Goal: Task Accomplishment & Management: Complete application form

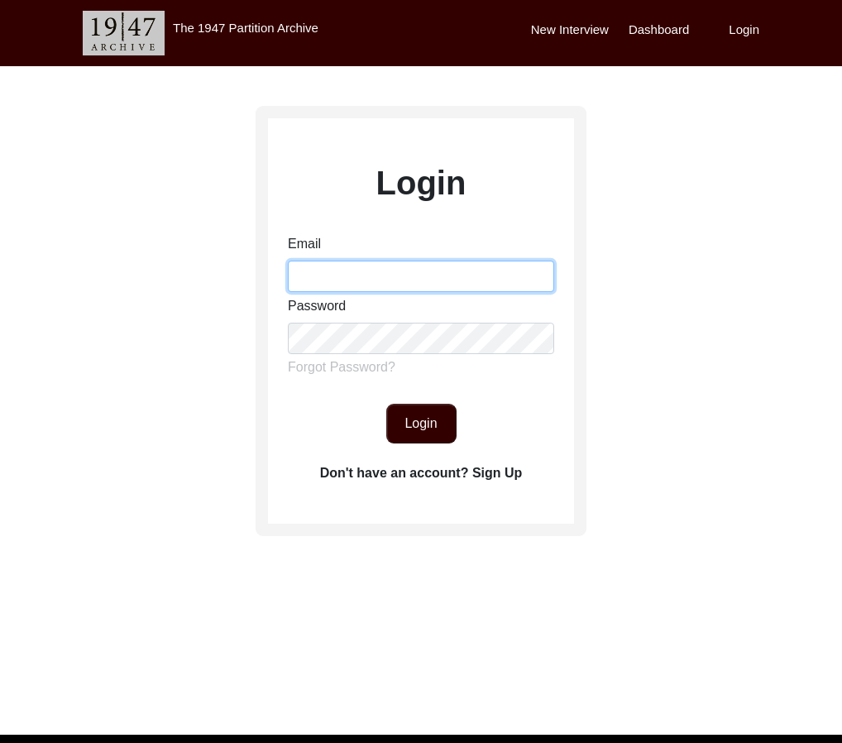
click at [399, 266] on input "Email" at bounding box center [421, 276] width 266 height 31
type input "[EMAIL_ADDRESS][DOMAIN_NAME]"
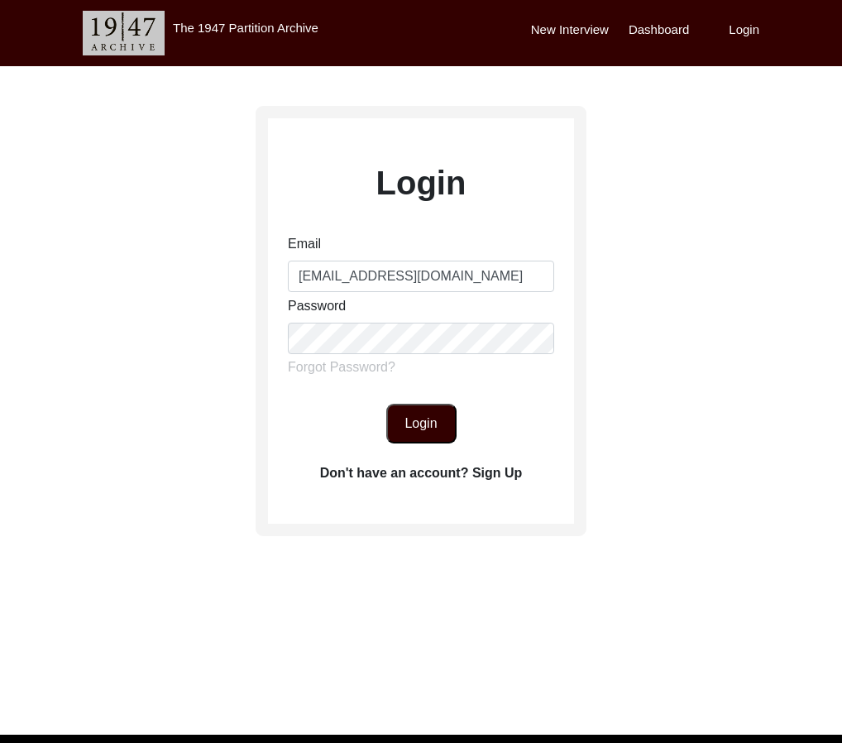
click at [439, 415] on button "Login" at bounding box center [421, 424] width 70 height 40
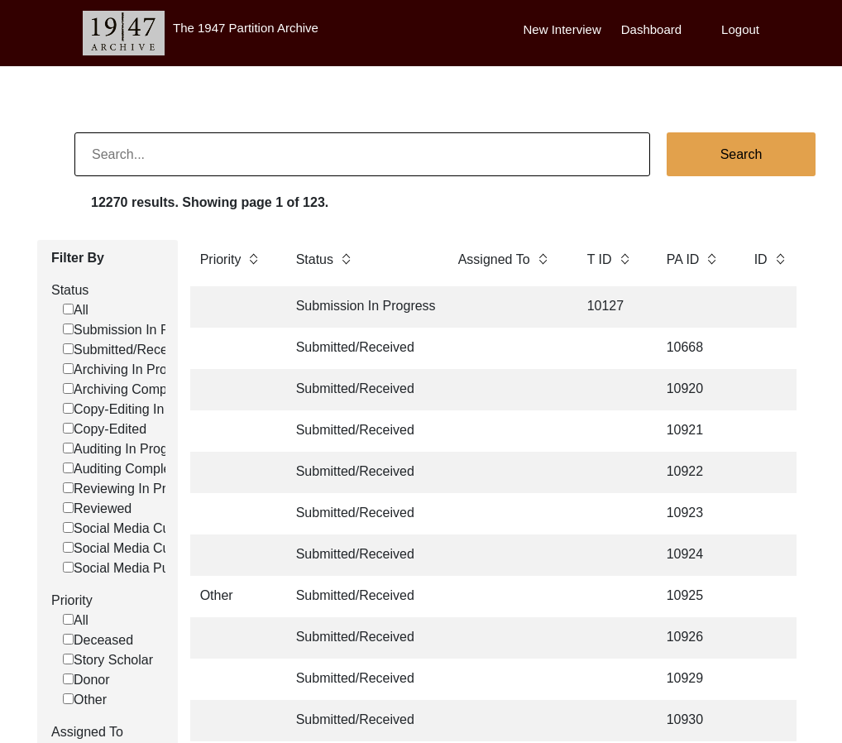
click at [257, 175] on input at bounding box center [362, 154] width 576 height 44
paste input "13007"
type input "13007"
checkbox input "false"
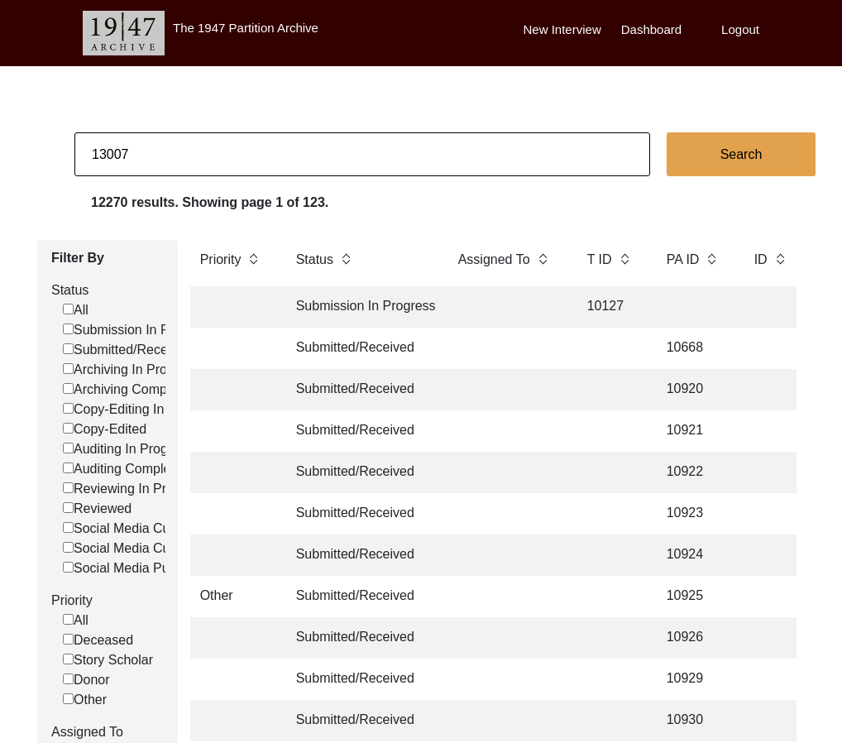
checkbox input "false"
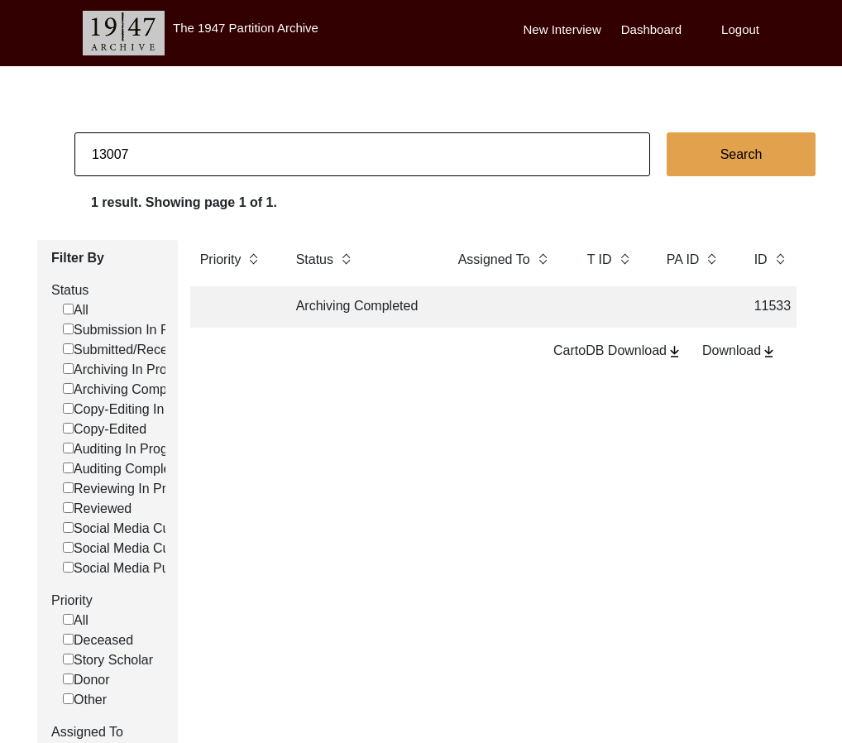
click at [400, 314] on td "Archiving Completed" at bounding box center [360, 306] width 149 height 41
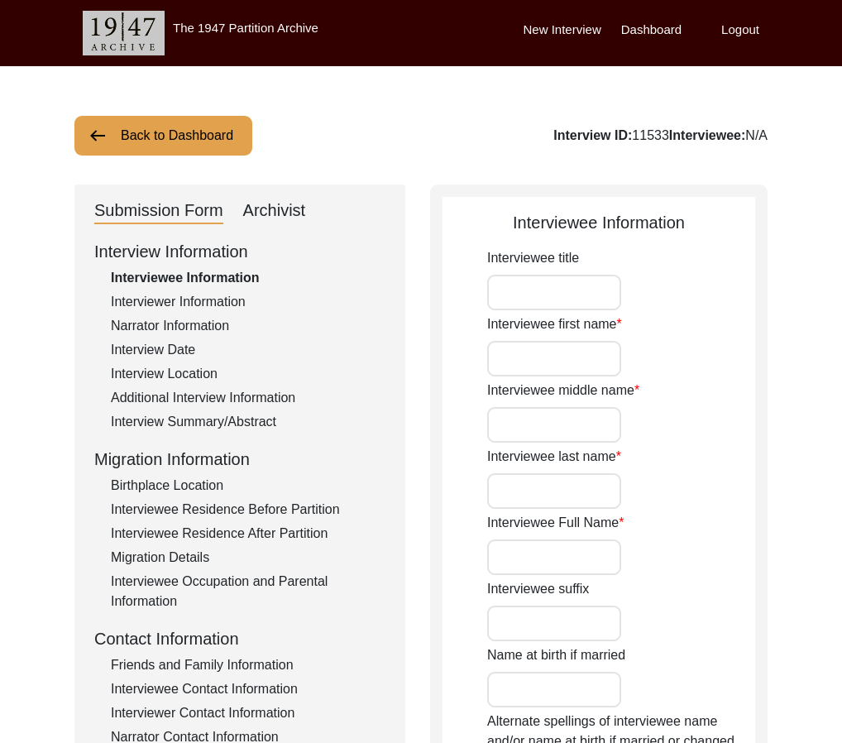
type input "Mrs."
type input "[PERSON_NAME]"
type input "-"
type input "[PERSON_NAME]"
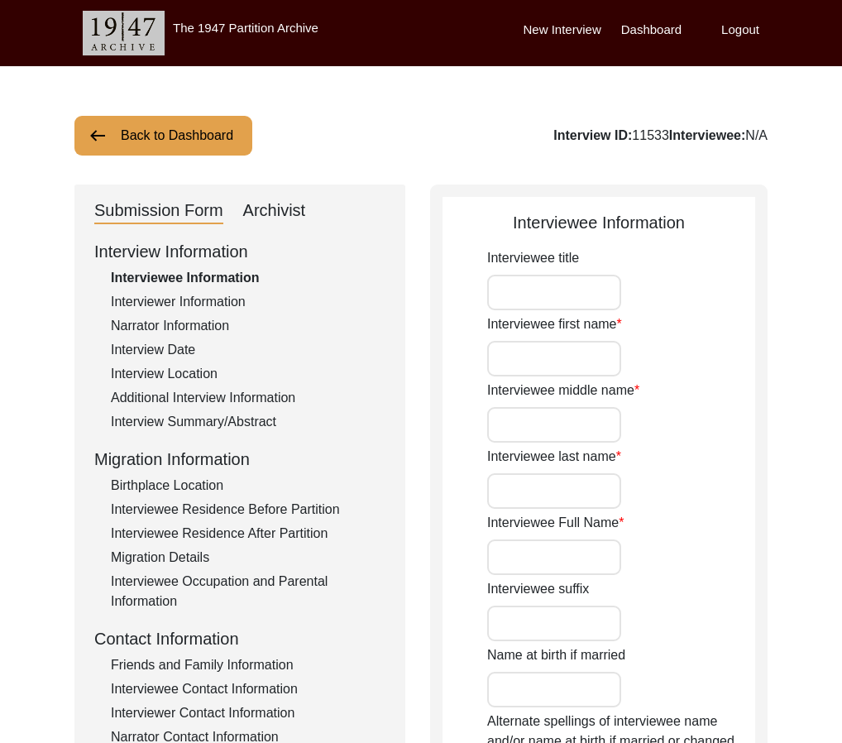
type input "[PERSON_NAME]"
type input "[DATE]"
type input "79"
type input "[DEMOGRAPHIC_DATA]"
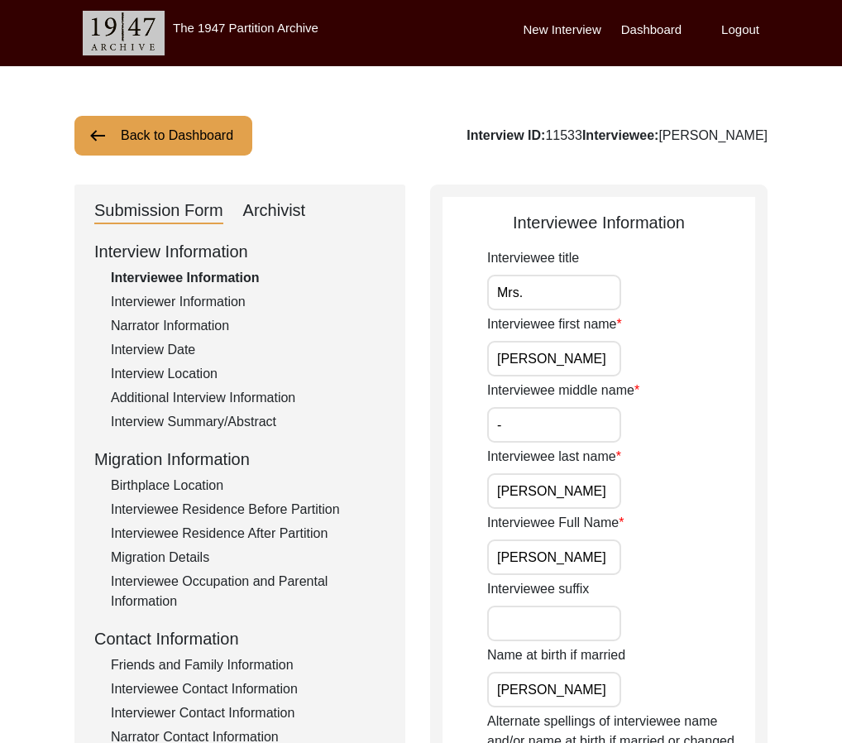
click at [577, 141] on div "Interview ID: 11533 Interviewee: [PERSON_NAME]" at bounding box center [617, 136] width 301 height 20
copy div "11533"
drag, startPoint x: 676, startPoint y: 137, endPoint x: 894, endPoint y: 148, distance: 217.9
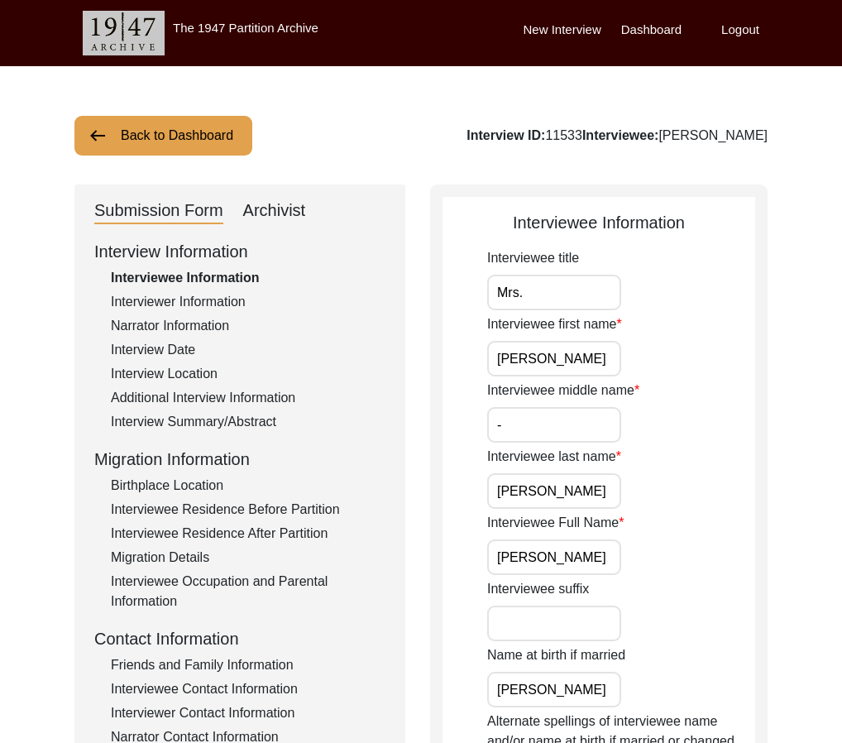
copy div "[PERSON_NAME]"
click at [276, 209] on div "Archivist" at bounding box center [274, 211] width 63 height 26
select select "Archiving Completed"
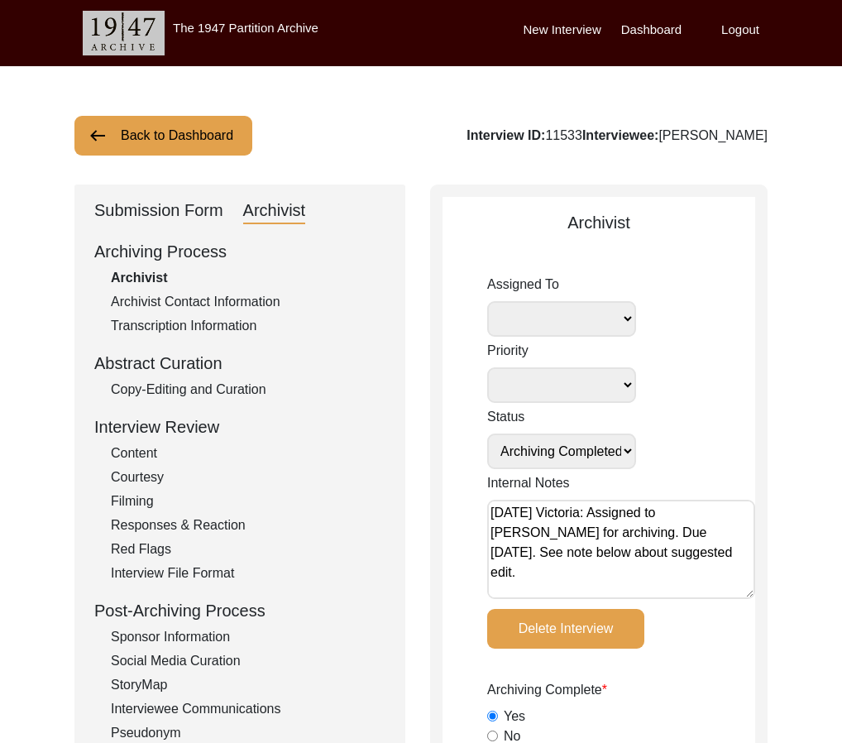
click at [160, 130] on button "Back to Dashboard" at bounding box center [163, 136] width 178 height 40
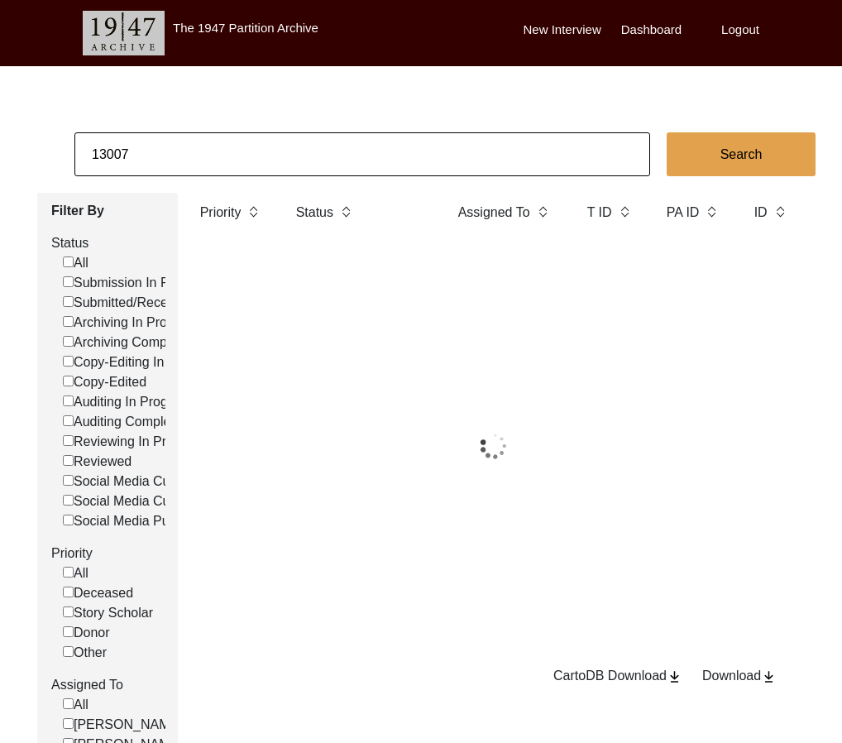
click at [163, 131] on body "The 1947 Partition Archive New Interview Dashboard Logout 13007 Search Filter B…" at bounding box center [421, 479] width 842 height 959
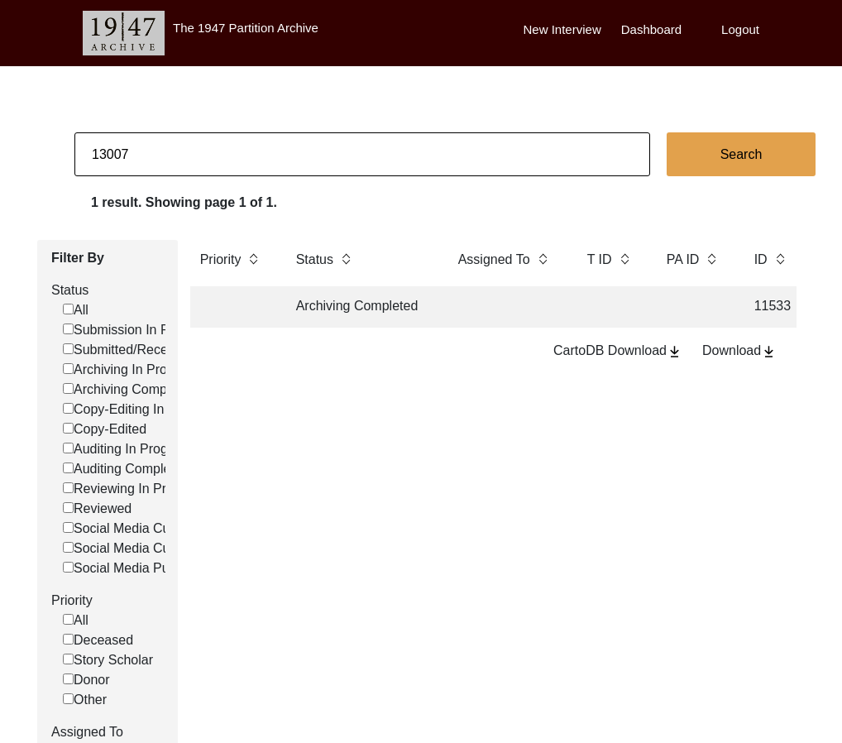
click at [166, 161] on input "13007" at bounding box center [362, 154] width 576 height 44
paste input "[PERSON_NAME]"
type input "[PERSON_NAME]"
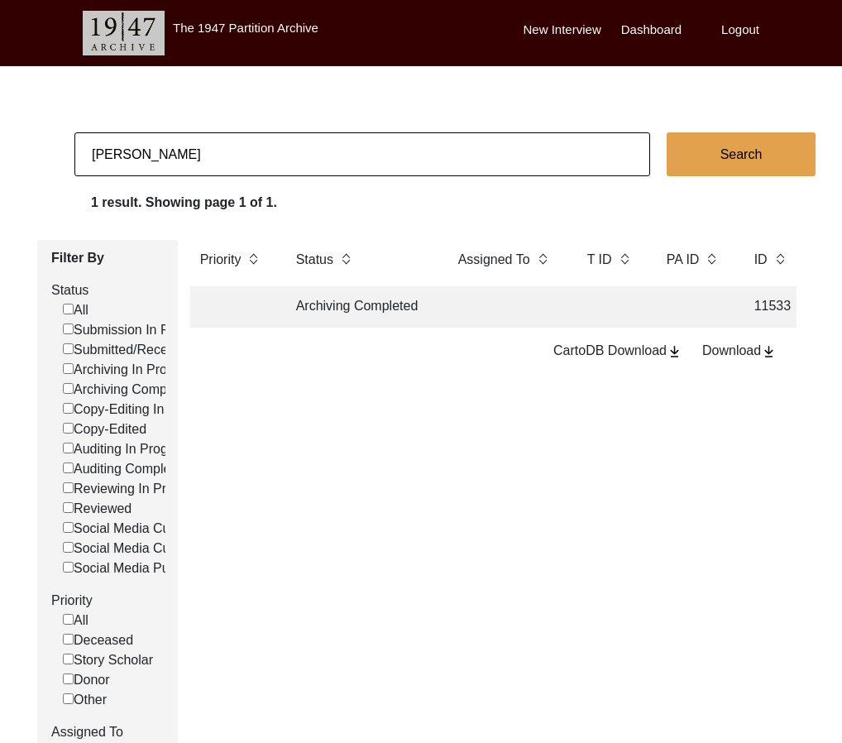
checkbox input "false"
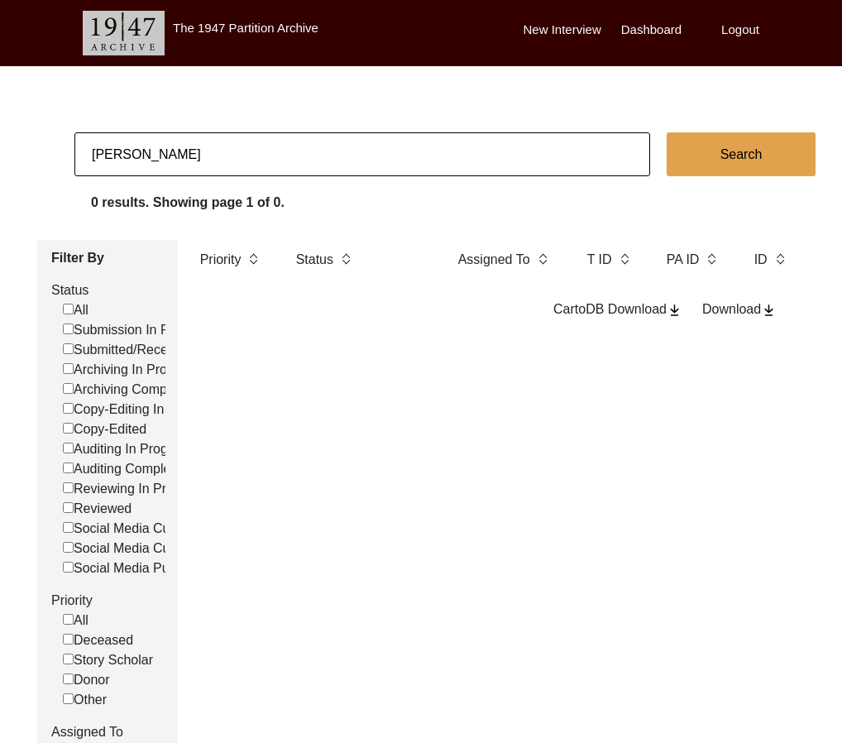
click at [94, 150] on input "[PERSON_NAME]" at bounding box center [362, 154] width 576 height 44
click at [96, 152] on input "[PERSON_NAME]" at bounding box center [362, 154] width 576 height 44
type input "[PERSON_NAME]"
checkbox input "false"
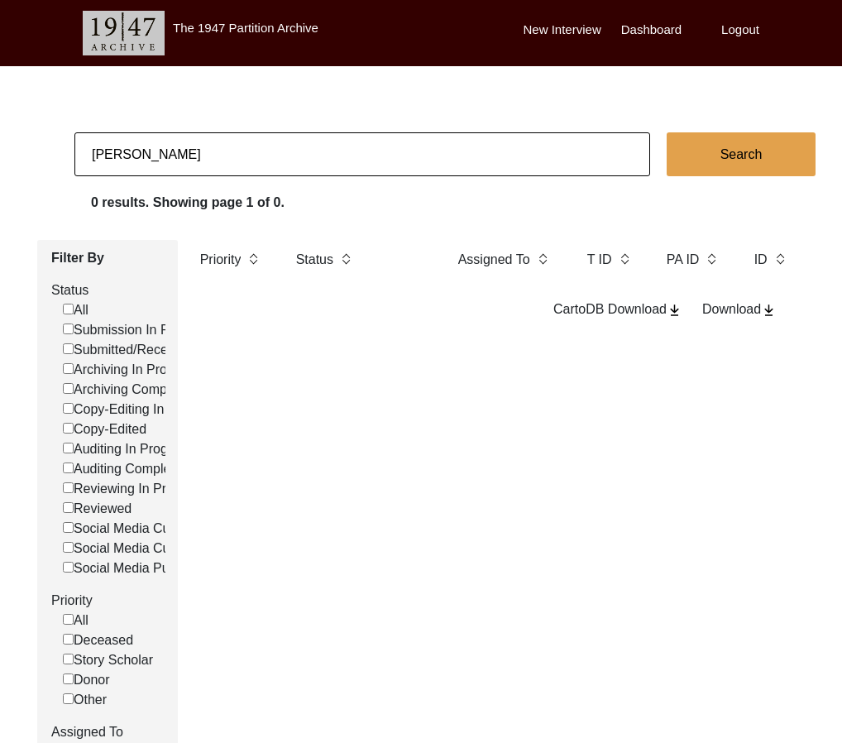
checkbox input "false"
drag, startPoint x: 137, startPoint y: 154, endPoint x: -10, endPoint y: 154, distance: 146.5
click at [0, 154] on html "The 1947 Partition Archive New Interview Dashboard Logout [PERSON_NAME] Search …" at bounding box center [421, 503] width 842 height 1006
type input "[PERSON_NAME]"
checkbox input "false"
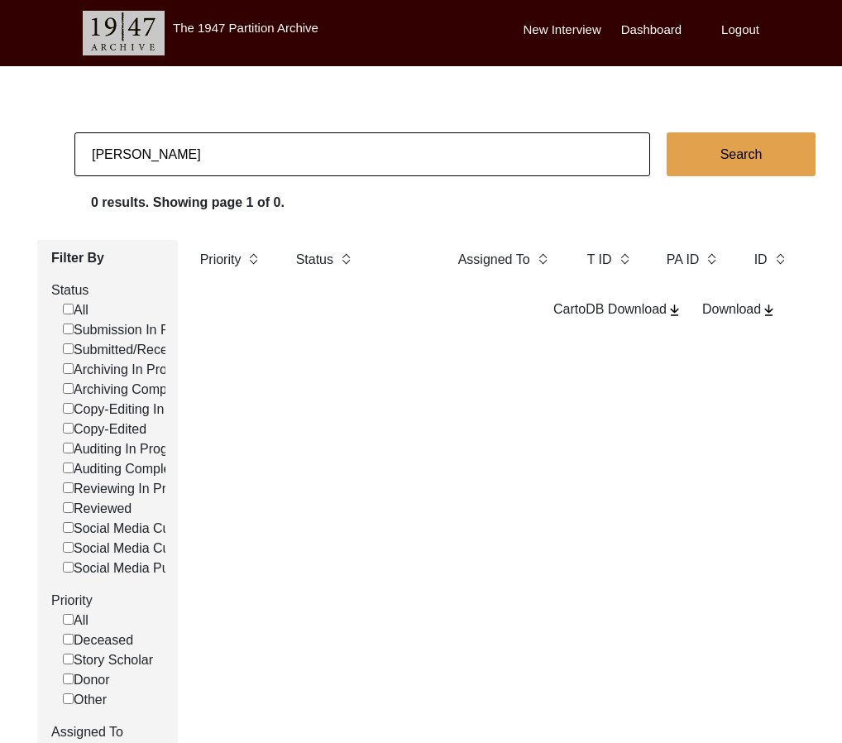
checkbox input "false"
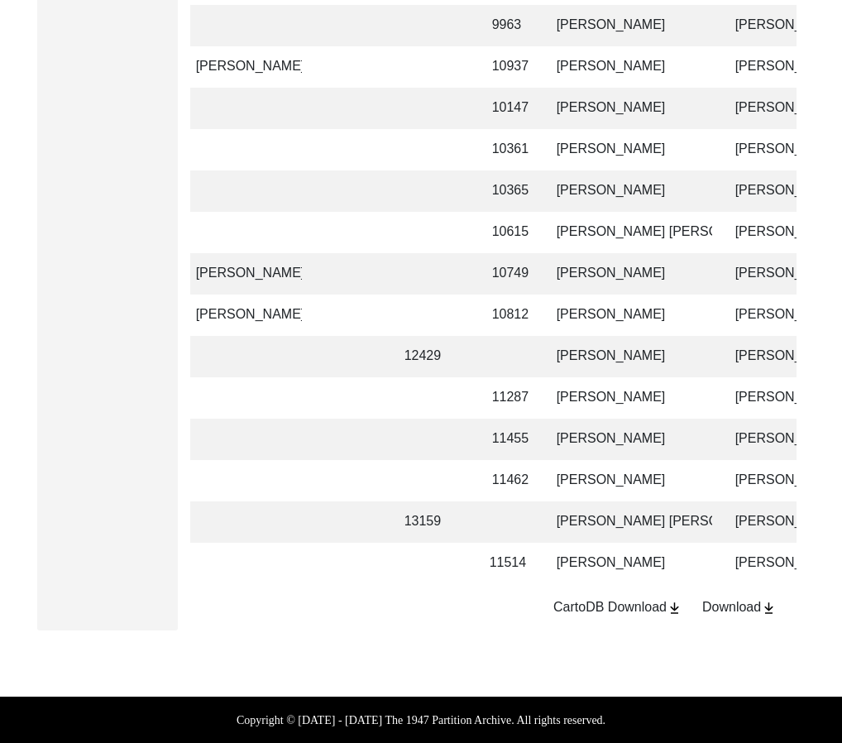
scroll to position [0, 256]
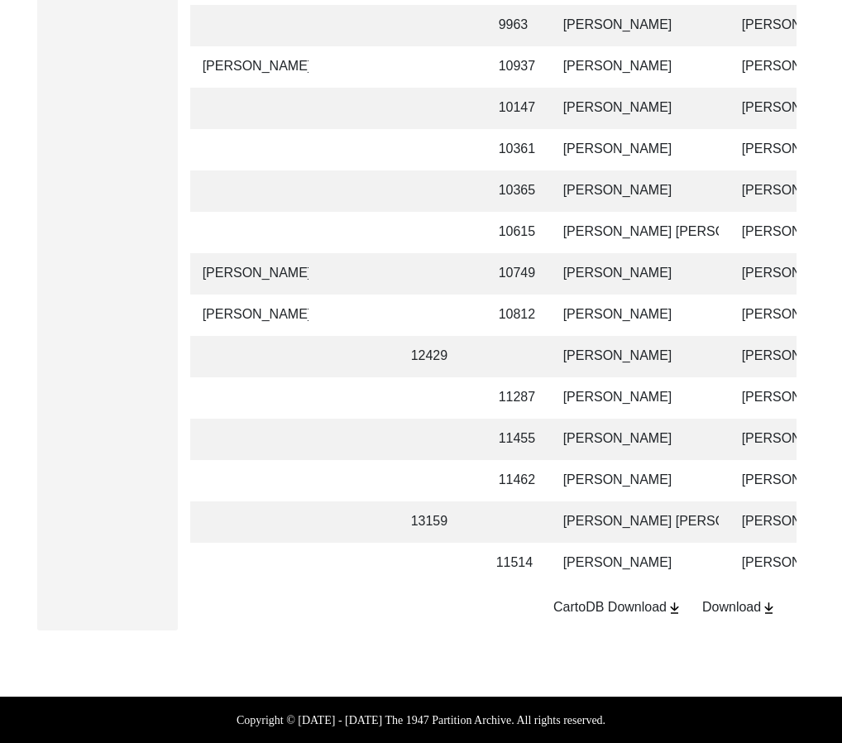
click at [501, 479] on td "11462" at bounding box center [514, 480] width 51 height 41
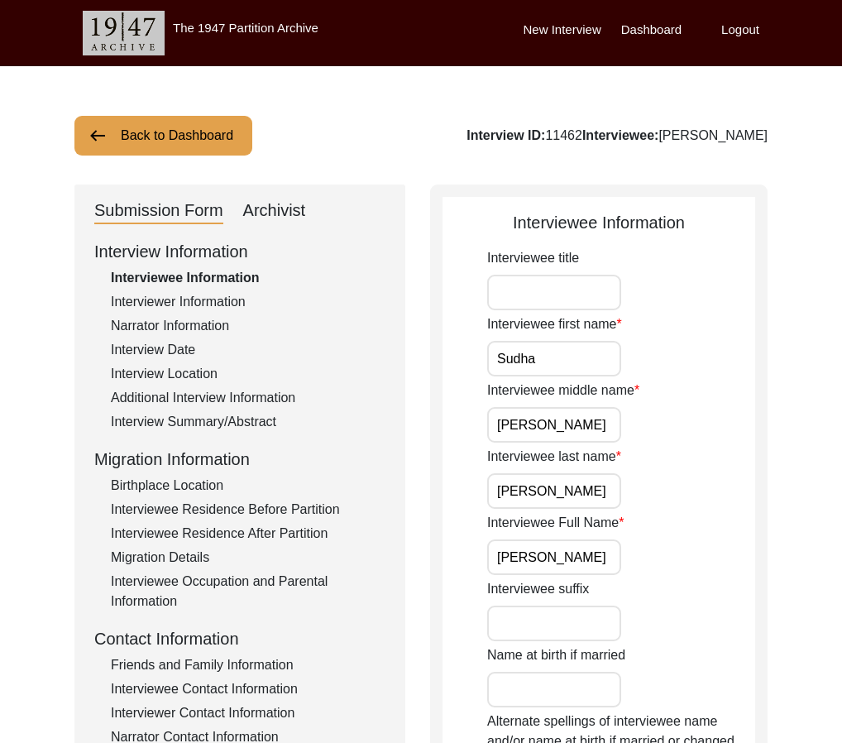
click at [518, 137] on div "Interview ID: 11462 Interviewee: [PERSON_NAME]" at bounding box center [617, 136] width 301 height 20
copy div "11462"
drag, startPoint x: 777, startPoint y: 132, endPoint x: 608, endPoint y: 141, distance: 169.0
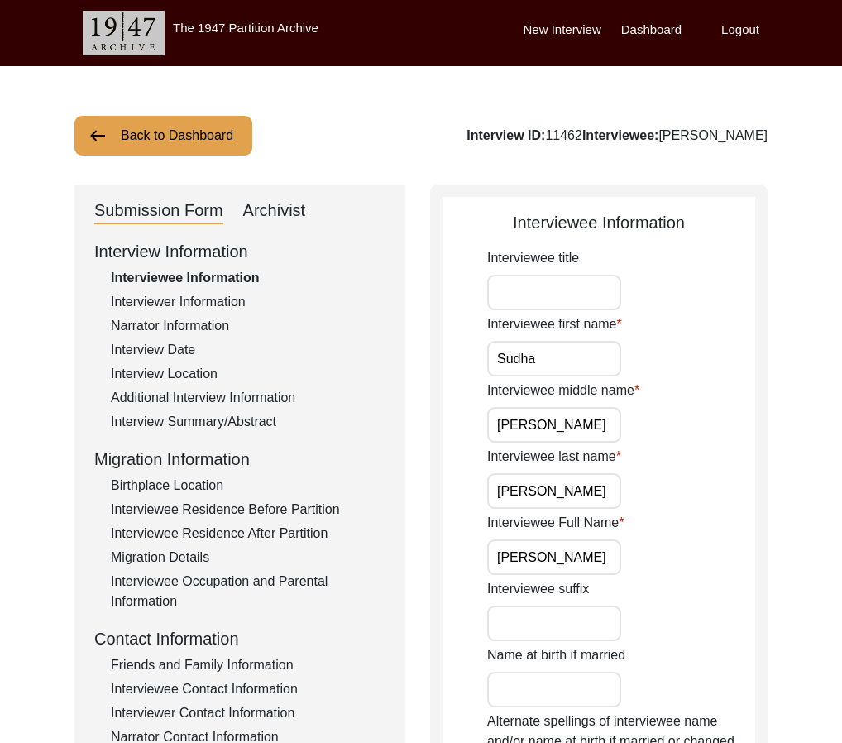
copy div "[PERSON_NAME]"
click at [238, 137] on button "Back to Dashboard" at bounding box center [163, 136] width 178 height 40
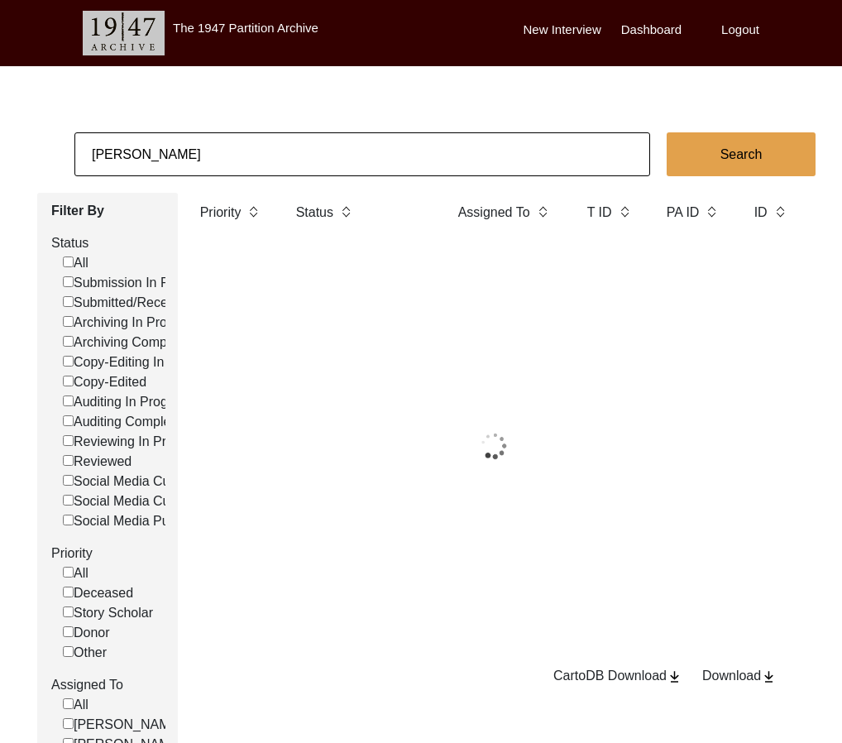
click at [243, 146] on input "[PERSON_NAME]" at bounding box center [362, 154] width 576 height 44
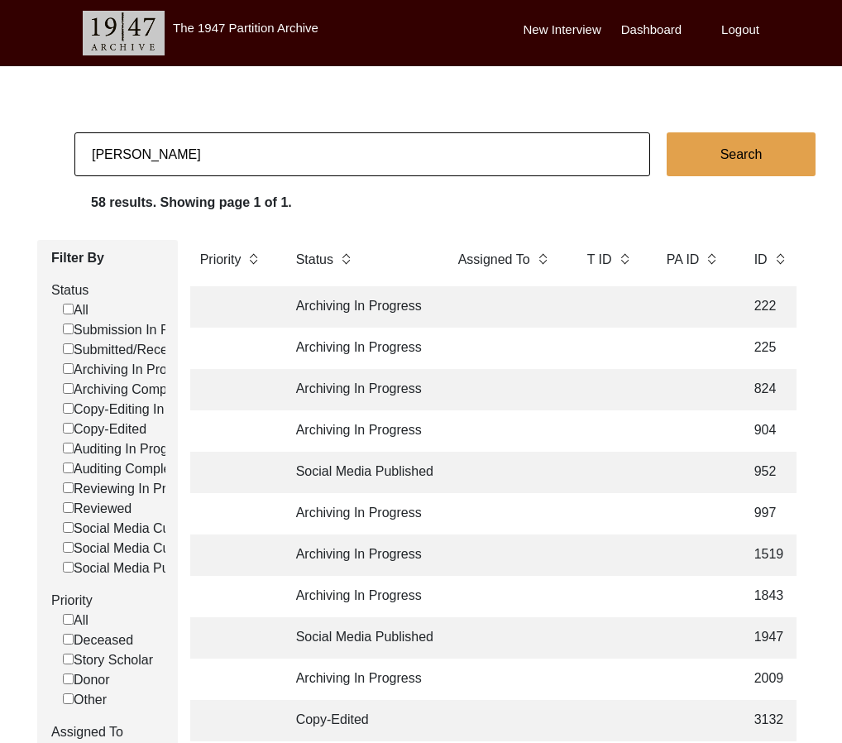
paste input "[PERSON_NAME]"
type input "[PERSON_NAME]"
checkbox input "false"
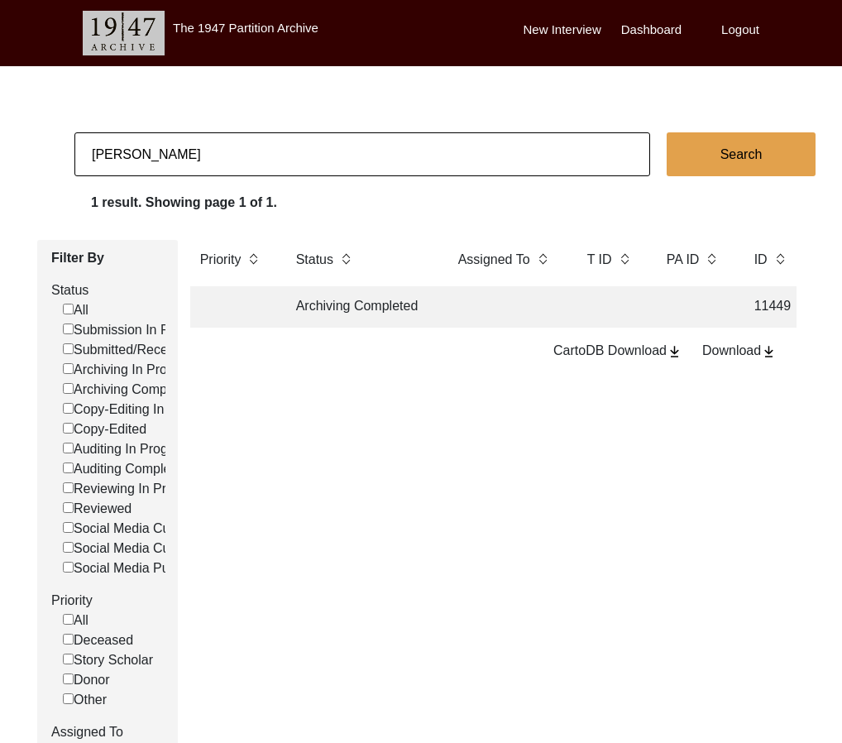
click at [387, 309] on td "Archiving Completed" at bounding box center [360, 306] width 149 height 41
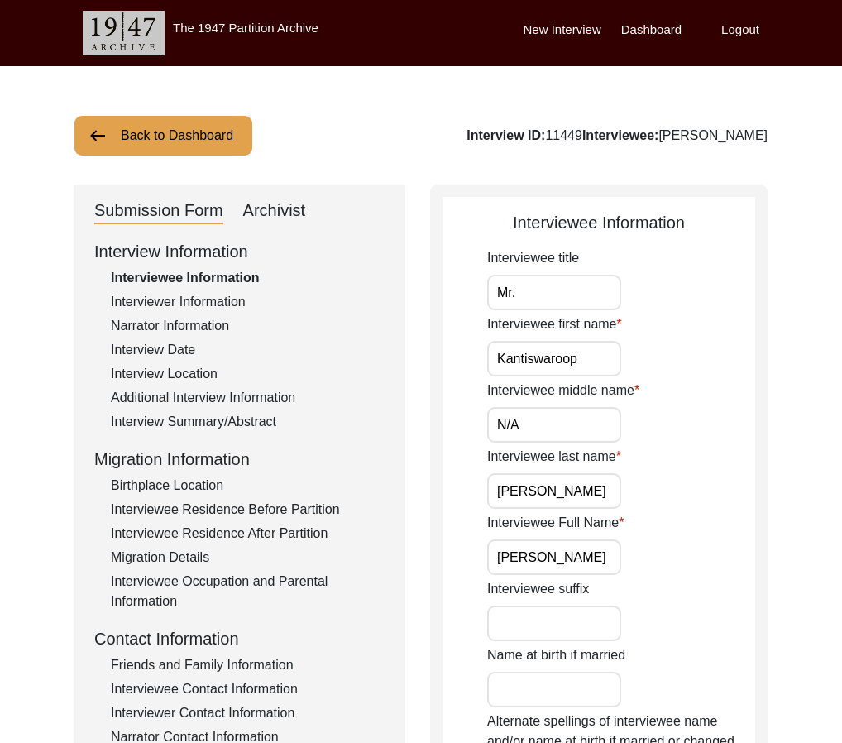
click at [553, 137] on div "Interview ID: 11449 Interviewee: [PERSON_NAME]" at bounding box center [617, 136] width 301 height 20
copy div "11449"
drag, startPoint x: 159, startPoint y: 121, endPoint x: 169, endPoint y: 123, distance: 10.2
click at [169, 123] on button "Back to Dashboard" at bounding box center [163, 136] width 178 height 40
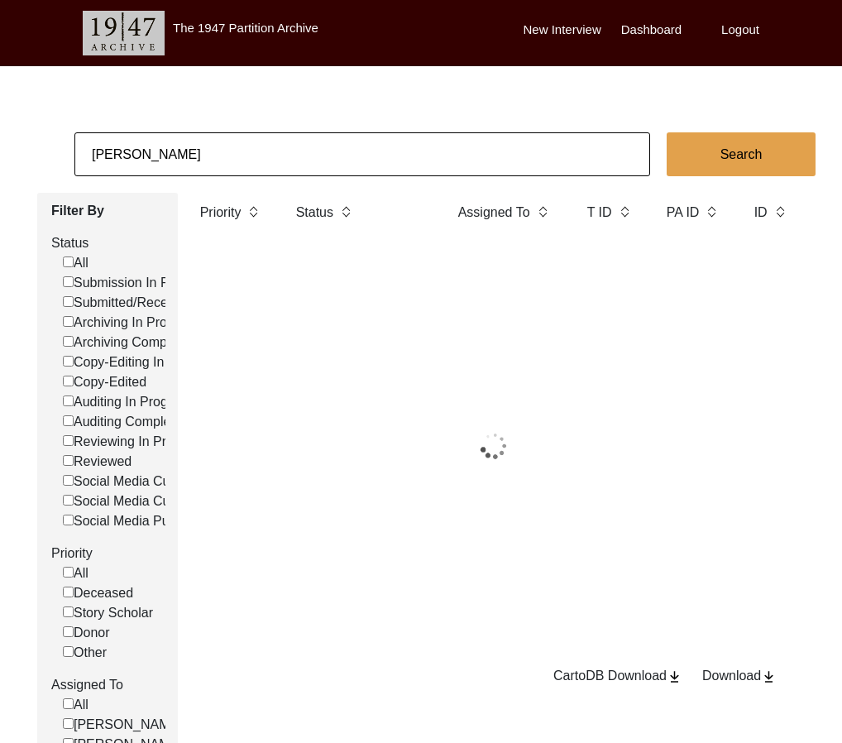
click at [226, 151] on input "[PERSON_NAME]" at bounding box center [362, 154] width 576 height 44
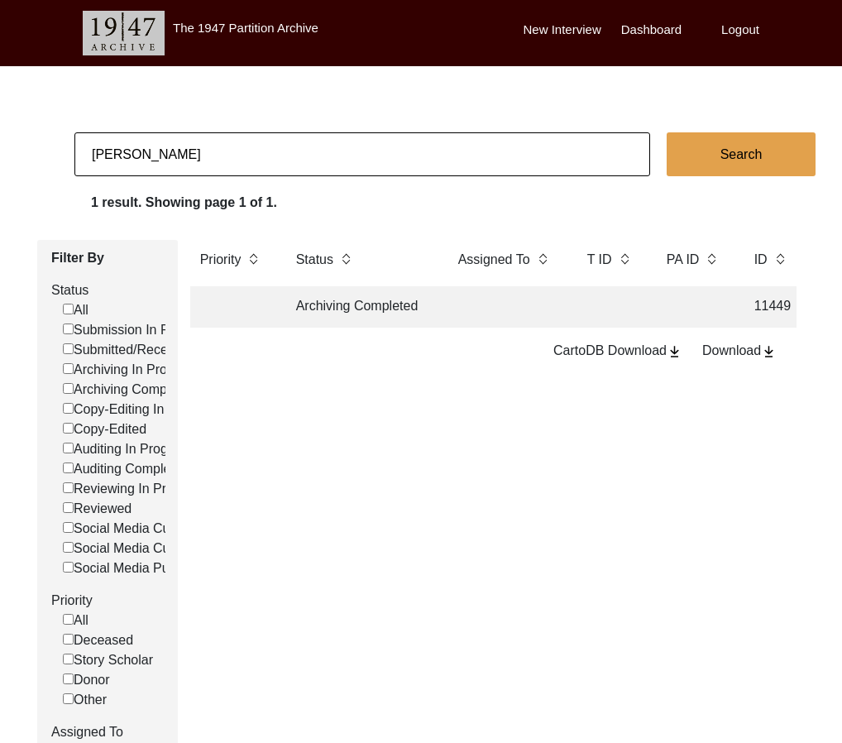
paste input "13159"
type input "13159"
checkbox input "false"
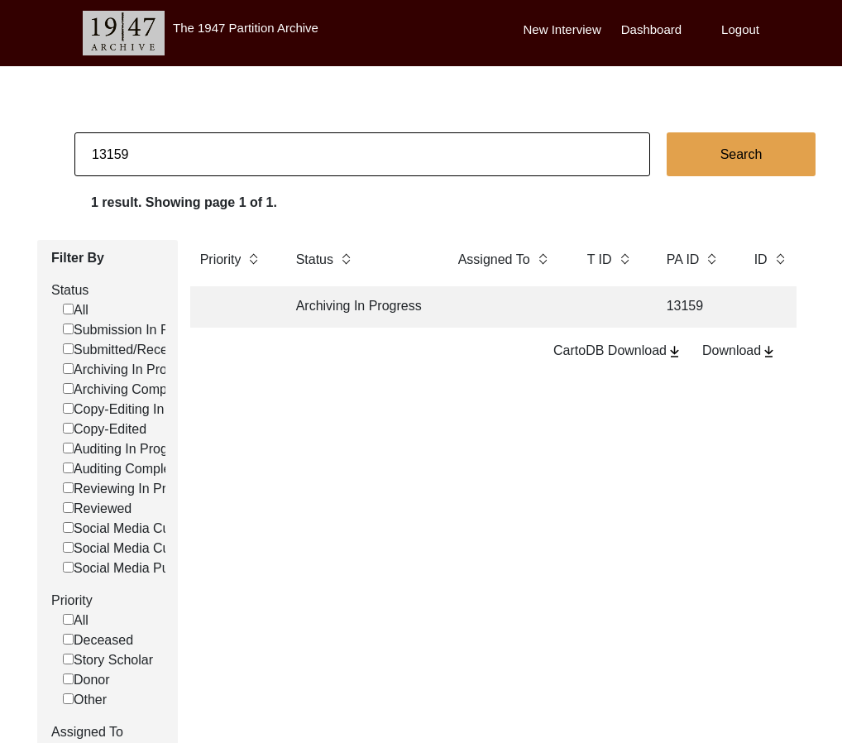
click at [361, 292] on td "Archiving In Progress" at bounding box center [360, 306] width 149 height 41
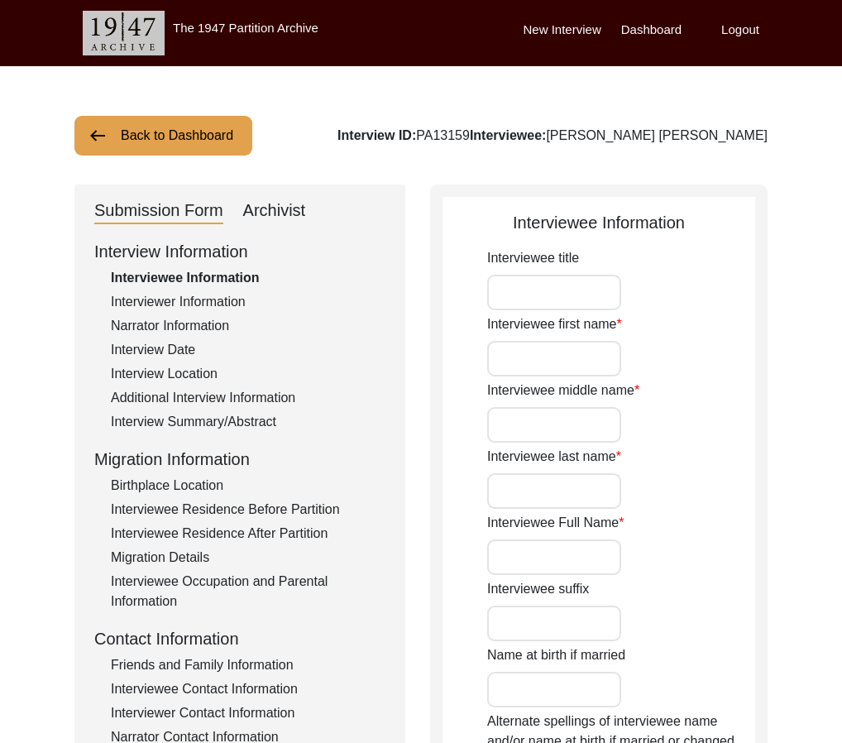
type input "Mr."
type input "[PERSON_NAME]"
type input "[PERSON_NAME] [PERSON_NAME]"
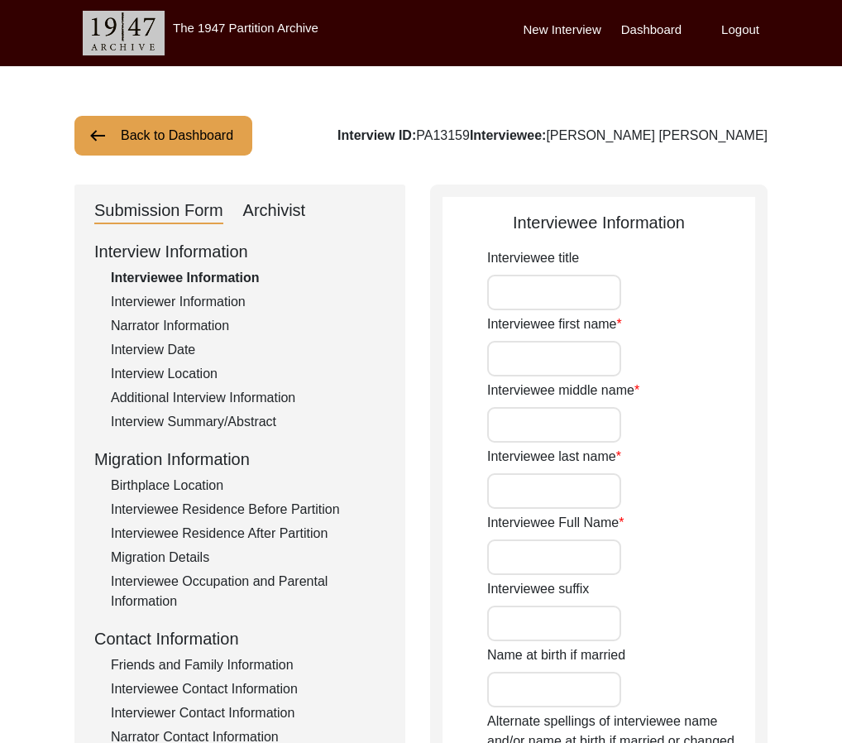
type input "[DATE]"
type input "81"
type input "[DEMOGRAPHIC_DATA]"
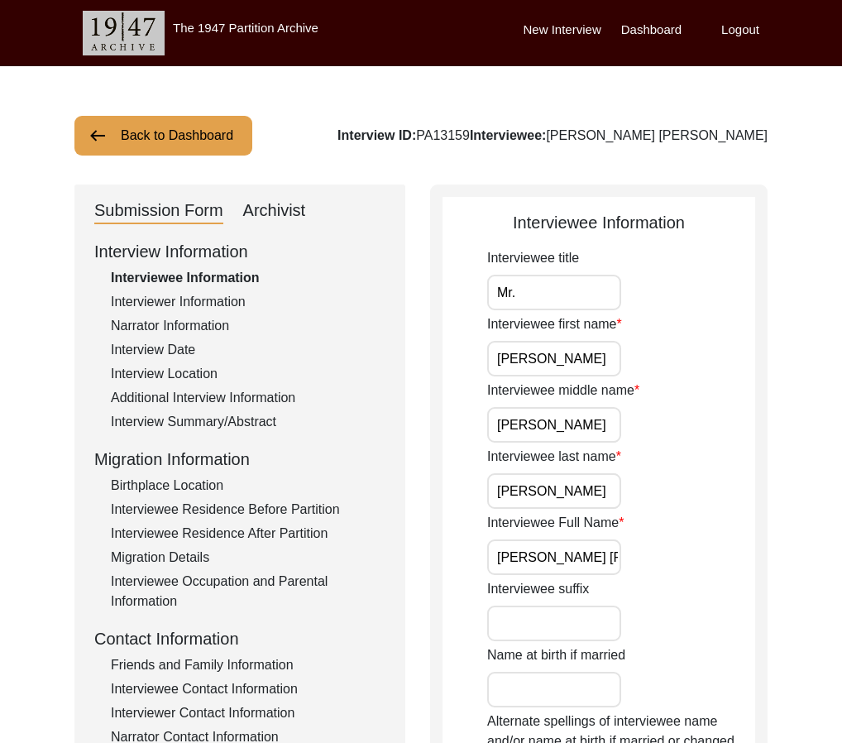
click at [276, 211] on div "Archivist" at bounding box center [274, 211] width 63 height 26
select select "Archiving In Progress"
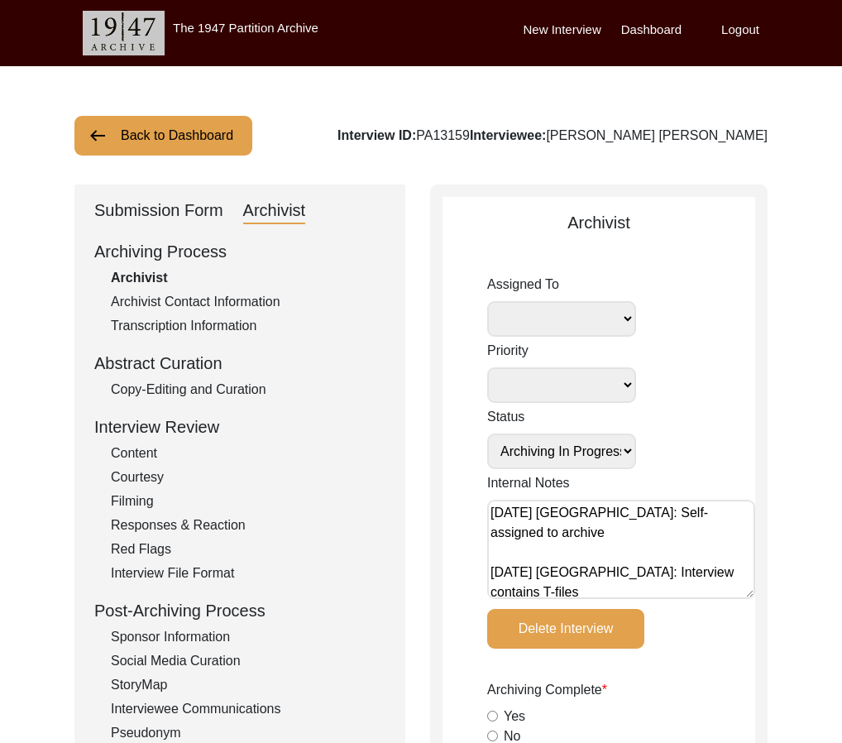
scroll to position [7, 0]
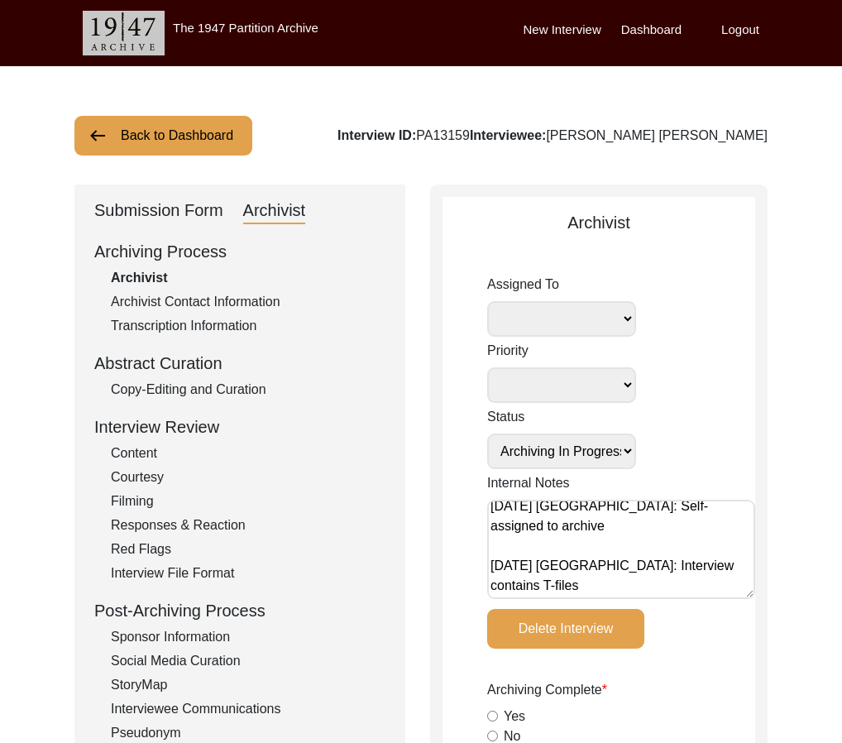
click at [141, 129] on button "Back to Dashboard" at bounding box center [163, 136] width 178 height 40
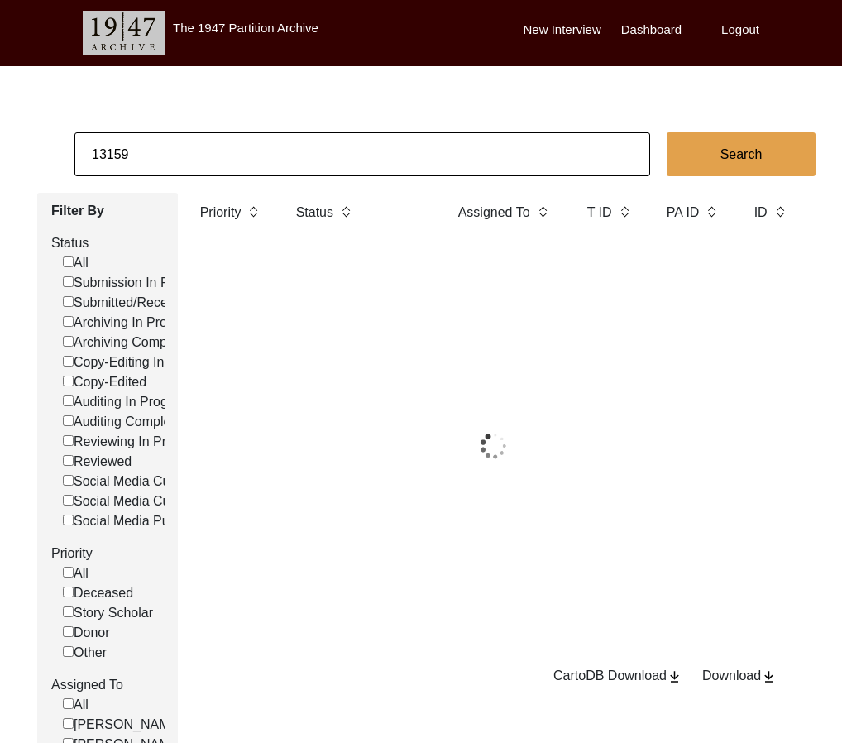
click at [171, 150] on input "13159" at bounding box center [362, 154] width 576 height 44
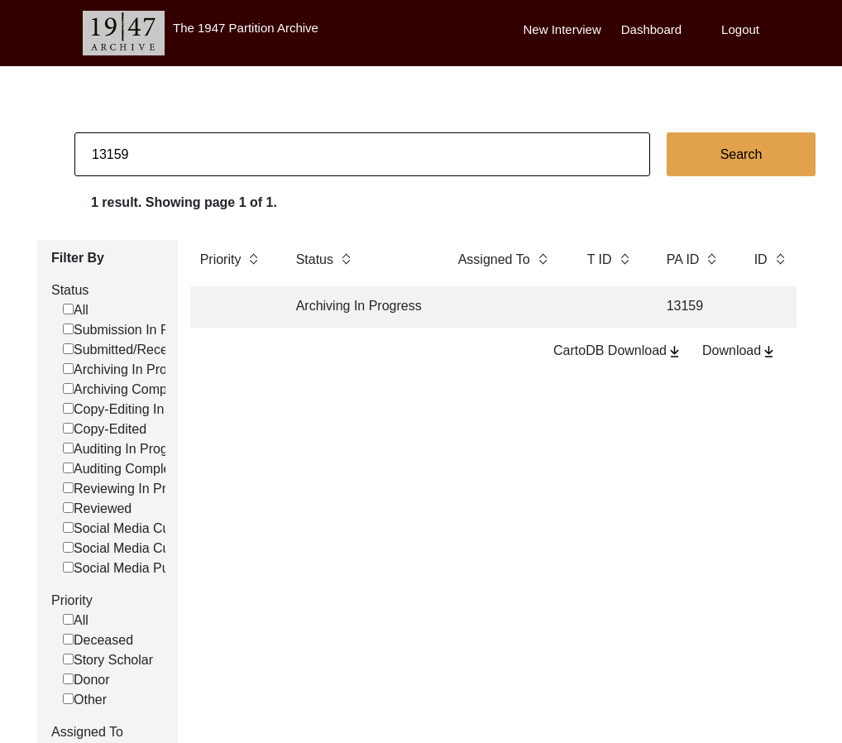
click at [171, 150] on input "13159" at bounding box center [362, 154] width 576 height 44
type input "b"
paste input "13159"
type input "13159"
checkbox input "false"
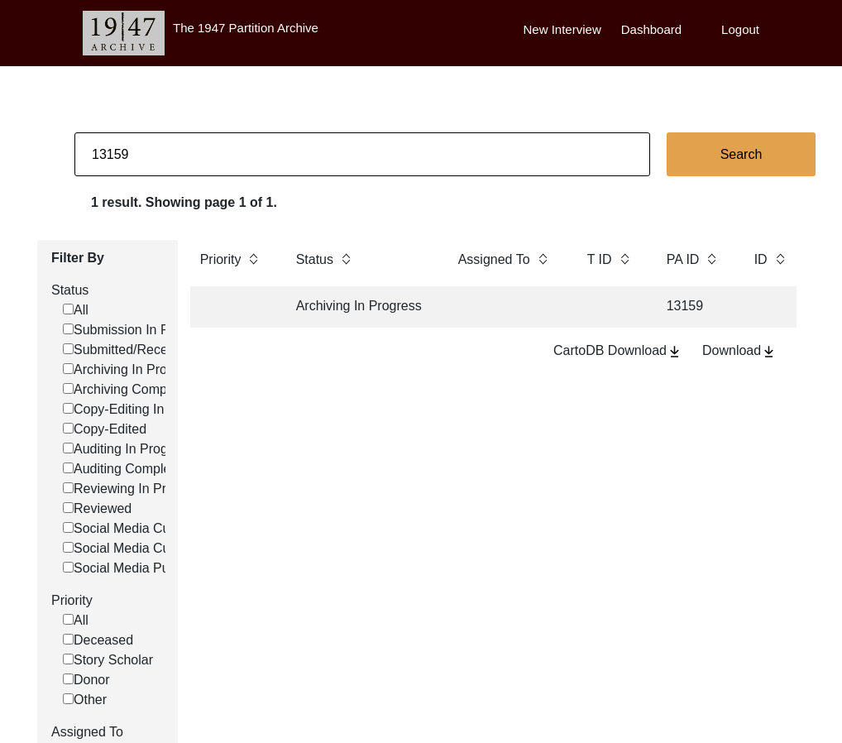
checkbox input "false"
click at [302, 300] on td "Archiving In Progress" at bounding box center [360, 306] width 149 height 41
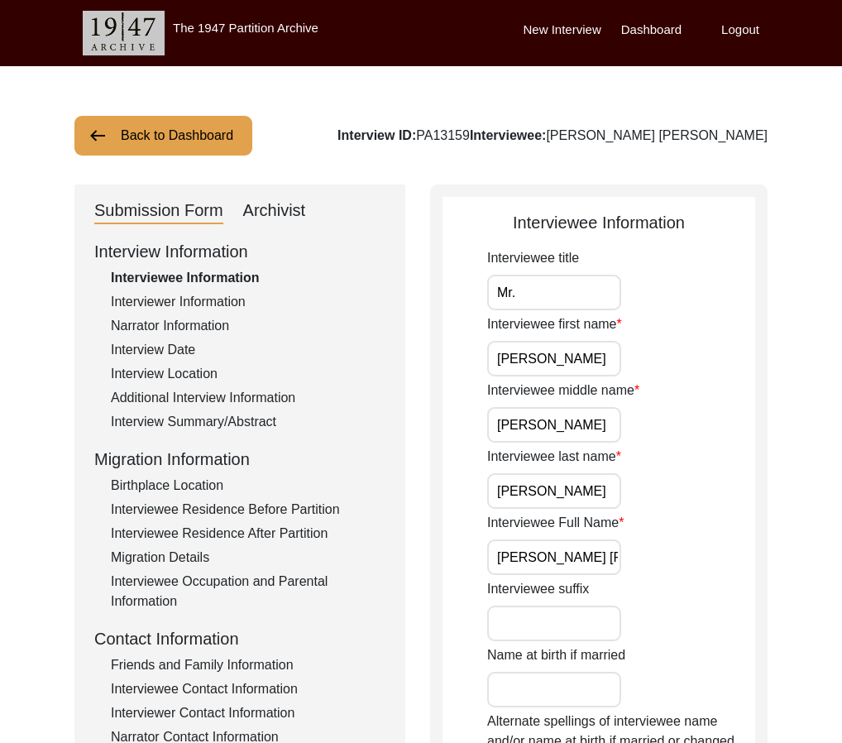
click at [213, 143] on button "Back to Dashboard" at bounding box center [163, 136] width 178 height 40
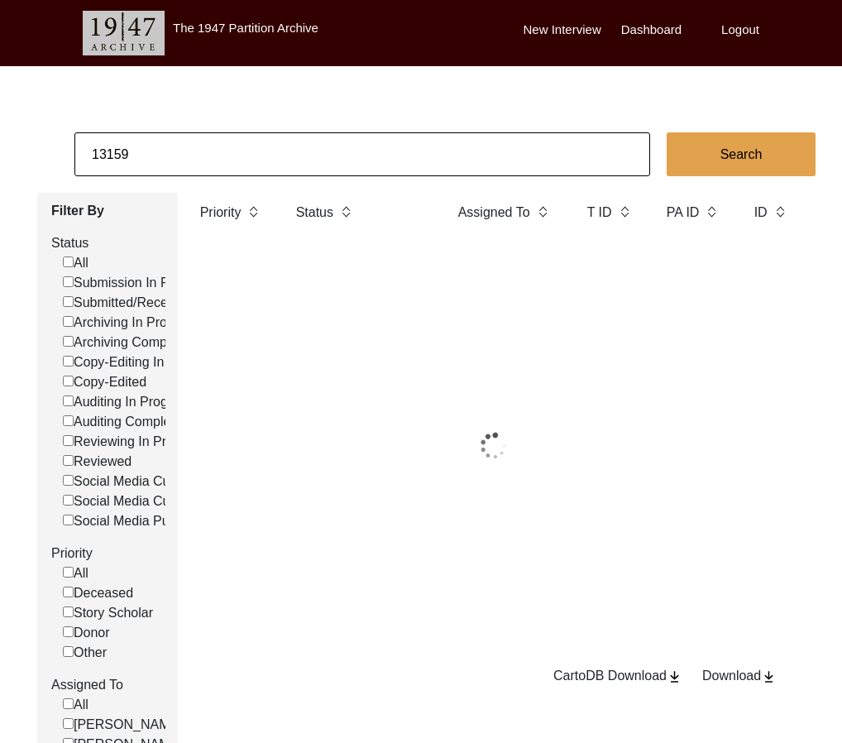
click at [213, 143] on input "13159" at bounding box center [362, 154] width 576 height 44
paste input "212"
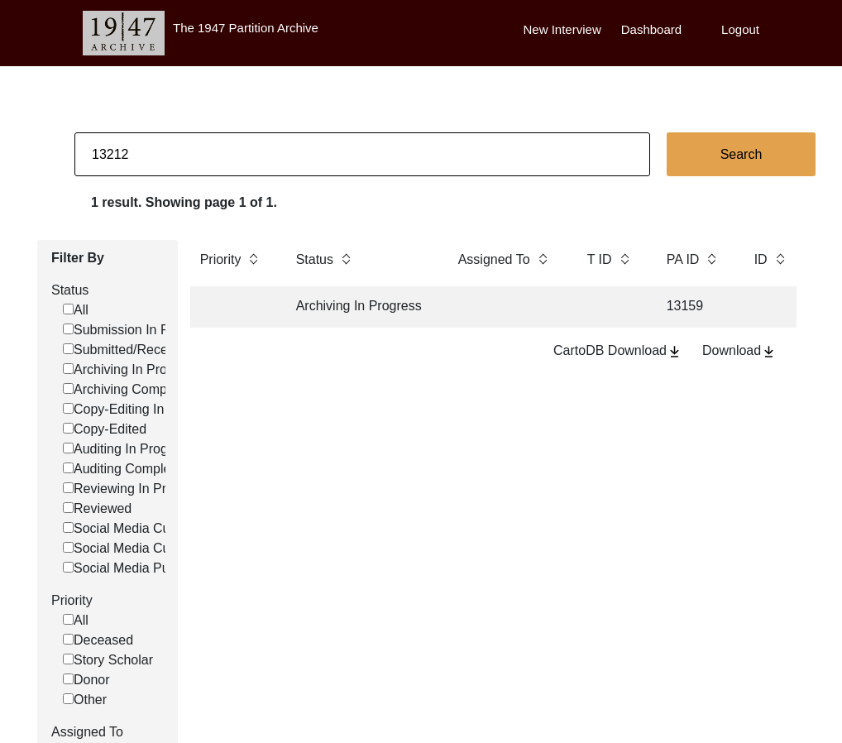
type input "13212"
checkbox input "false"
click at [351, 276] on th "Status" at bounding box center [360, 263] width 149 height 46
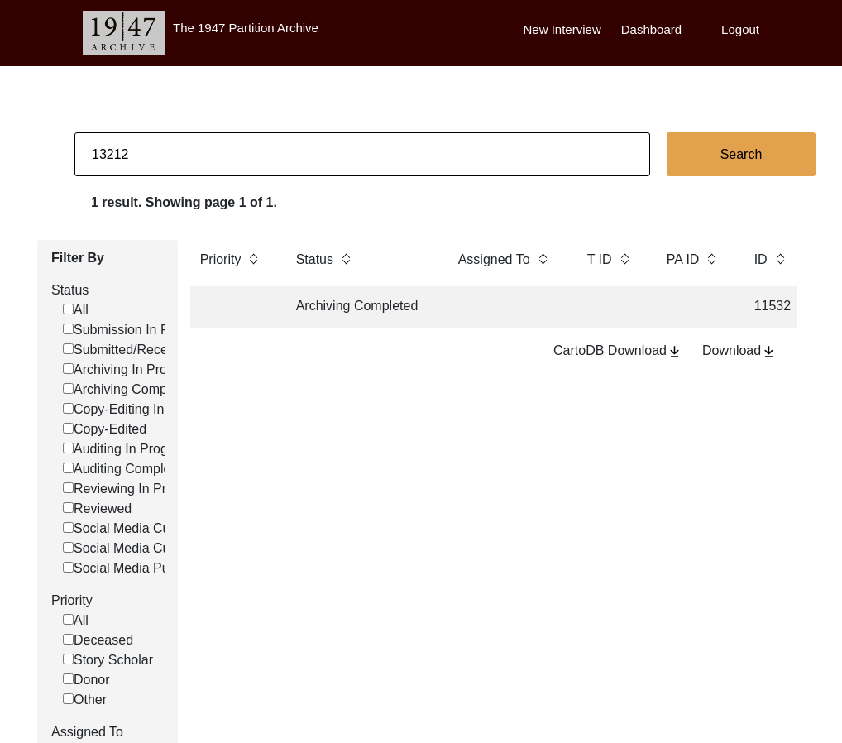
click at [373, 307] on td "Archiving Completed" at bounding box center [360, 306] width 149 height 41
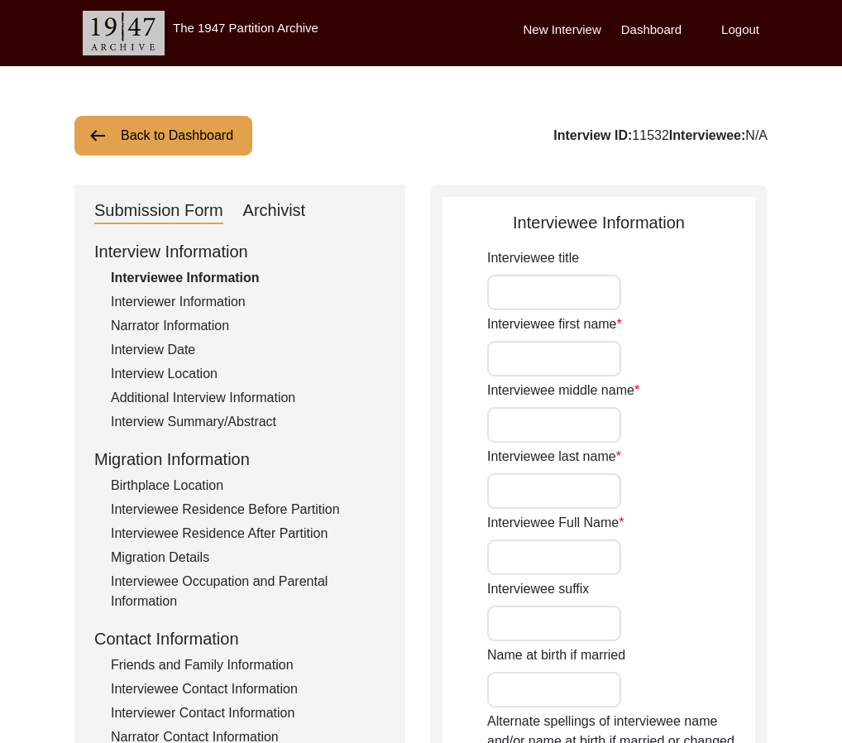
type input "Mr."
type input "Jherrappa"
type input "N/A"
type input "Rajeshware"
type input "Jherrappa Rajeshware"
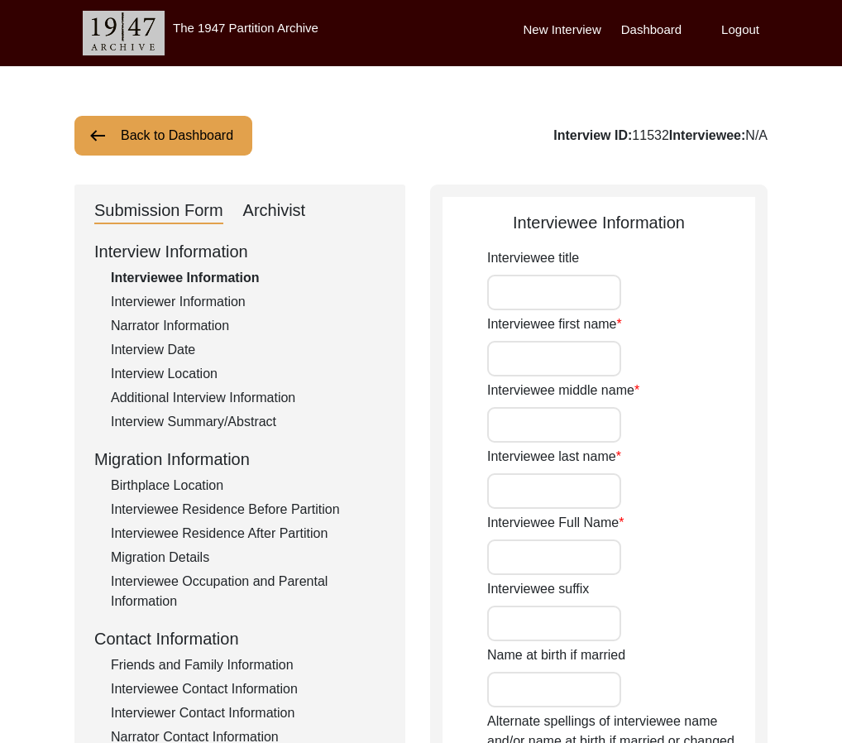
type input "1936"
type input "Interviewee is not sure about date of birth but he remembers being 12 during Po…"
type input "89"
type input "Lingayat"
type input "[DEMOGRAPHIC_DATA]"
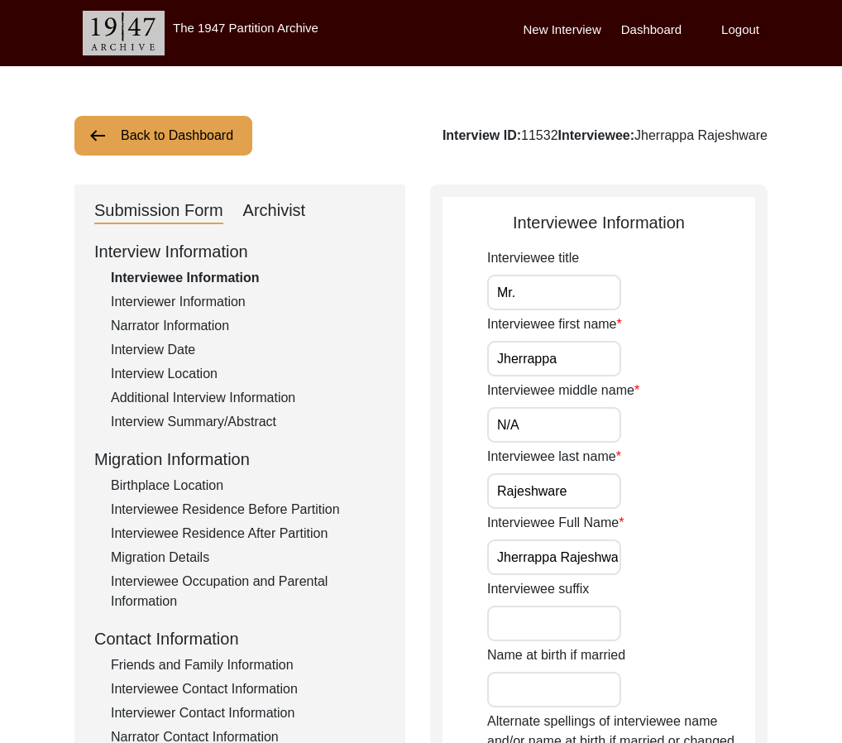
click at [533, 133] on div "Interview ID: 11532 Interviewee: [PERSON_NAME]" at bounding box center [605, 136] width 325 height 20
copy div "11532"
drag, startPoint x: 782, startPoint y: 147, endPoint x: 638, endPoint y: 140, distance: 144.2
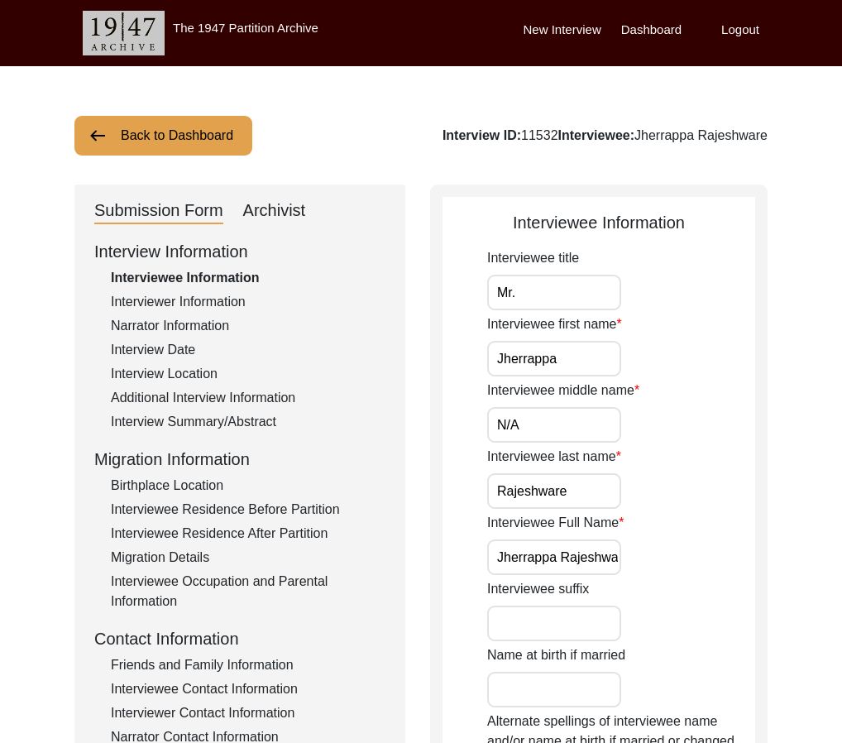
copy div "Jherrappa Rajeshware"
click at [242, 128] on button "Back to Dashboard" at bounding box center [163, 136] width 178 height 40
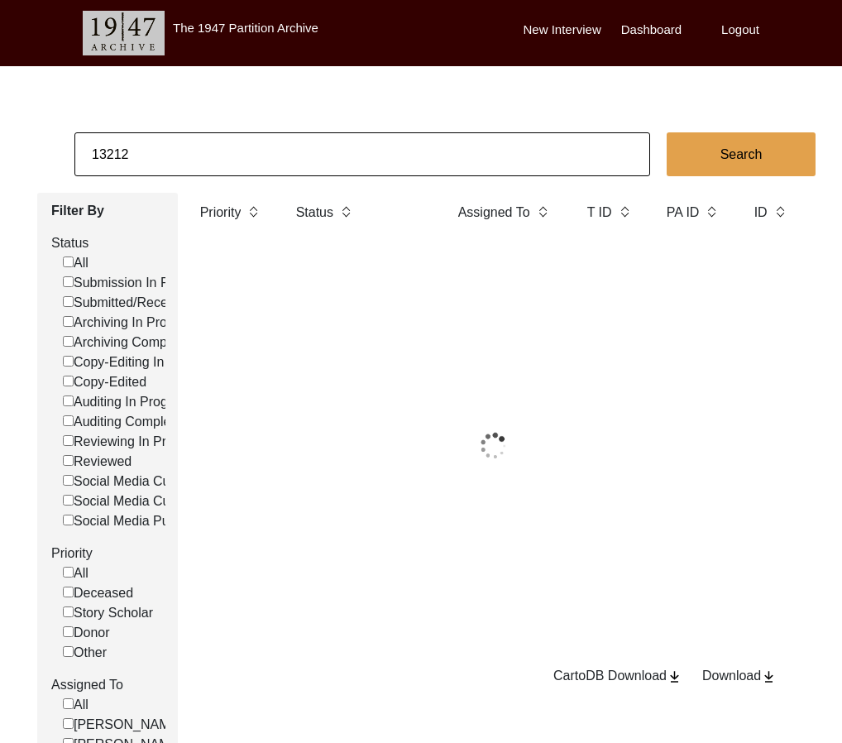
click at [242, 128] on body "The 1947 Partition Archive New Interview Dashboard Logout 13212 Search Filter B…" at bounding box center [421, 479] width 842 height 959
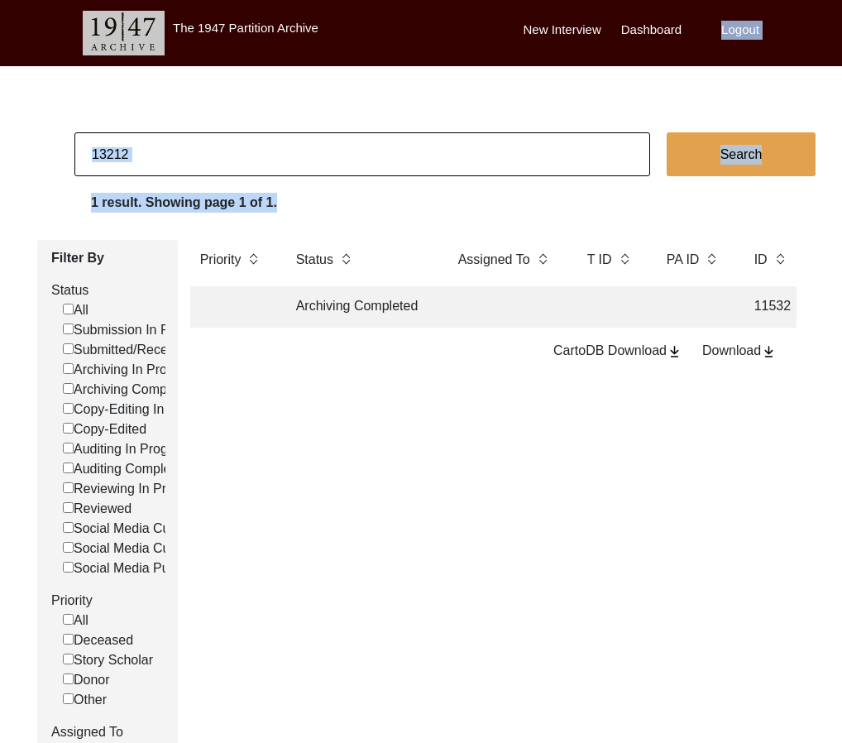
click at [223, 158] on input "13212" at bounding box center [362, 154] width 576 height 44
paste input "21"
type input "13221"
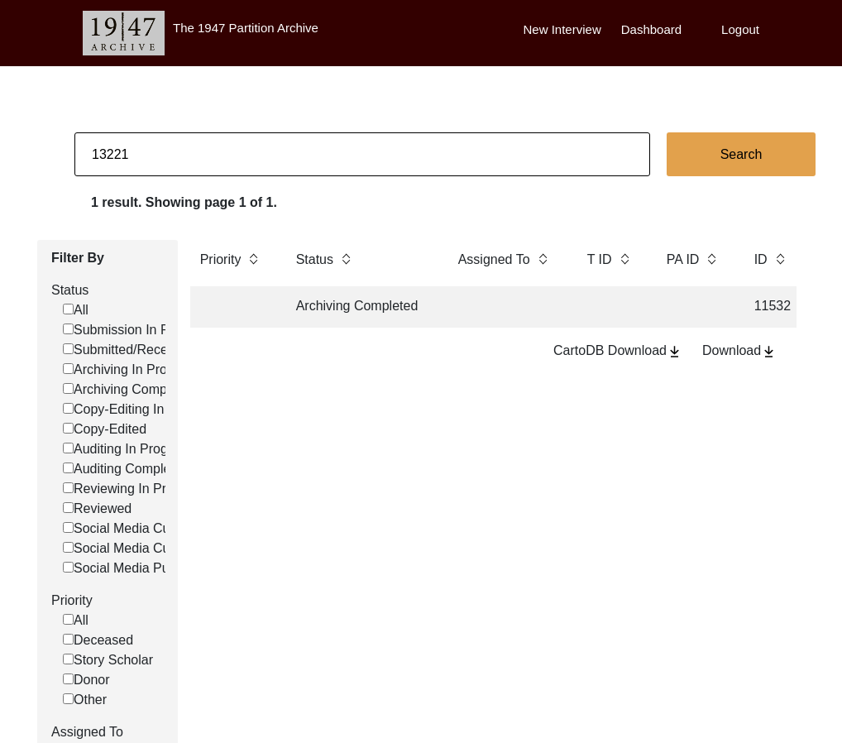
checkbox input "false"
drag, startPoint x: 406, startPoint y: 343, endPoint x: 383, endPoint y: 311, distance: 39.7
click at [405, 340] on div "Priority Status Assigned To T ID [GEOGRAPHIC_DATA] ID ID Interviewee Name Inter…" at bounding box center [494, 560] width 632 height 640
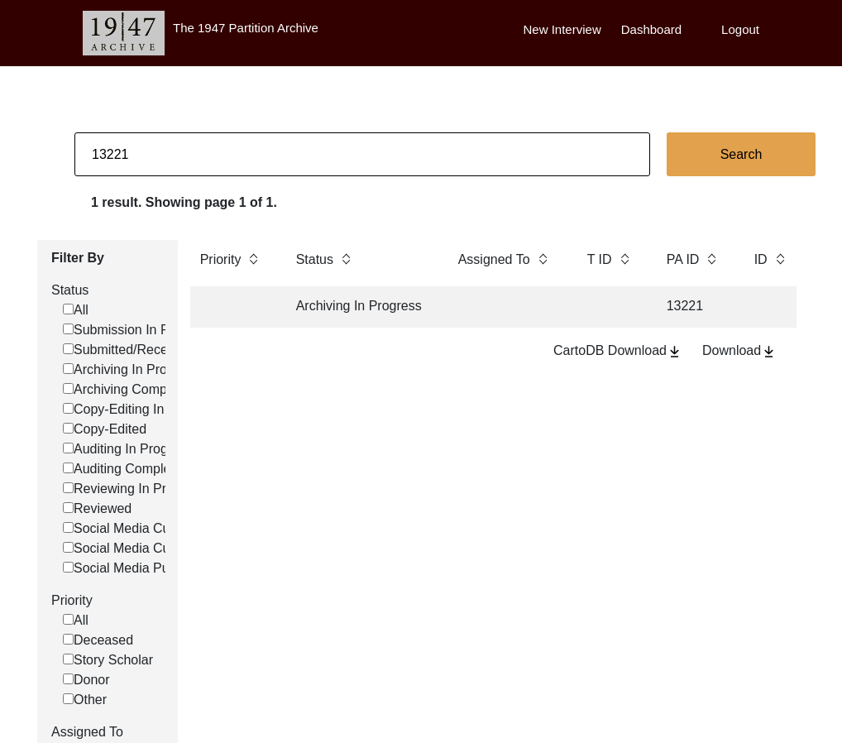
click at [383, 311] on td "Archiving In Progress" at bounding box center [360, 306] width 149 height 41
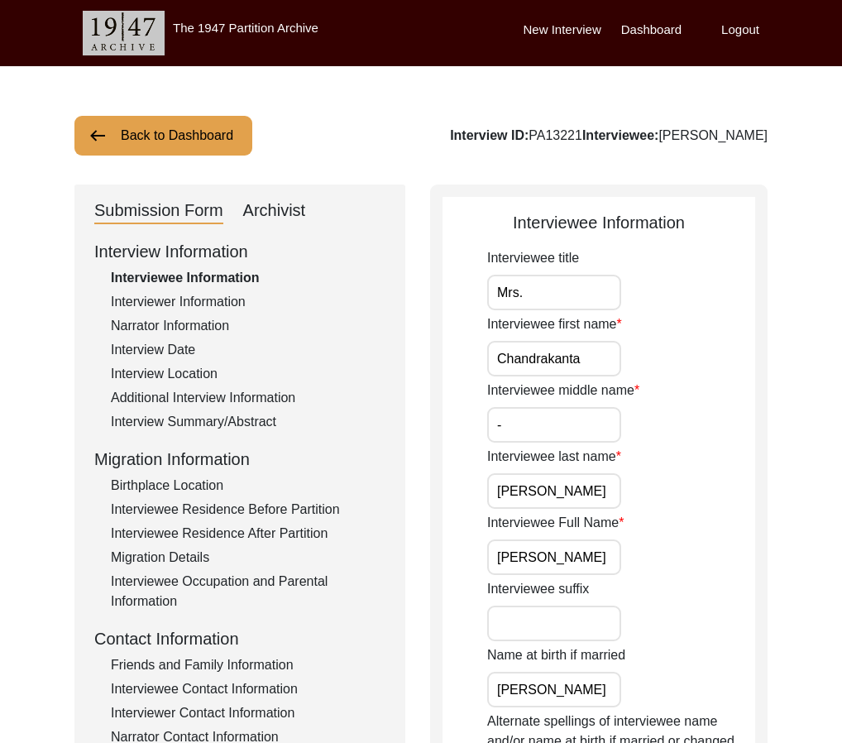
click at [267, 210] on div "Archivist" at bounding box center [274, 211] width 63 height 26
select select "Archiving In Progress"
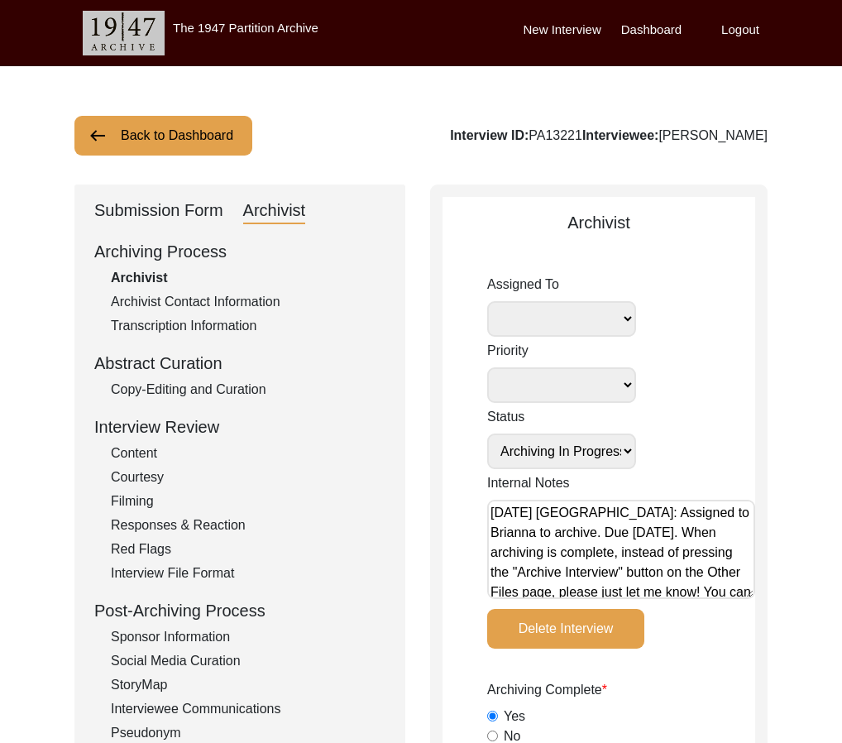
scroll to position [66, 0]
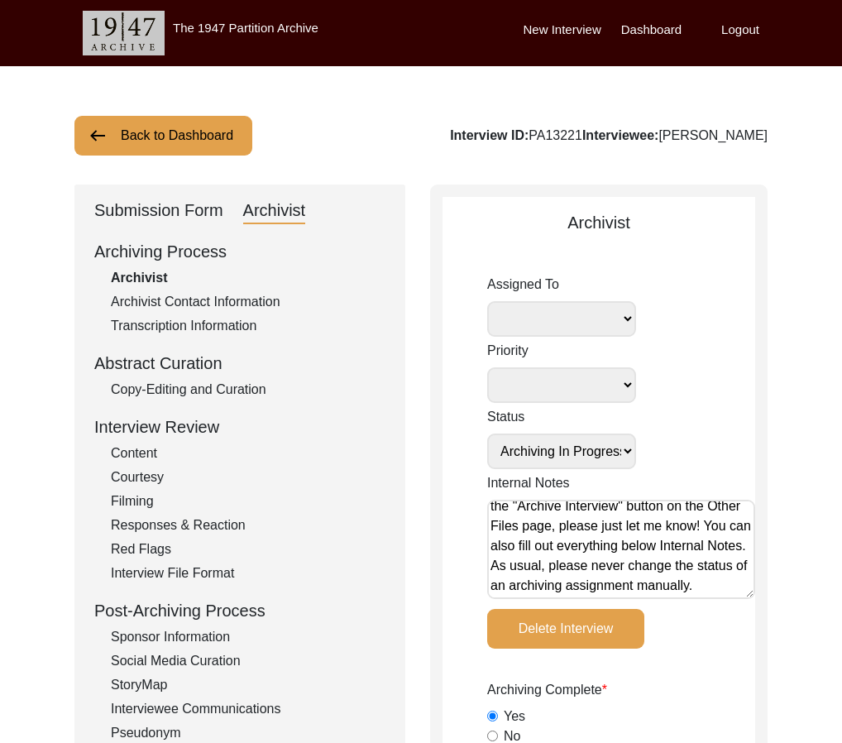
click at [686, 134] on div "Interview ID: PA13221 Interviewee: [PERSON_NAME]" at bounding box center [609, 136] width 318 height 20
copy div "Chandrakanta"
click at [179, 140] on button "Back to Dashboard" at bounding box center [163, 136] width 178 height 40
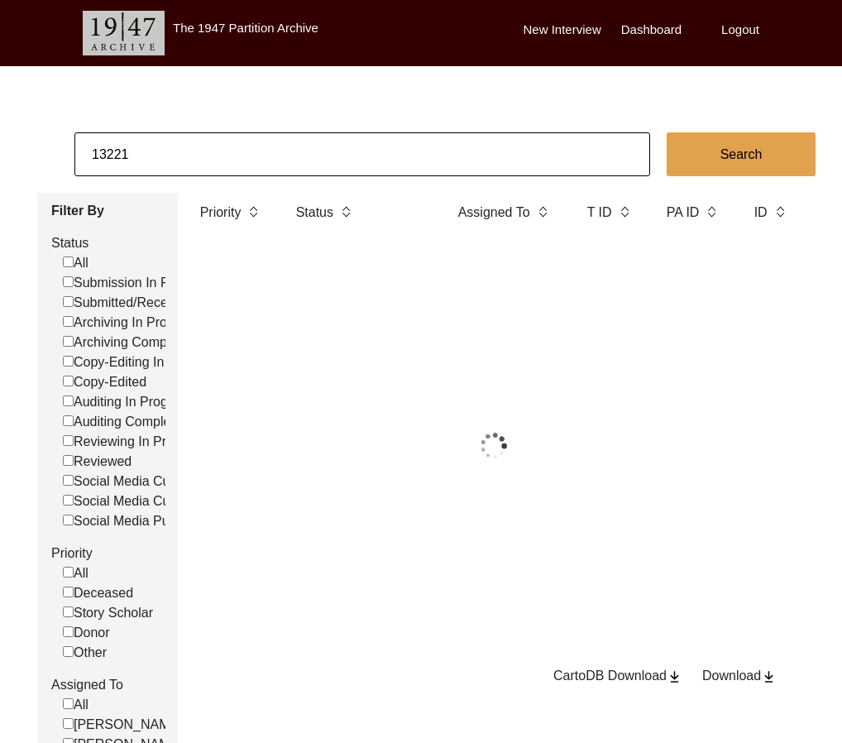
click at [179, 140] on input "13221" at bounding box center [362, 154] width 576 height 44
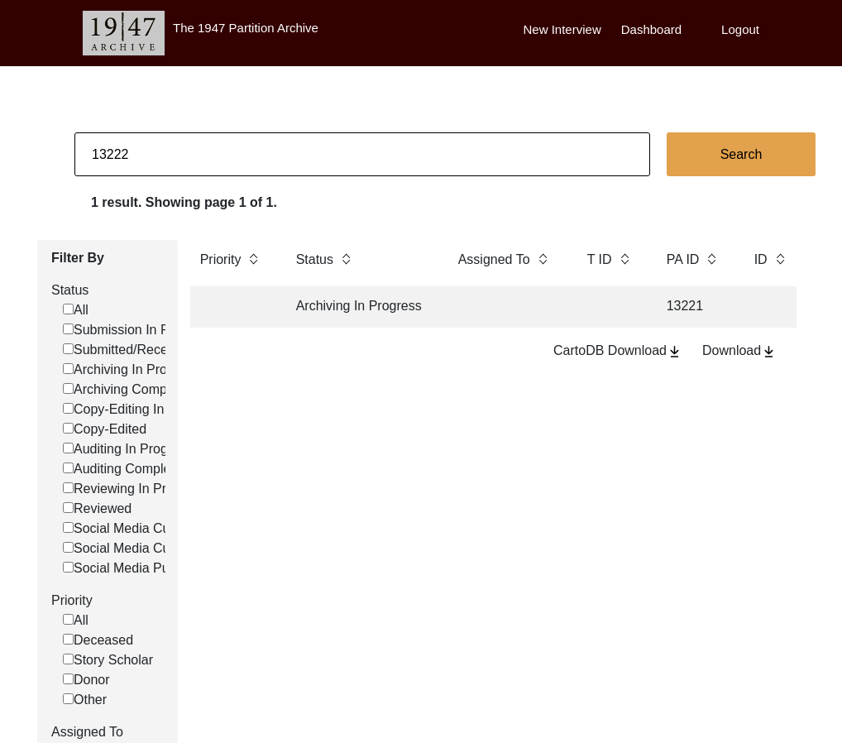
type input "13222"
checkbox input "false"
click at [418, 319] on td "Archiving In Progress" at bounding box center [360, 306] width 149 height 41
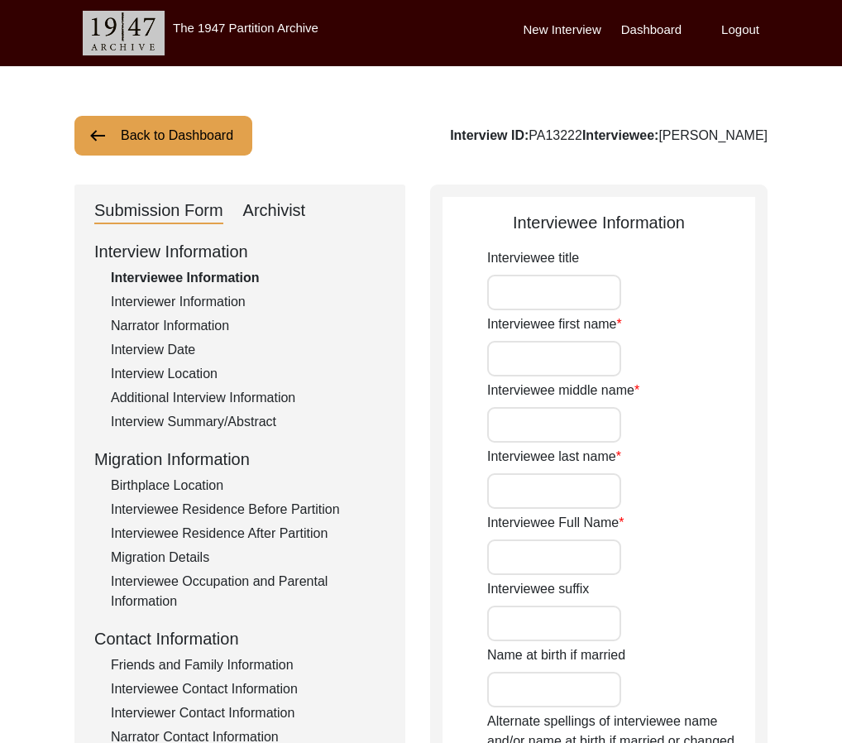
type input "Mrs."
type input "Nalini"
type input "-"
type input "[PERSON_NAME]"
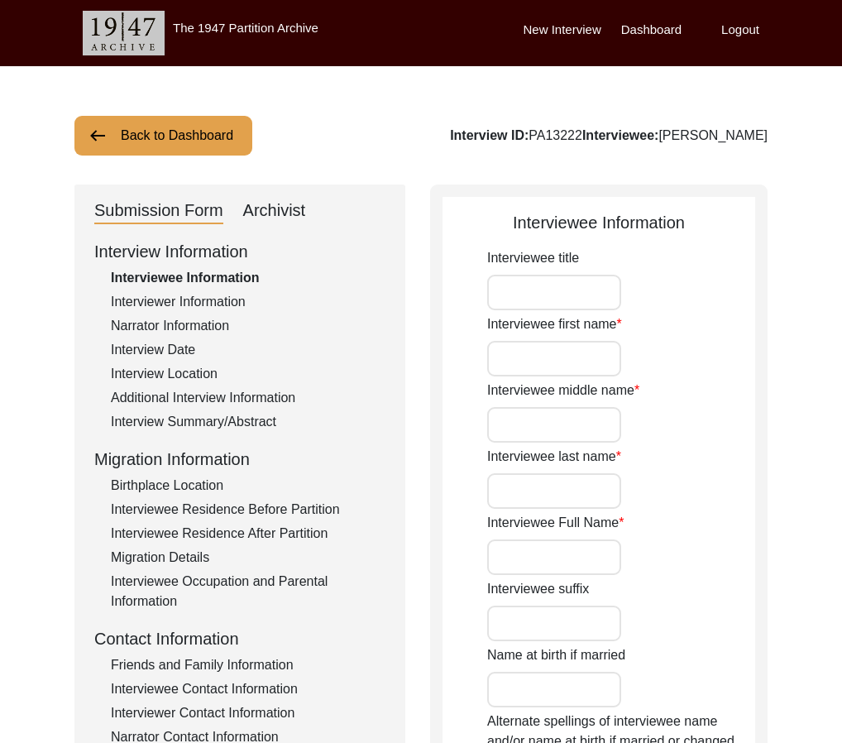
type input "[PERSON_NAME] ​​Batlani"
type input "[DATE]"
type input "87"
type input "[DEMOGRAPHIC_DATA]"
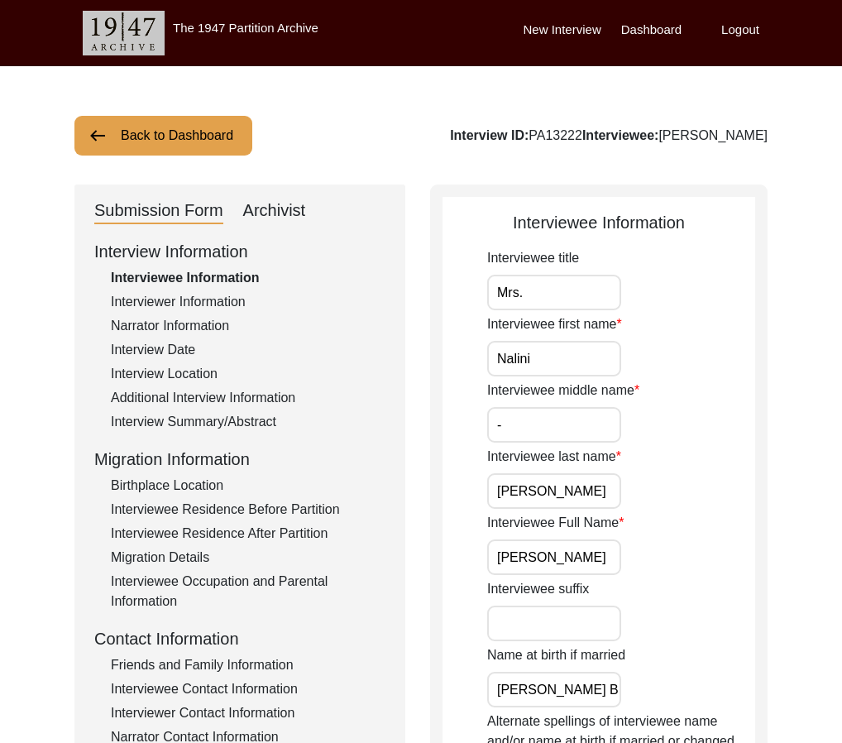
click at [314, 223] on div "Submission Form Archivist" at bounding box center [239, 211] width 291 height 26
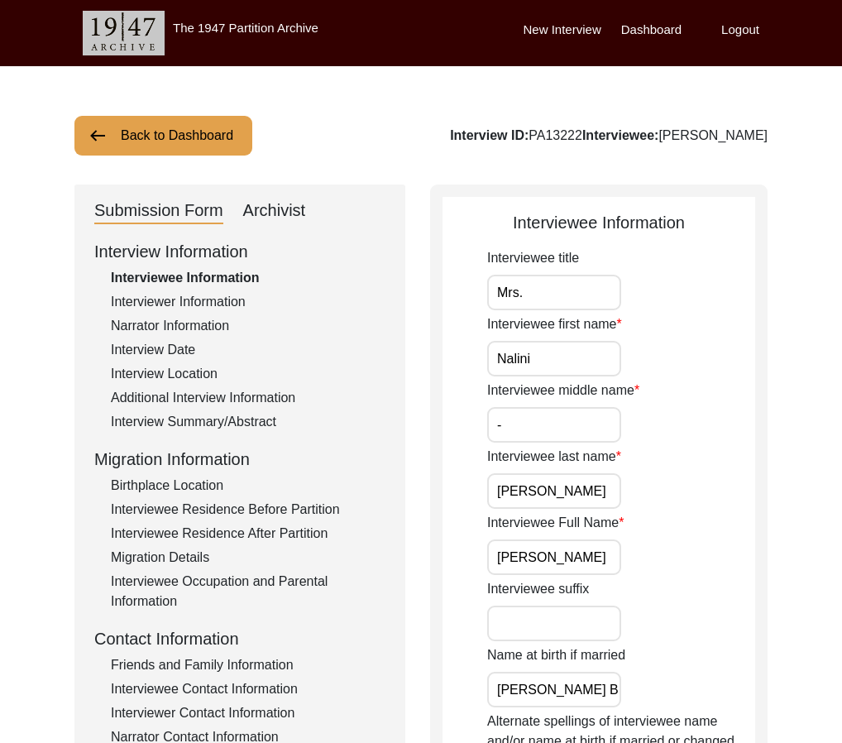
click at [286, 212] on div "Archivist" at bounding box center [274, 211] width 63 height 26
select select "Archiving In Progress"
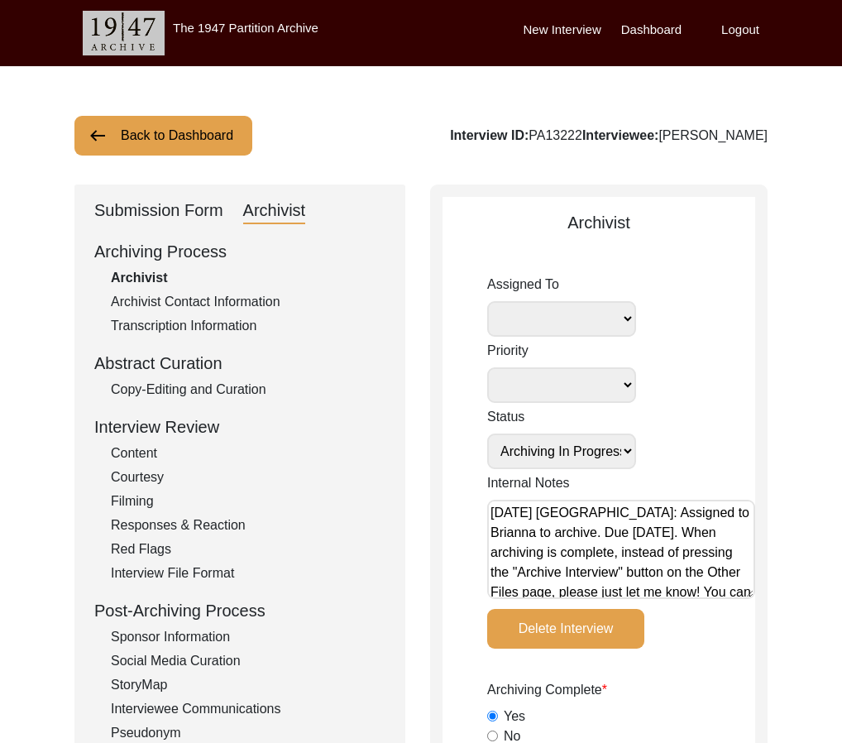
click at [225, 129] on button "Back to Dashboard" at bounding box center [163, 136] width 178 height 40
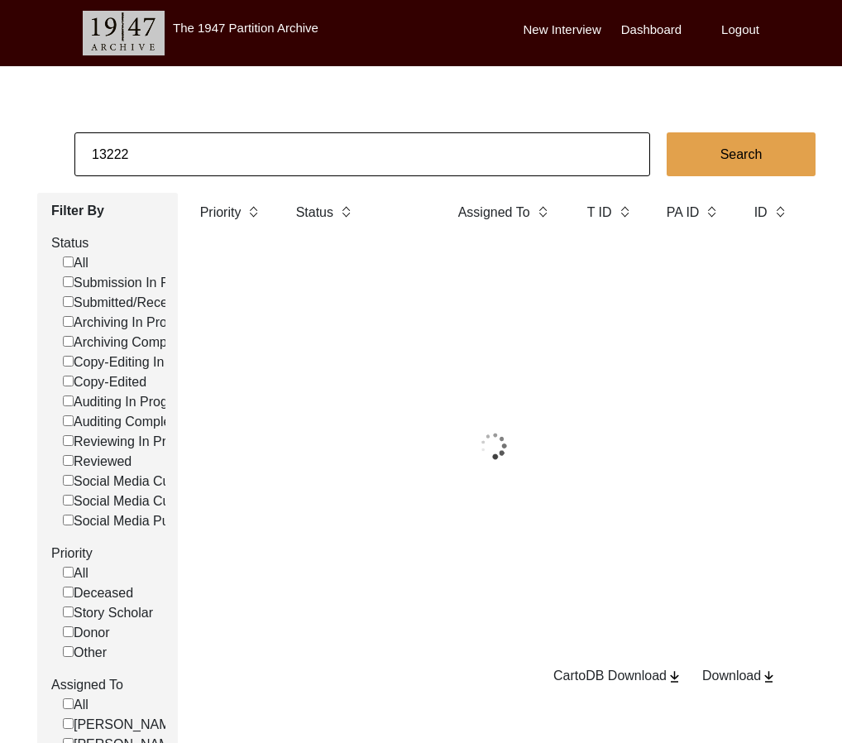
click at [242, 140] on input "13222" at bounding box center [362, 154] width 576 height 44
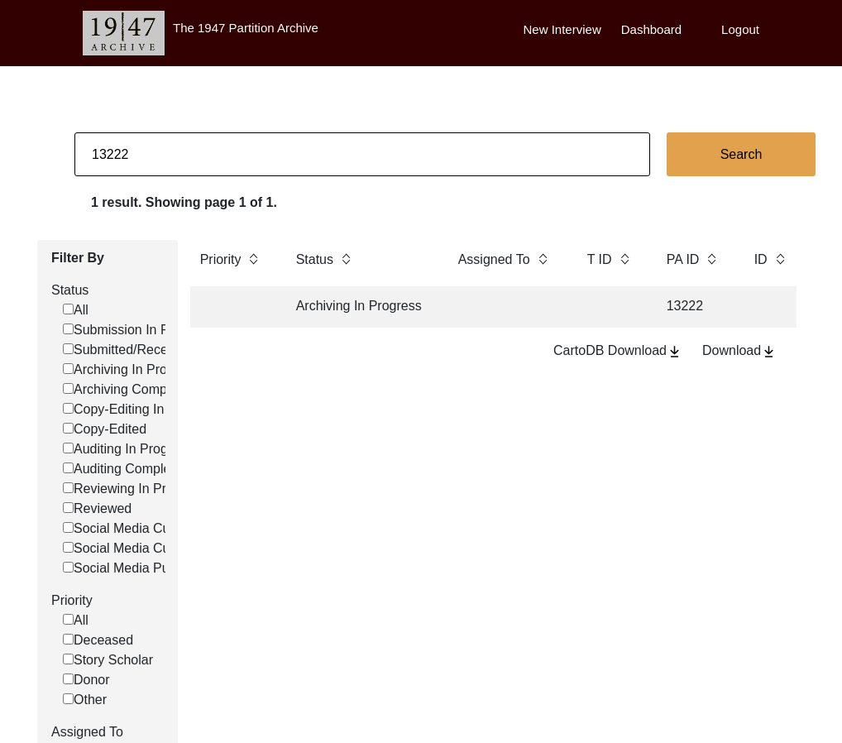
paste input "9"
type input "13229"
checkbox input "false"
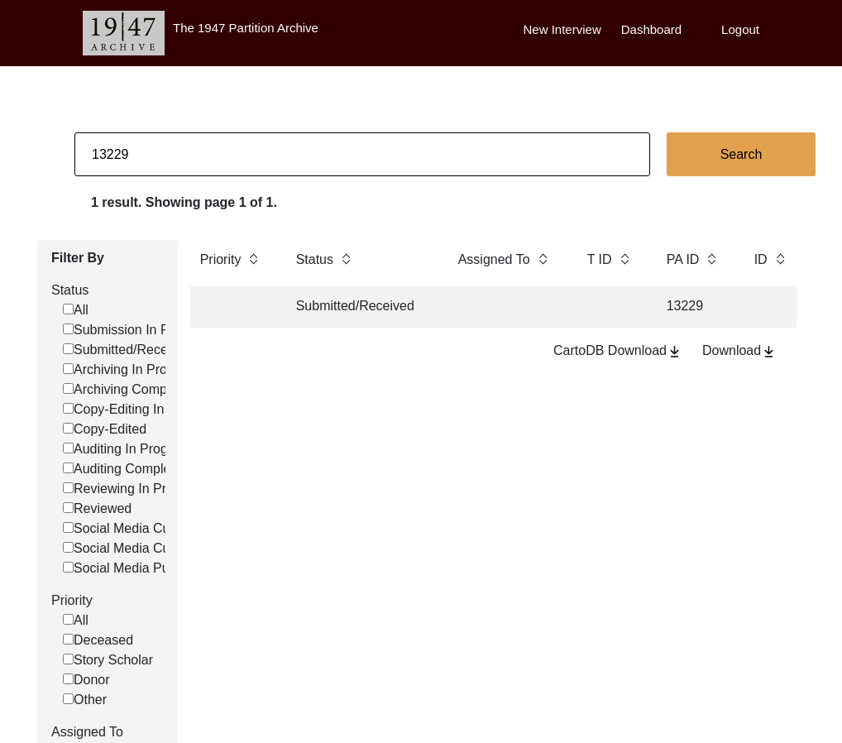
click at [384, 319] on td "Submitted/Received" at bounding box center [360, 306] width 149 height 41
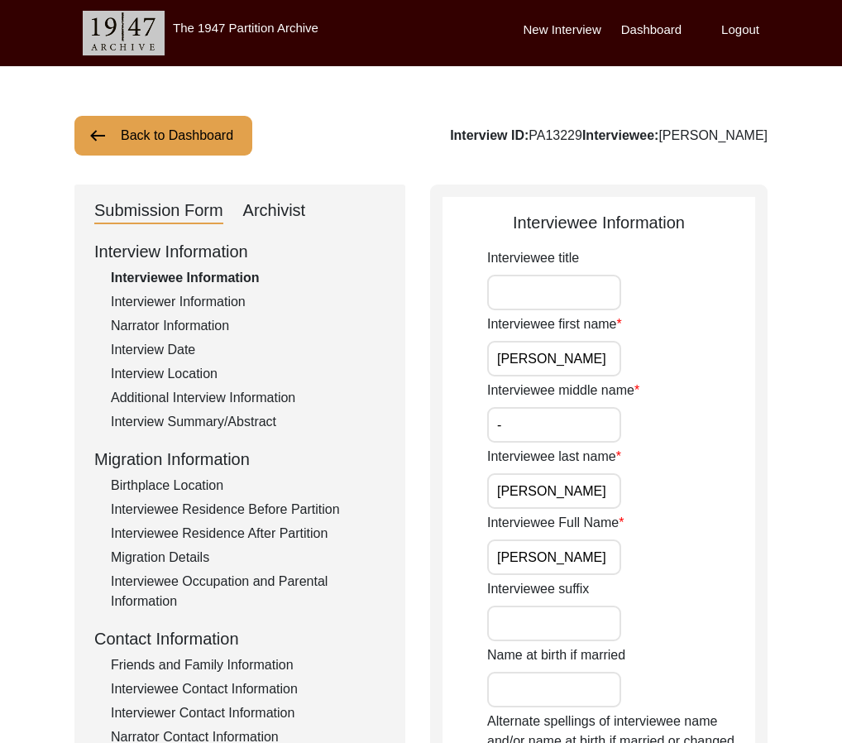
click at [257, 210] on div "Archivist" at bounding box center [274, 211] width 63 height 26
select select "Submitted/Received"
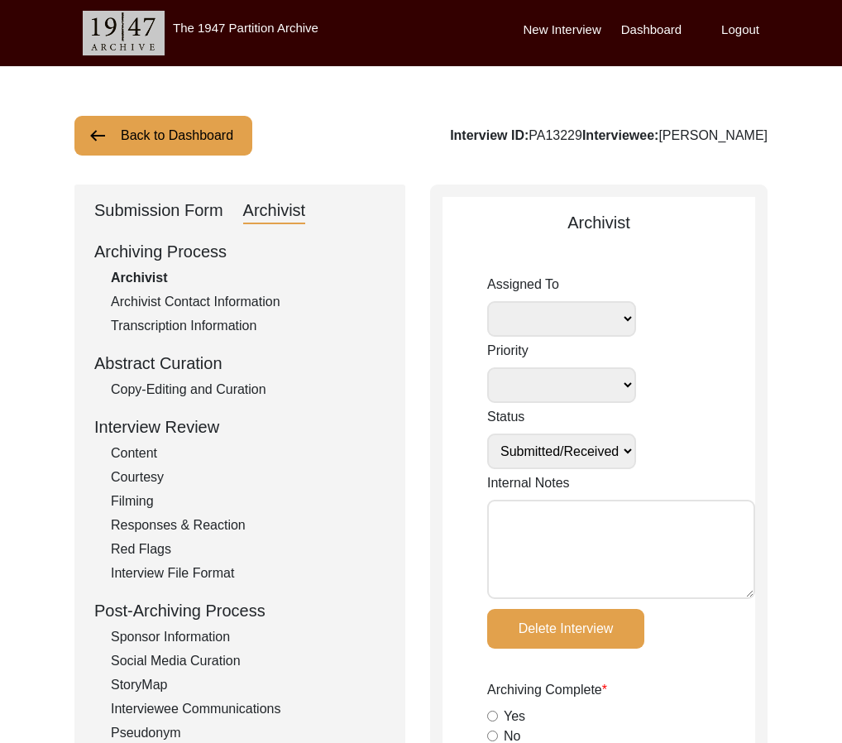
click at [567, 148] on div "Back to Dashboard Interview ID: PA13229 Interviewee: [PERSON_NAME]" at bounding box center [420, 136] width 693 height 40
click at [557, 140] on div "Interview ID: PA13229 Interviewee: [PERSON_NAME]" at bounding box center [609, 136] width 318 height 20
copy div "PA13229"
click at [199, 132] on button "Back to Dashboard" at bounding box center [163, 136] width 178 height 40
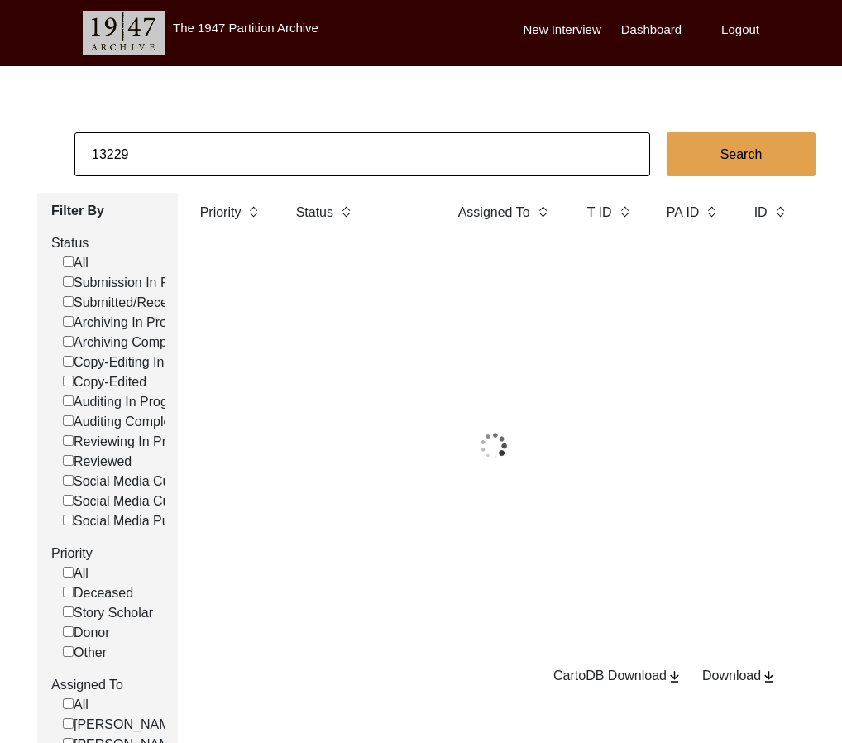
click at [209, 141] on input "13229" at bounding box center [362, 154] width 576 height 44
paste input "[PERSON_NAME] [PERSON_NAME]"
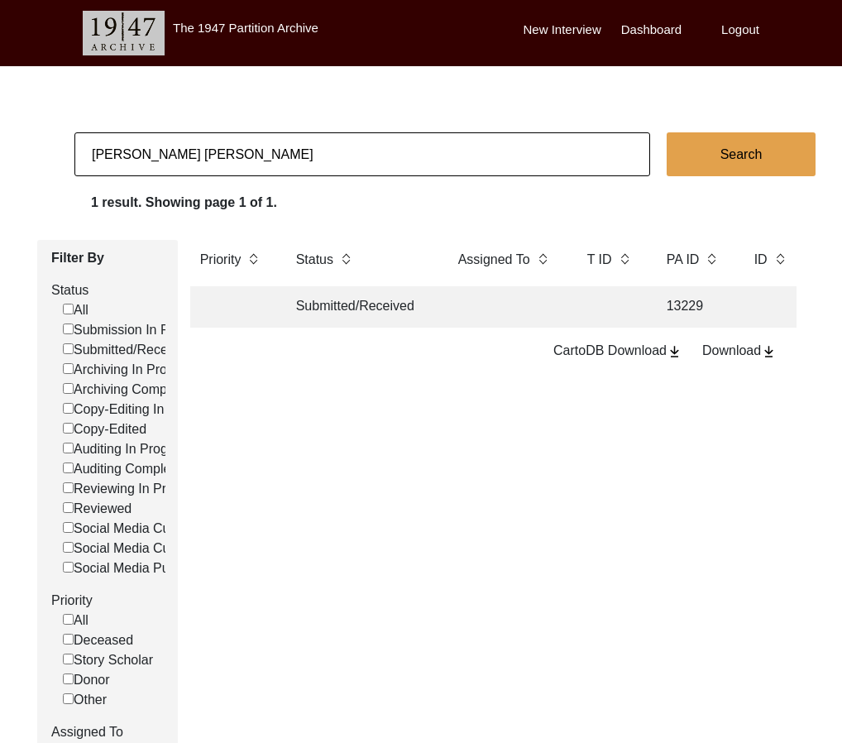
type input "[PERSON_NAME] [PERSON_NAME]"
checkbox input "false"
click at [411, 320] on td "Reviewed" at bounding box center [360, 306] width 149 height 41
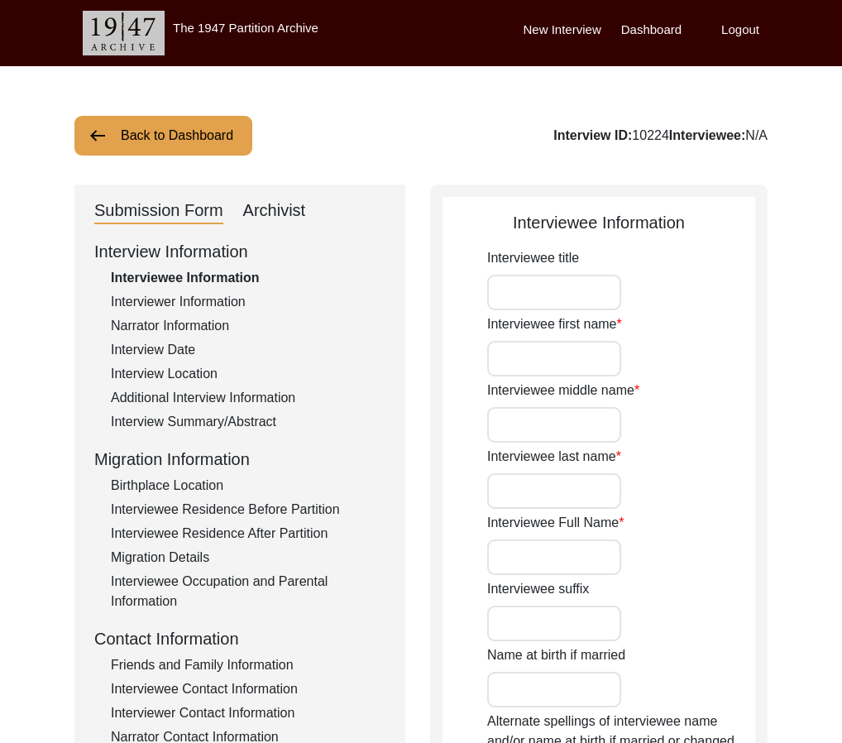
type input "Mr."
type input "[PERSON_NAME]"
type input "[PERSON_NAME] [PERSON_NAME]"
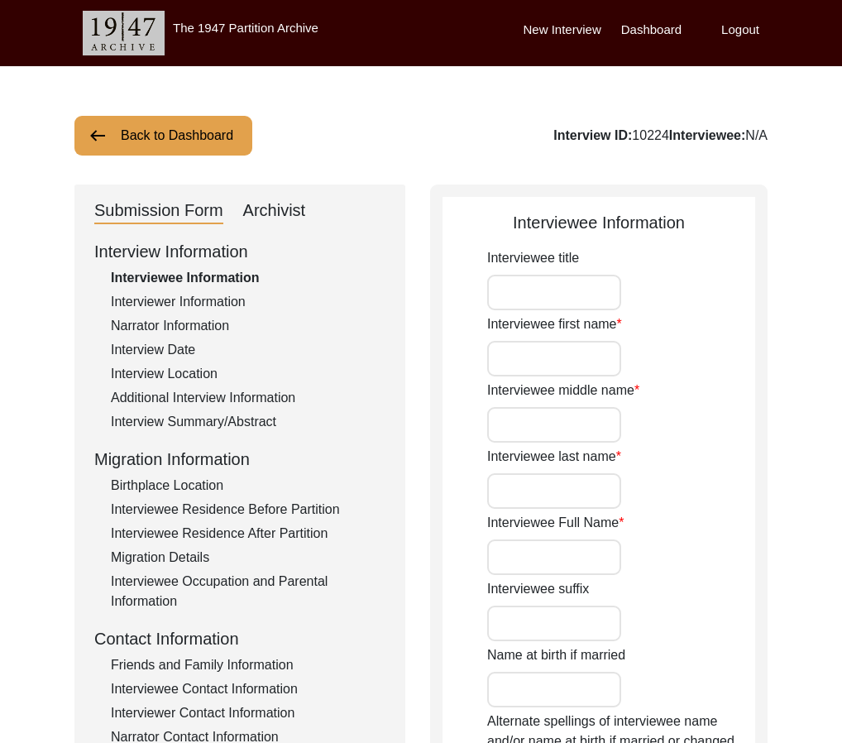
type input "[PERSON_NAME] [PERSON_NAME]"
type input "[DATE]"
type input "86"
type input "[DEMOGRAPHIC_DATA]"
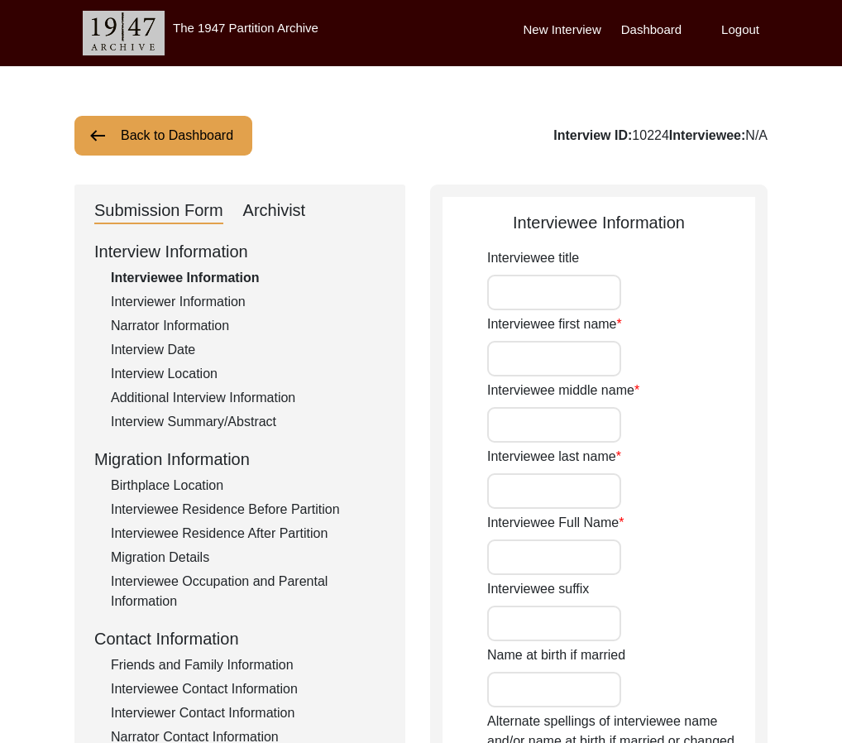
type input "Did not undergo conversion."
type input "Punjabi"
type input "[DEMOGRAPHIC_DATA]"
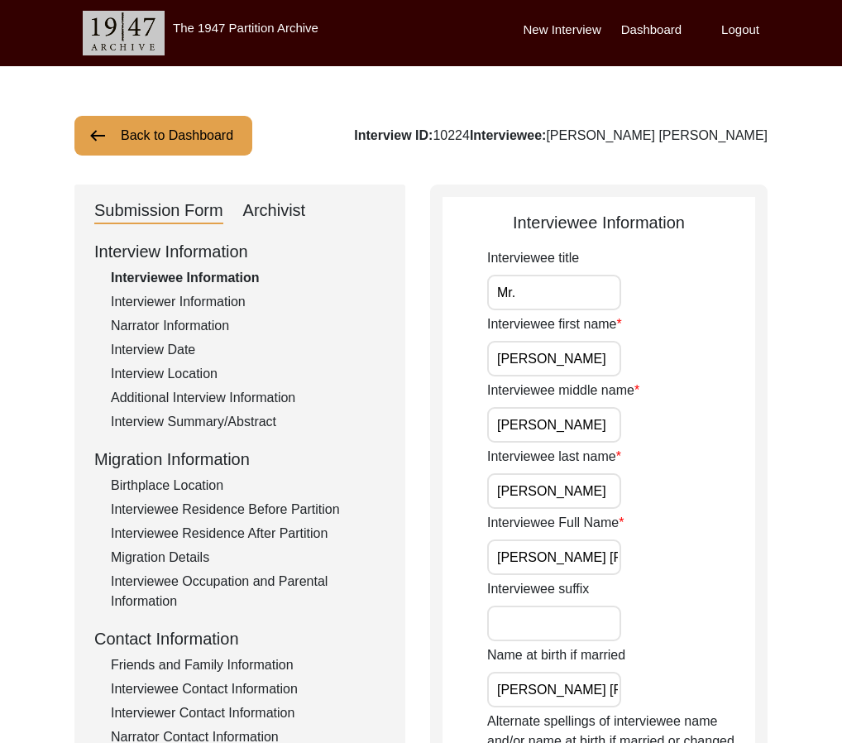
click at [273, 204] on div "Archivist" at bounding box center [274, 211] width 63 height 26
select select "Reviewed"
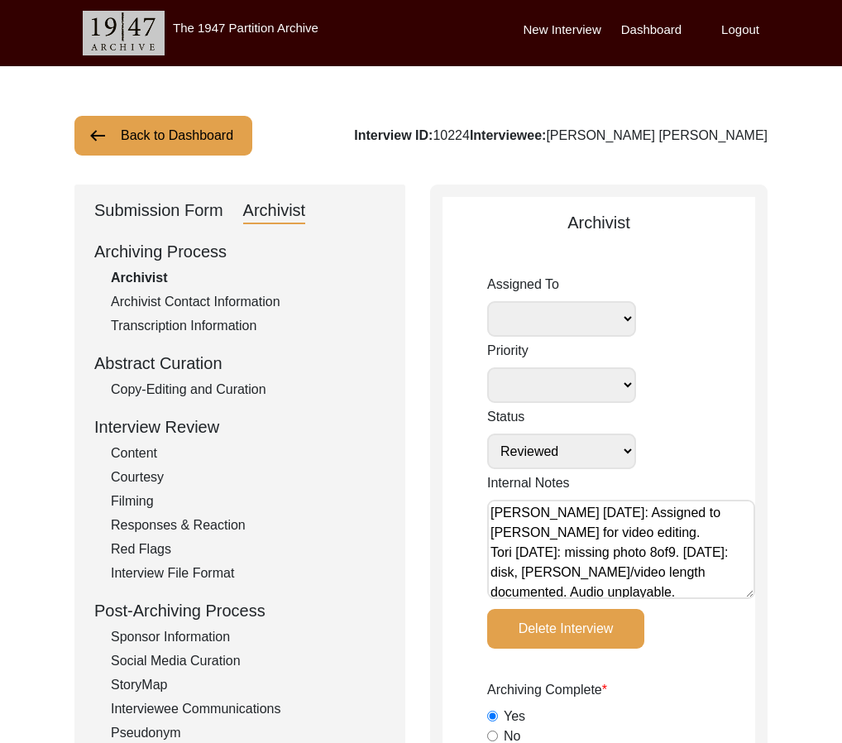
click at [159, 209] on div "Submission Form" at bounding box center [158, 211] width 129 height 26
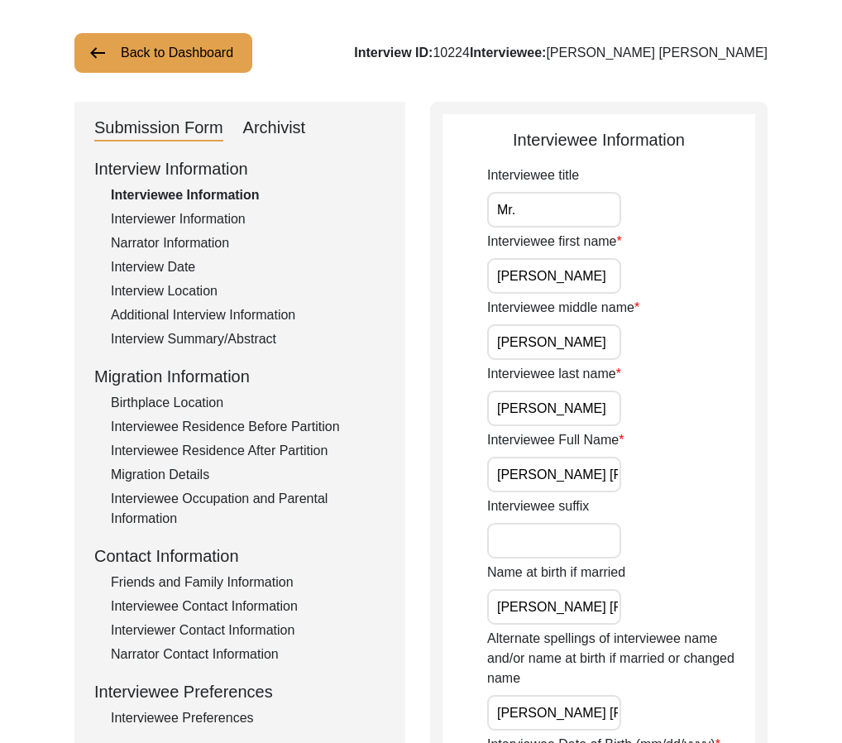
scroll to position [236, 0]
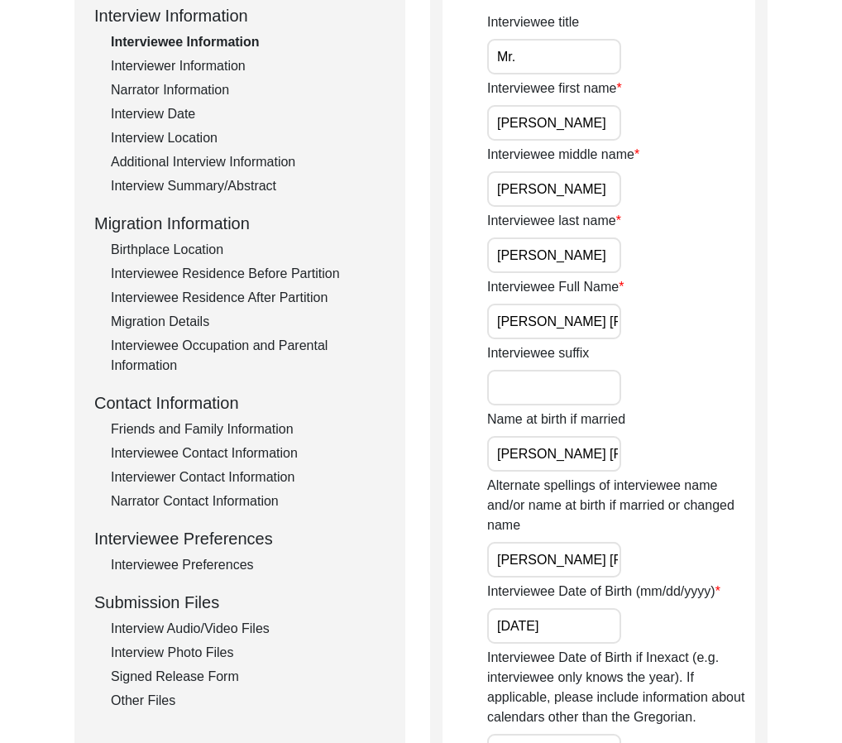
click at [146, 706] on div "Other Files" at bounding box center [248, 701] width 275 height 20
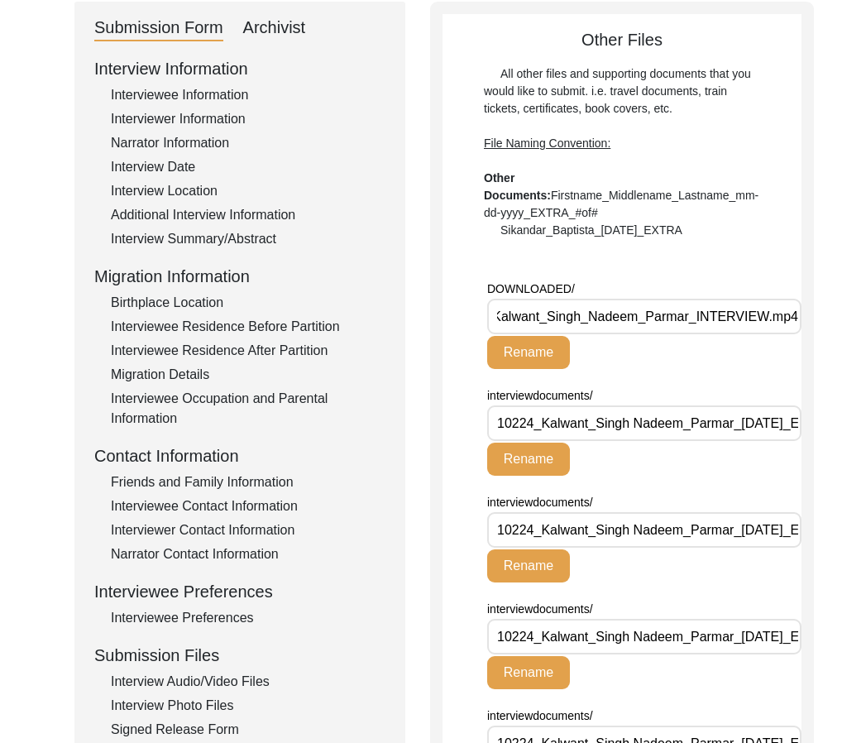
scroll to position [0, 0]
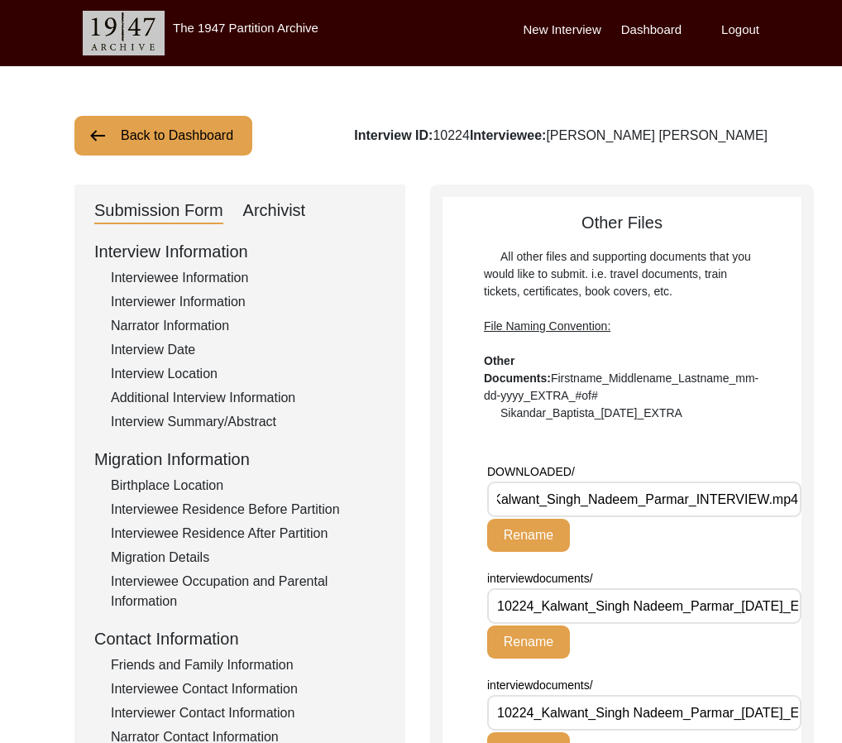
click at [217, 129] on button "Back to Dashboard" at bounding box center [163, 136] width 178 height 40
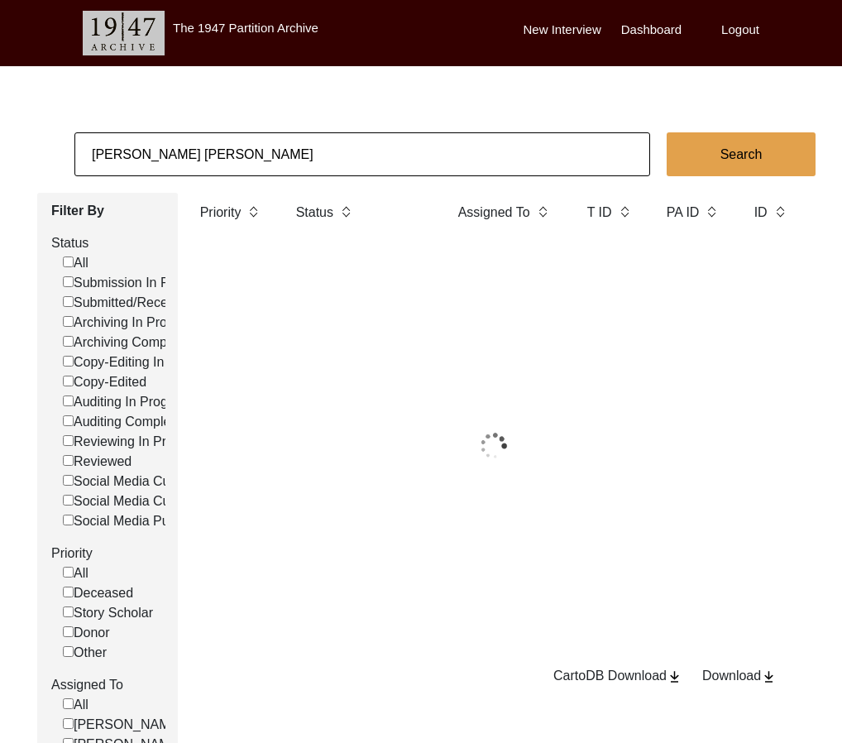
click at [217, 129] on body "The 1947 Partition Archive New Interview Dashboard Logout [PERSON_NAME] [PERSON…" at bounding box center [421, 479] width 842 height 959
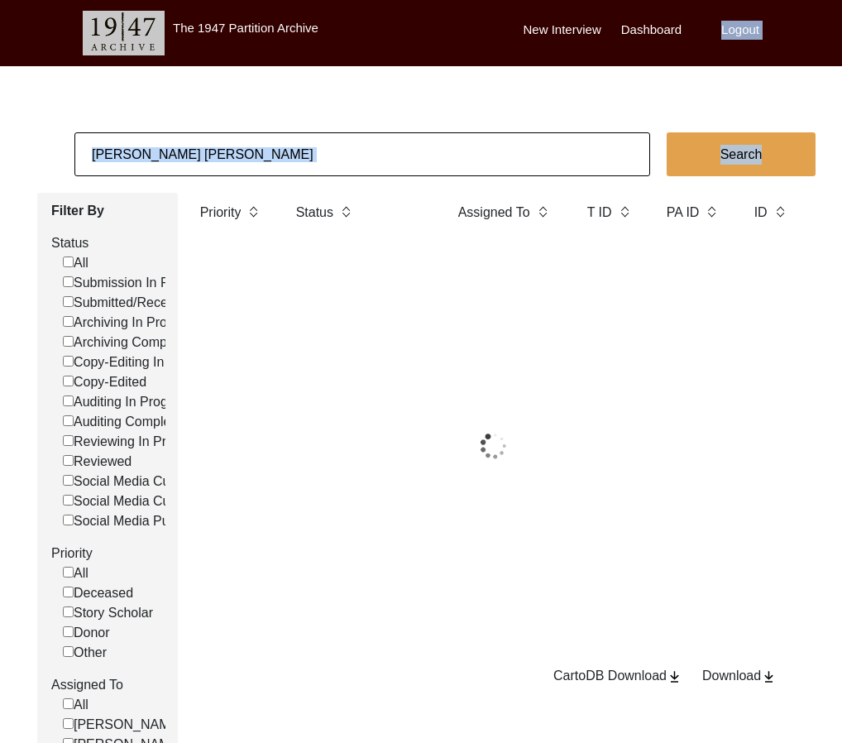
click at [217, 129] on body "The 1947 Partition Archive New Interview Dashboard Logout [PERSON_NAME] [PERSON…" at bounding box center [421, 479] width 842 height 959
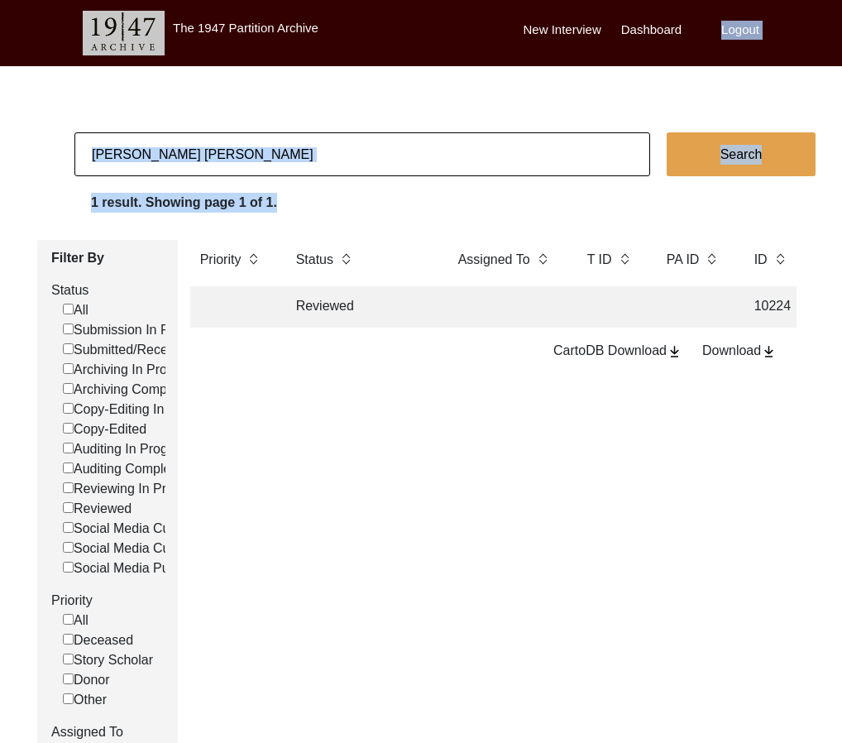
click at [215, 165] on input "[PERSON_NAME] [PERSON_NAME]" at bounding box center [362, 154] width 576 height 44
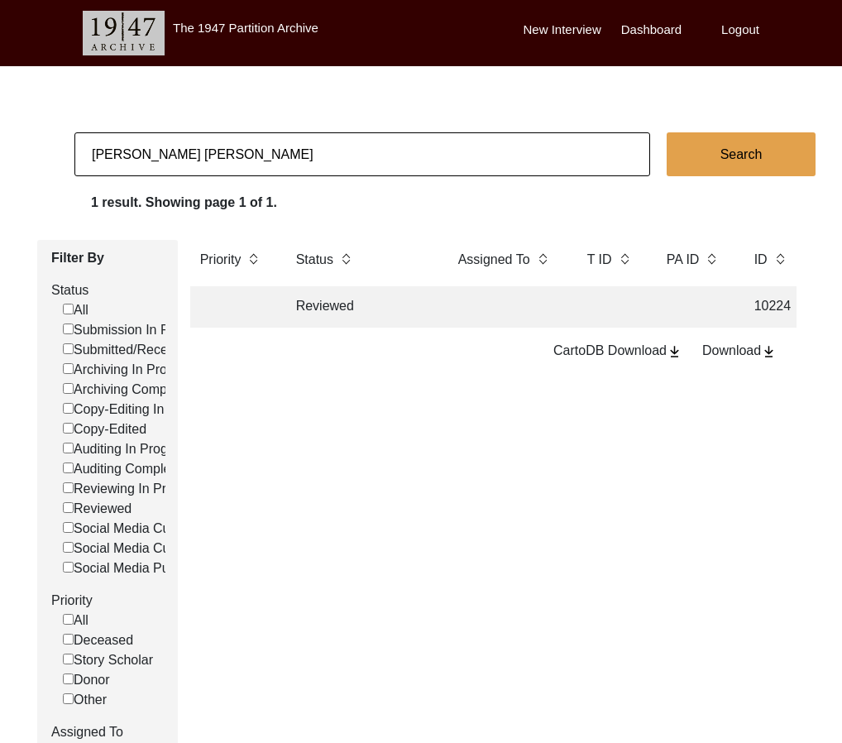
click at [218, 150] on input "[PERSON_NAME] [PERSON_NAME]" at bounding box center [362, 154] width 576 height 44
paste input "13333"
type input "13333"
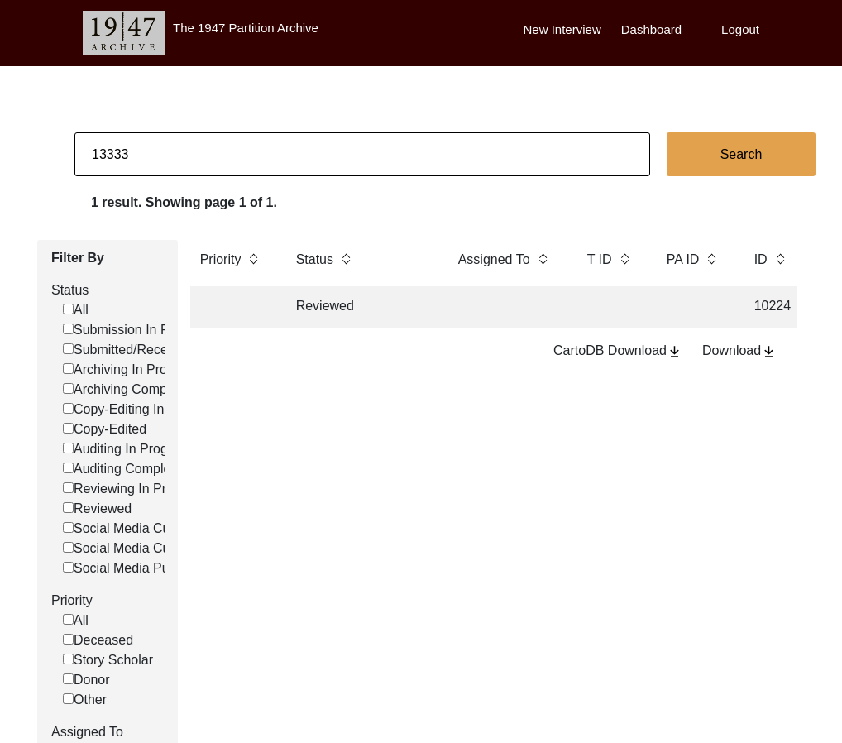
checkbox input "false"
click at [360, 312] on td "Submitted/Received" at bounding box center [360, 306] width 149 height 41
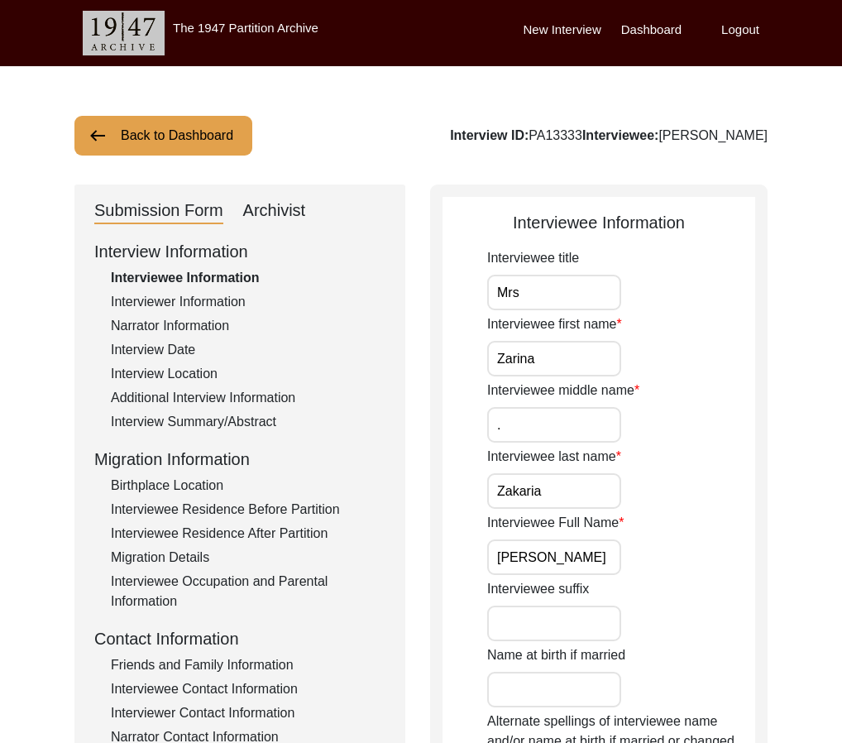
click at [254, 223] on div "Archivist" at bounding box center [274, 211] width 63 height 26
select select "Submitted/Received"
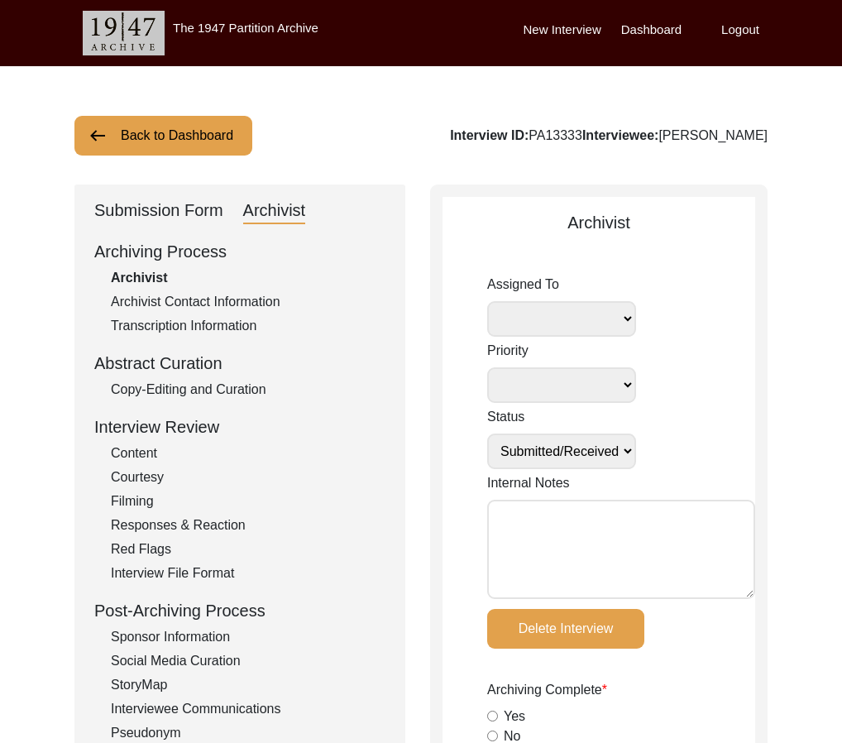
click at [575, 137] on div "Interview ID: PA13333 Interviewee: [PERSON_NAME]" at bounding box center [609, 136] width 318 height 20
copy div "PA13333"
click at [221, 126] on button "Back to Dashboard" at bounding box center [163, 136] width 178 height 40
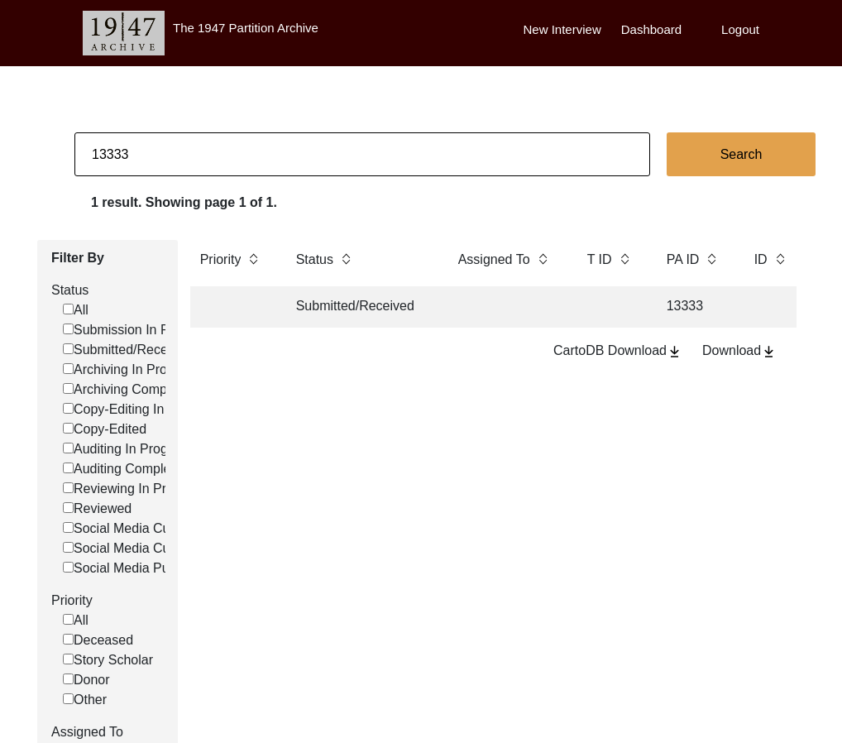
click at [228, 146] on input "13333" at bounding box center [362, 154] width 576 height 44
type input "11533"
checkbox input "false"
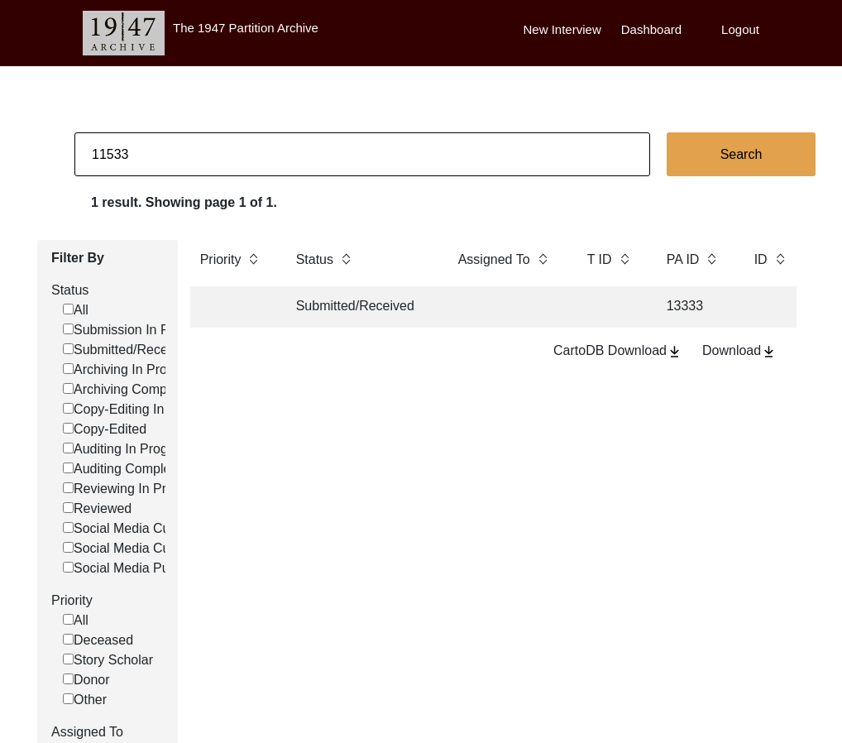
checkbox input "false"
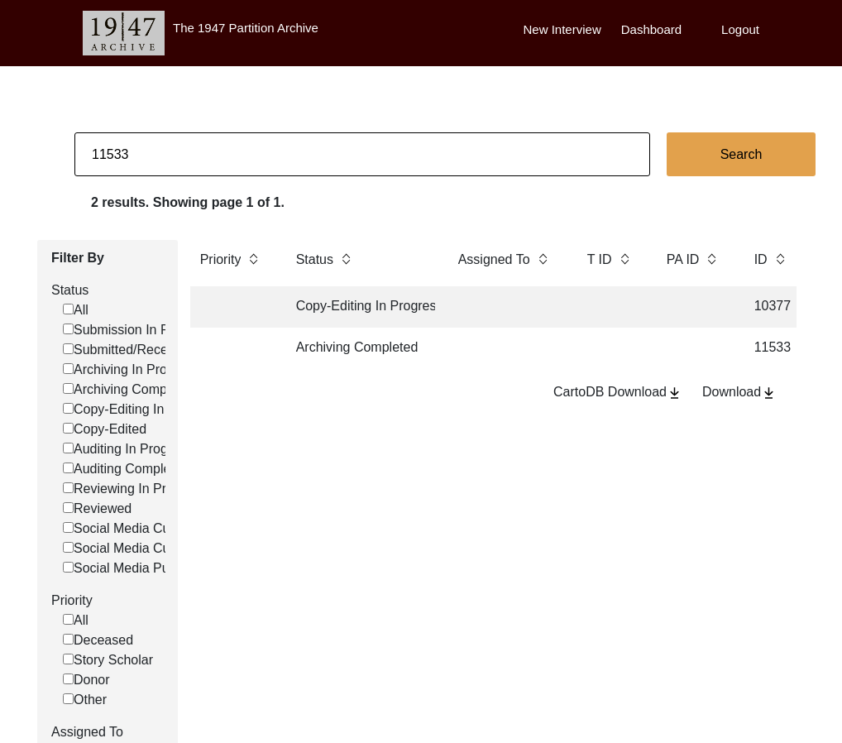
click at [352, 361] on td "Archiving Completed" at bounding box center [360, 348] width 149 height 41
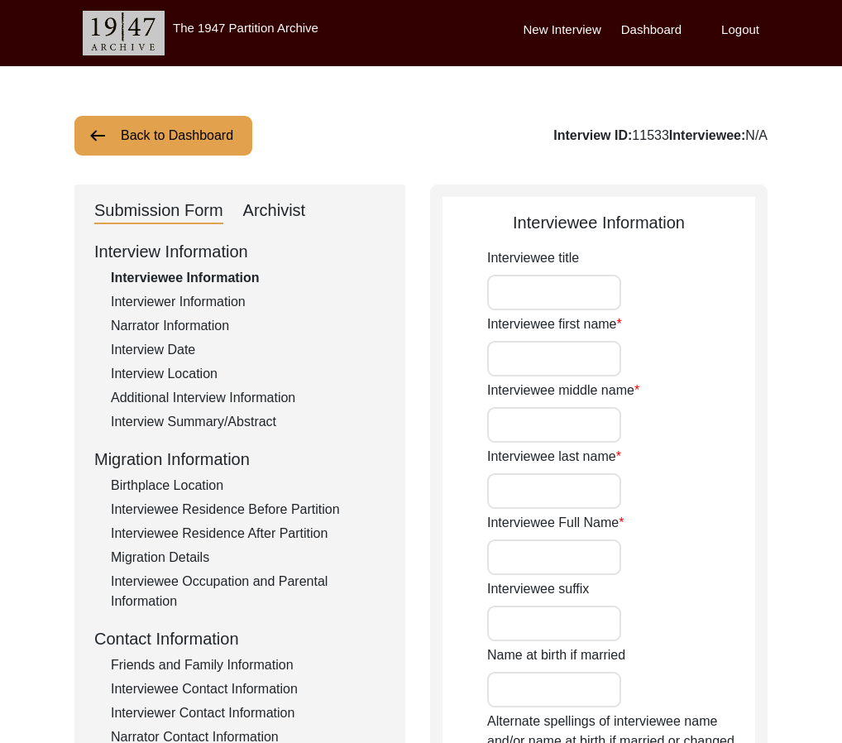
type input "Mrs."
type input "[PERSON_NAME]"
type input "-"
type input "[PERSON_NAME]"
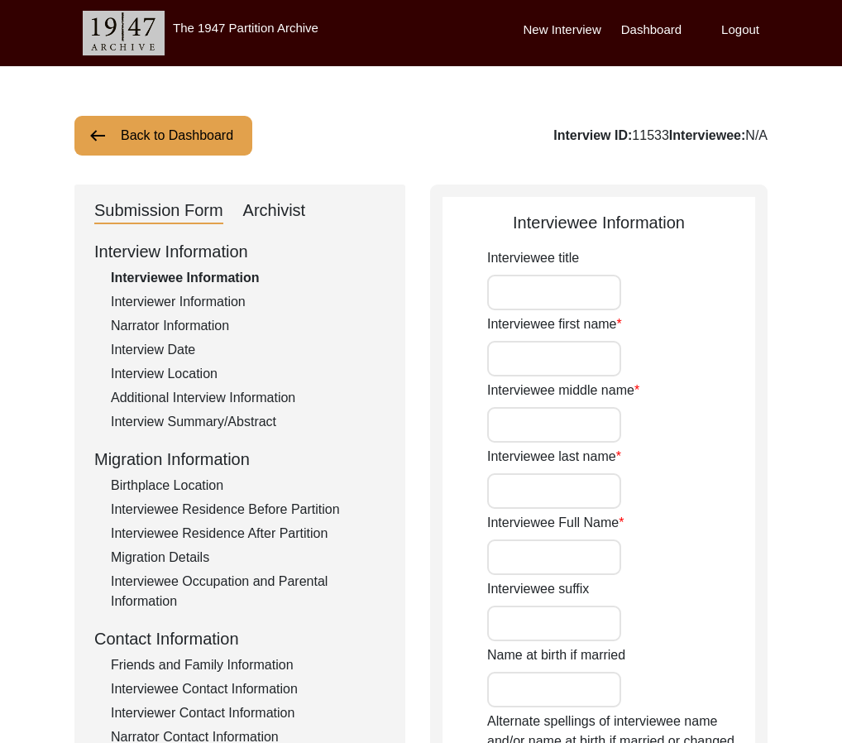
type input "[PERSON_NAME]"
type input "[DATE]"
type input "79"
type input "[DEMOGRAPHIC_DATA]"
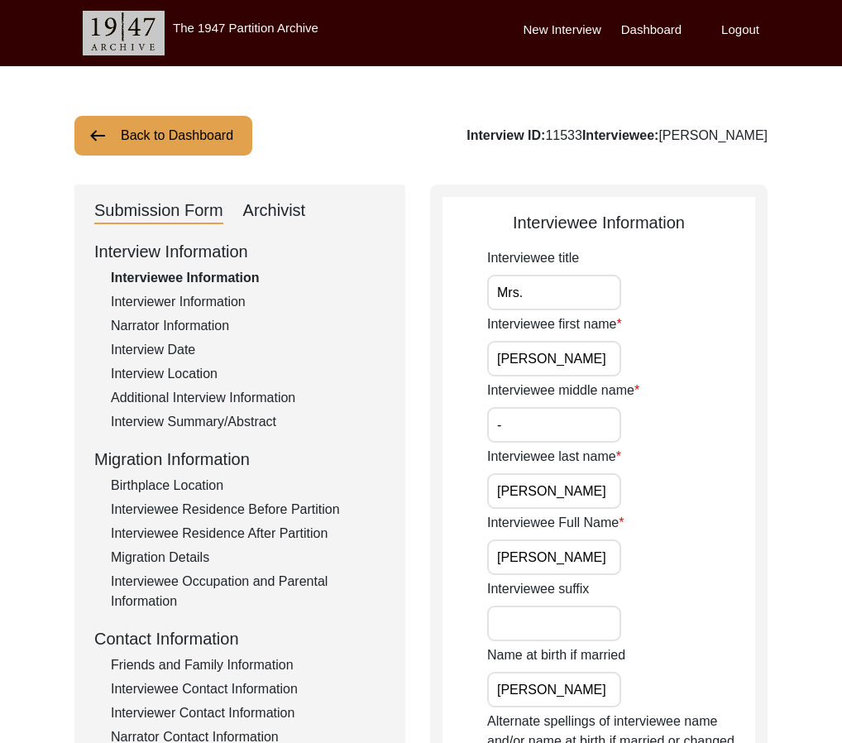
click at [559, 549] on input "[PERSON_NAME]" at bounding box center [554, 558] width 134 height 36
click at [268, 505] on div "Interviewee Residence Before Partition" at bounding box center [248, 510] width 275 height 20
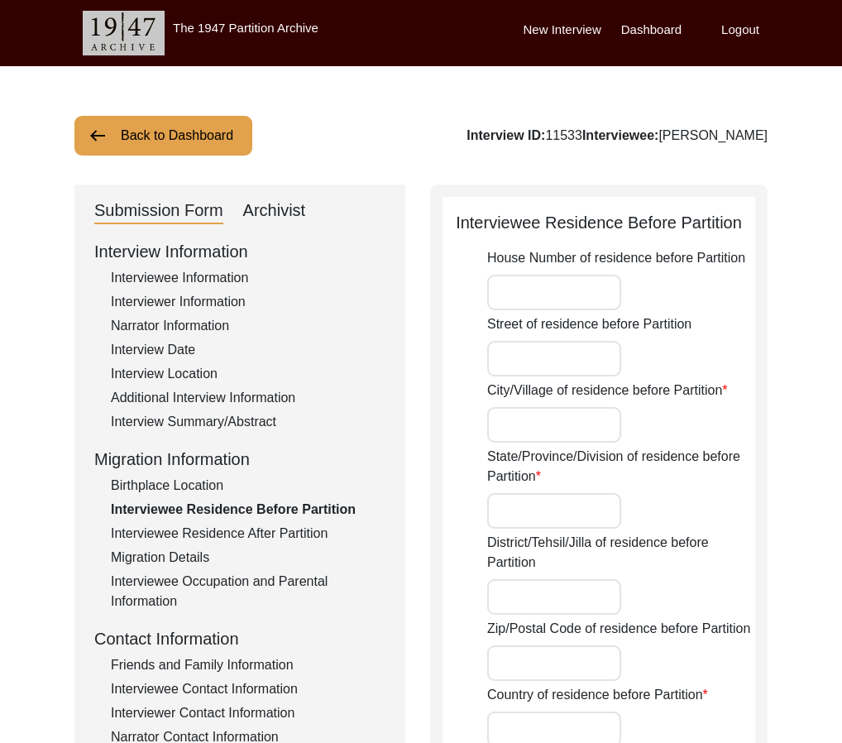
type input "Bhaun"
type input "[GEOGRAPHIC_DATA]"
type input "Chakwal"
type input "[GEOGRAPHIC_DATA]"
type input "[GEOGRAPHIC_DATA], [GEOGRAPHIC_DATA], [GEOGRAPHIC_DATA]"
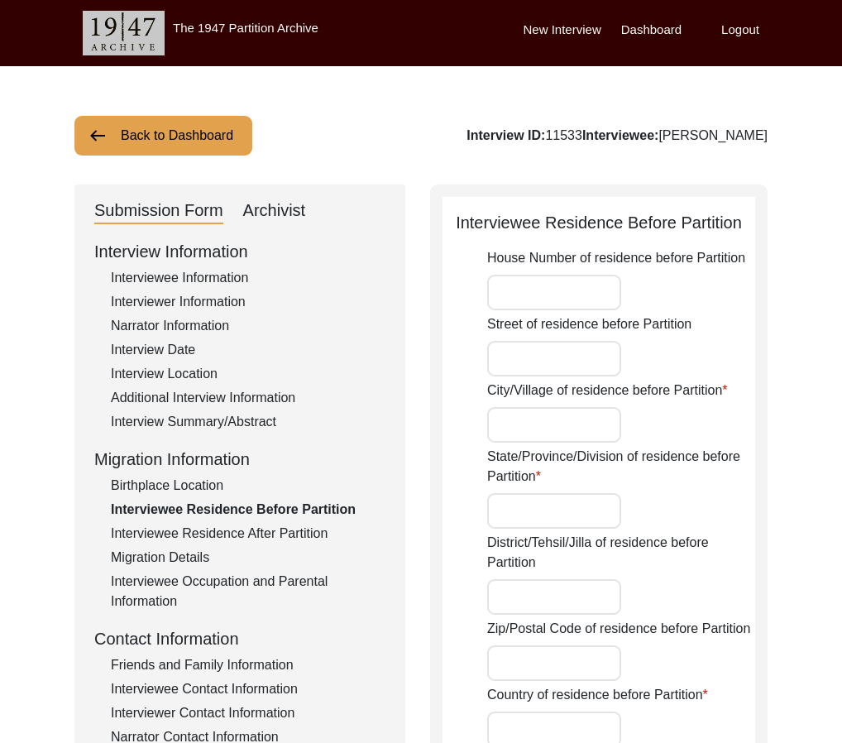
type input "32.8570"
type input "72.7511"
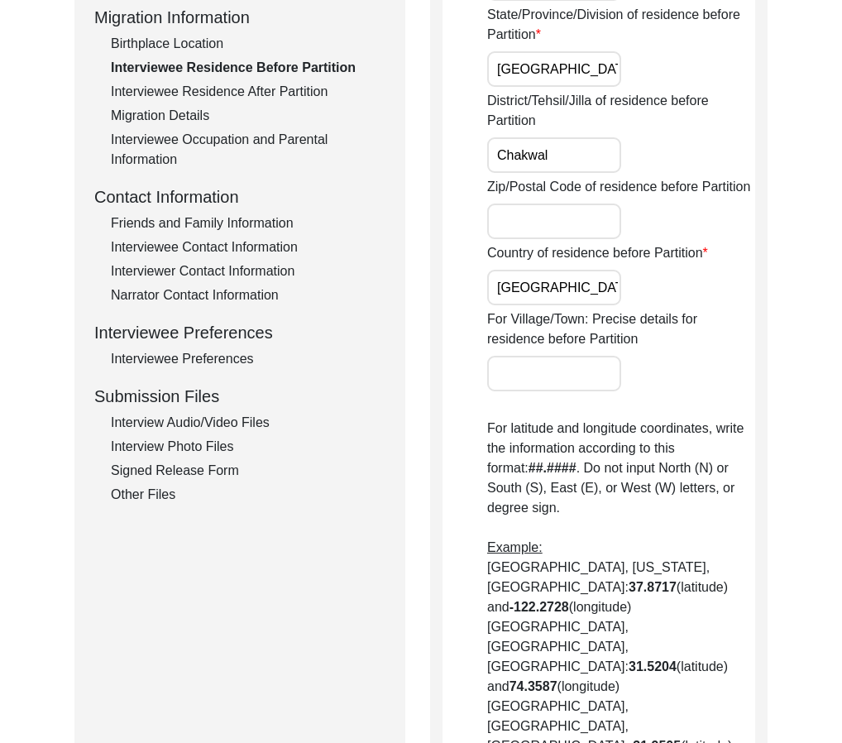
scroll to position [649, 0]
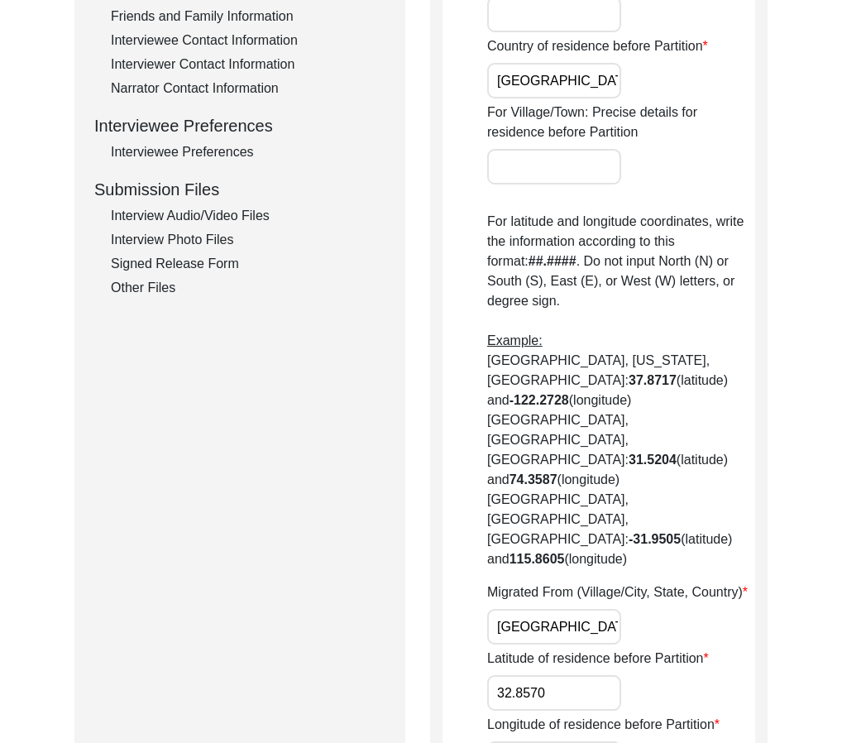
click at [549, 609] on input "[GEOGRAPHIC_DATA], [GEOGRAPHIC_DATA], [GEOGRAPHIC_DATA]" at bounding box center [554, 627] width 134 height 36
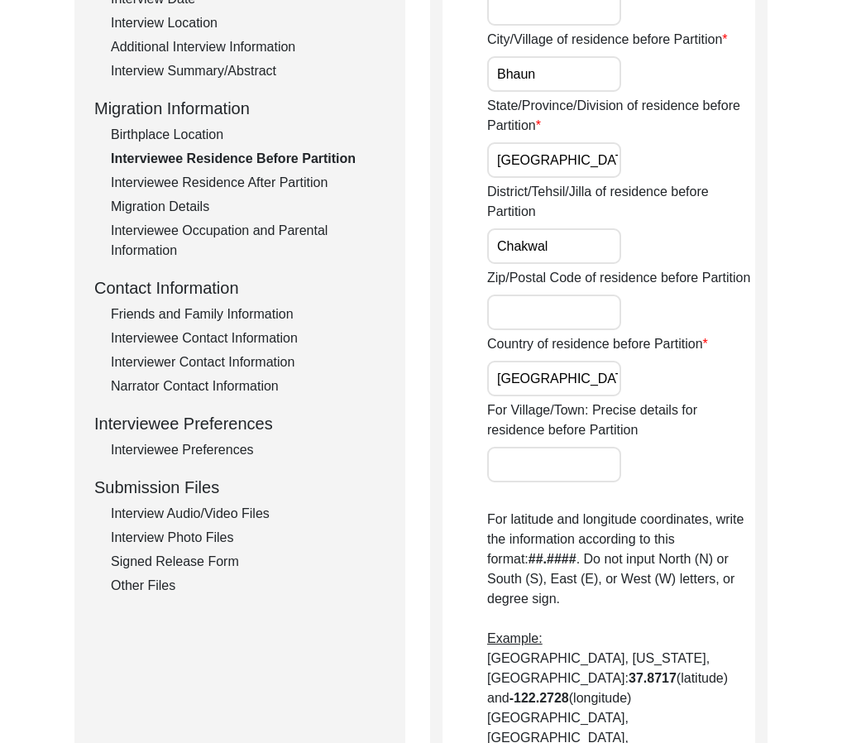
scroll to position [0, 0]
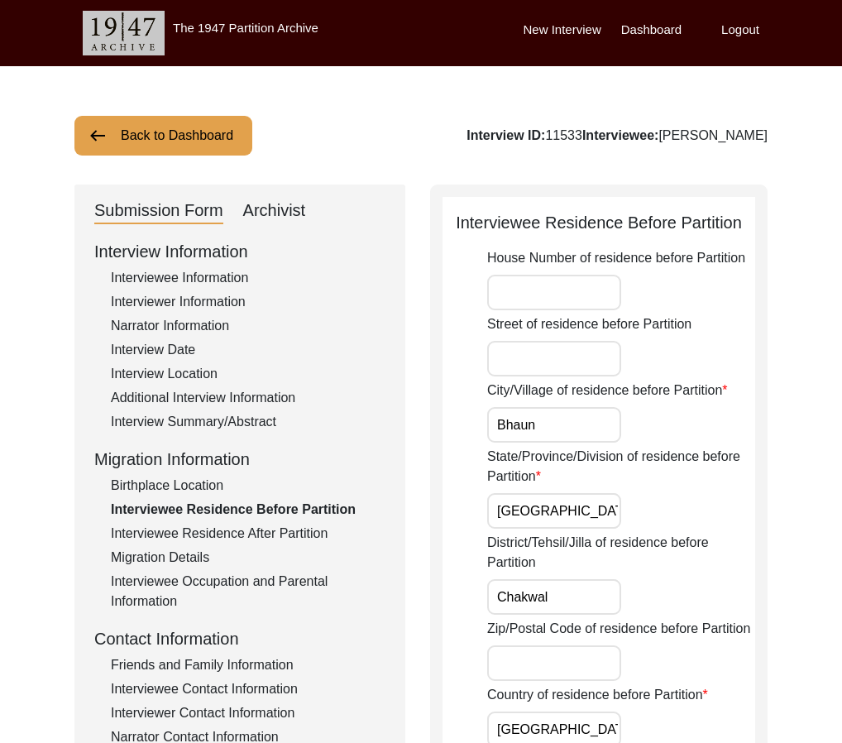
click at [213, 485] on div "Birthplace Location" at bounding box center [248, 486] width 275 height 20
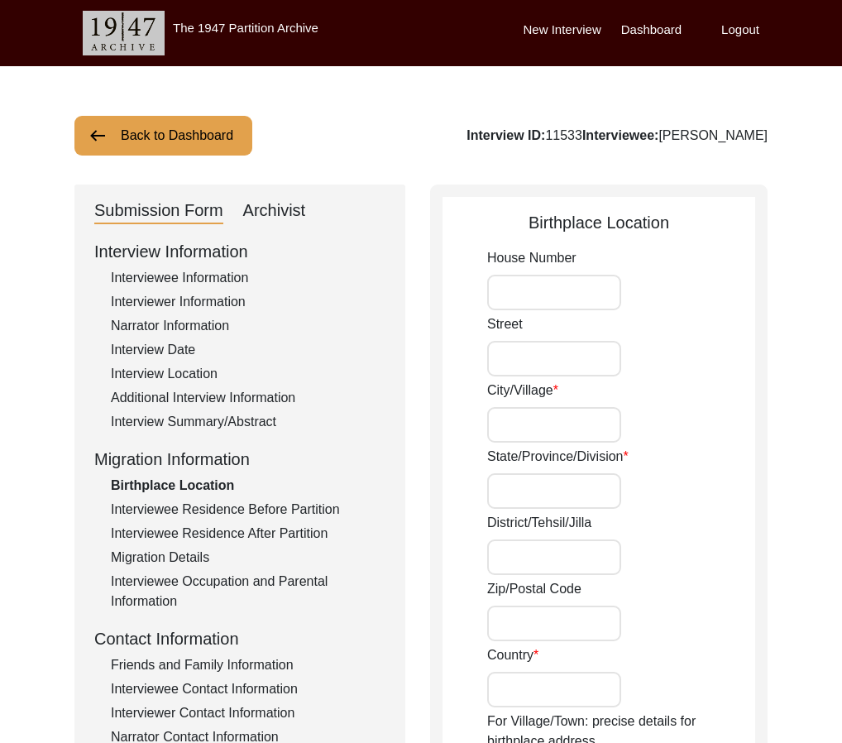
type input "Bhaun"
type input "[GEOGRAPHIC_DATA]"
type input "Chakwal"
type input "[GEOGRAPHIC_DATA]"
type input "[GEOGRAPHIC_DATA], [GEOGRAPHIC_DATA], [GEOGRAPHIC_DATA]"
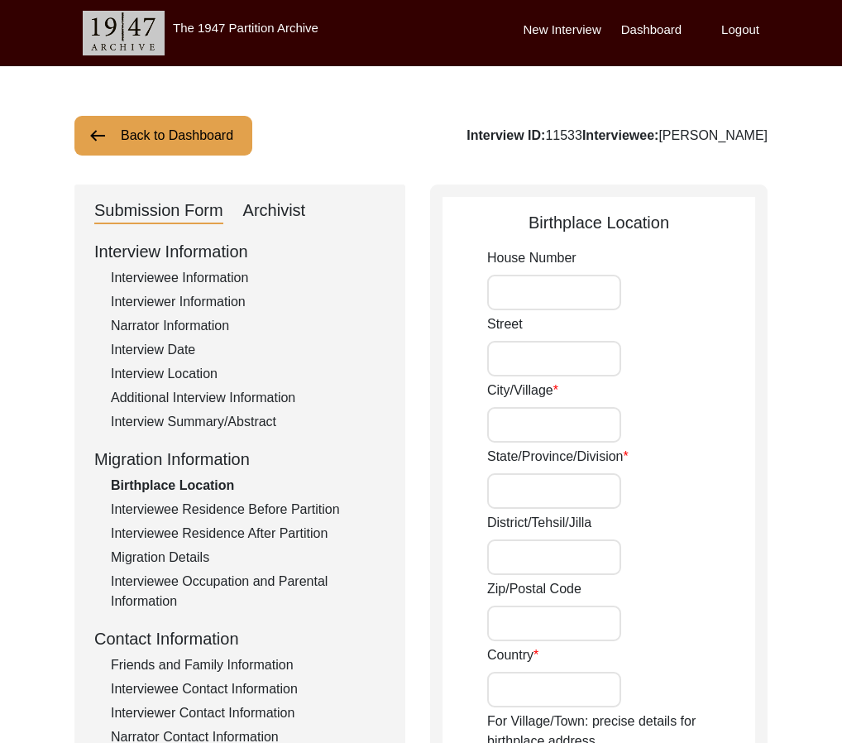
type input "32.8570"
type input "72.7511"
click at [213, 426] on div "Interview Summary/Abstract" at bounding box center [248, 422] width 275 height 20
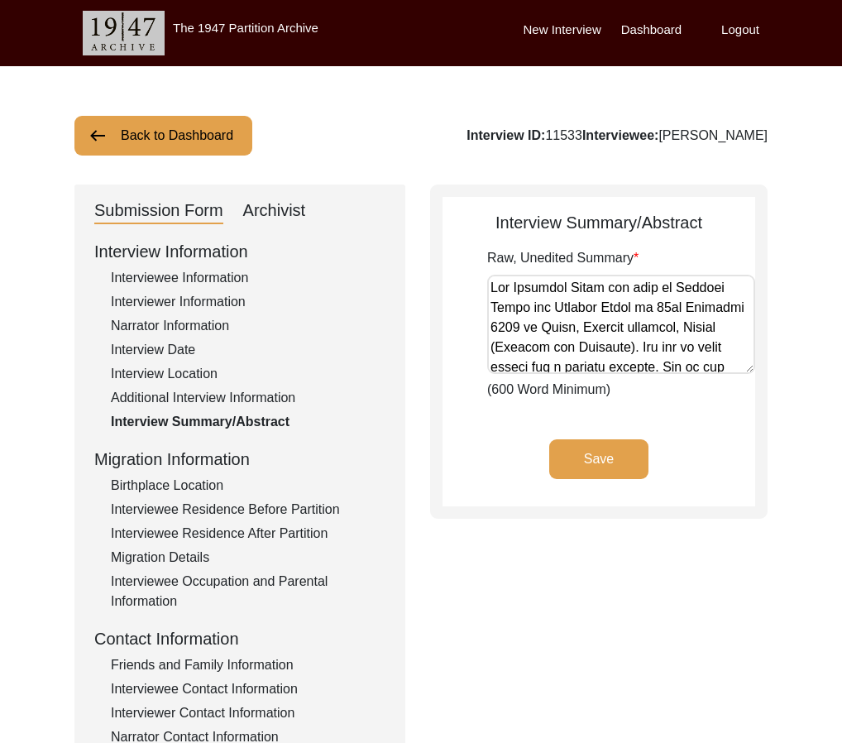
click at [198, 283] on div "Interviewee Information" at bounding box center [248, 278] width 275 height 20
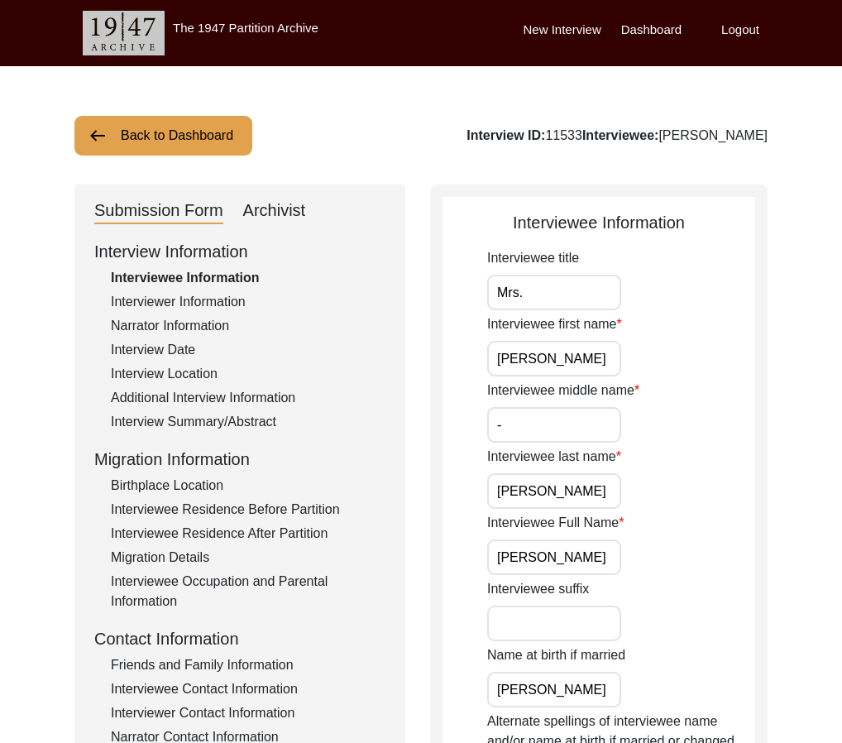
click at [560, 554] on input "[PERSON_NAME]" at bounding box center [554, 558] width 134 height 36
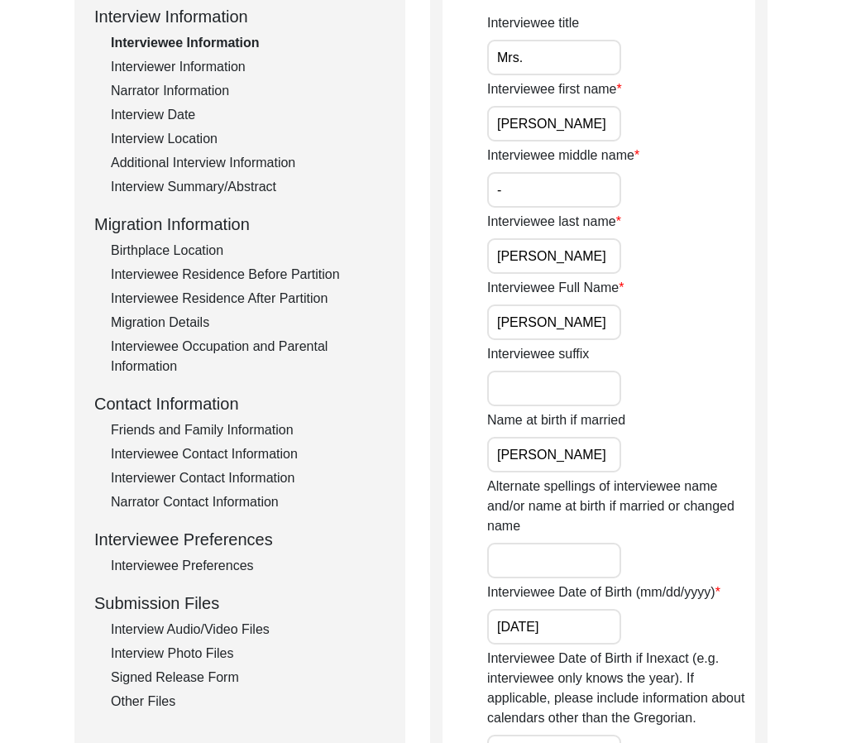
scroll to position [181, 0]
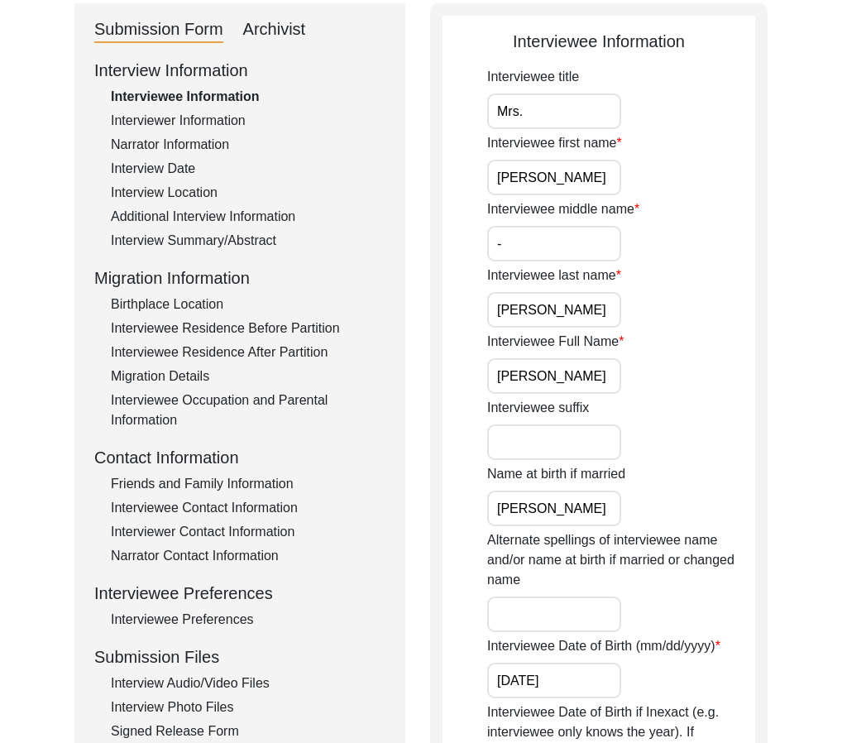
click at [172, 176] on div "Interview Date" at bounding box center [248, 169] width 275 height 20
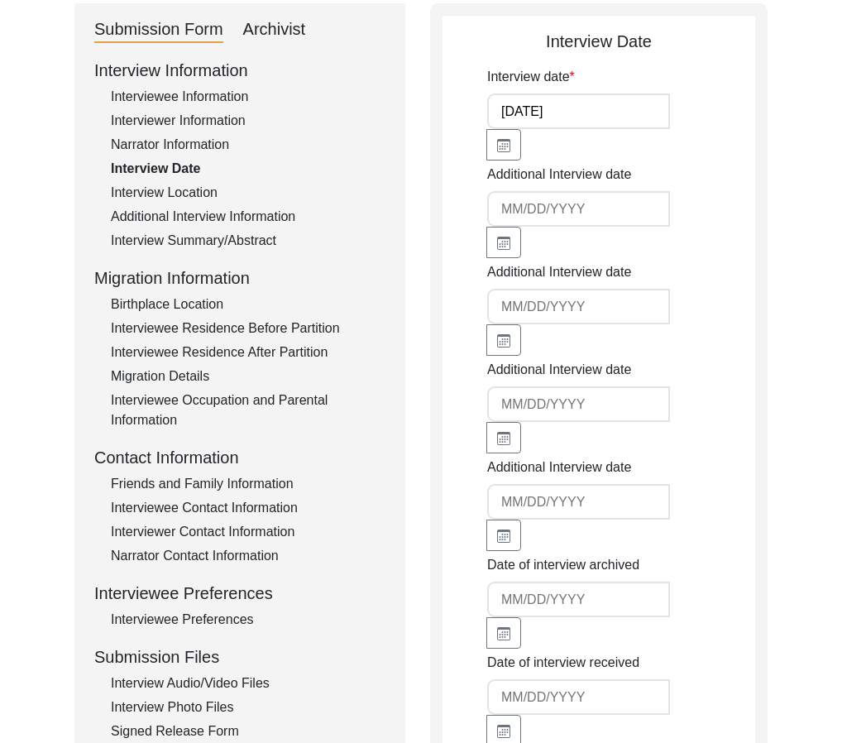
click at [171, 190] on div "Interview Location" at bounding box center [248, 193] width 275 height 20
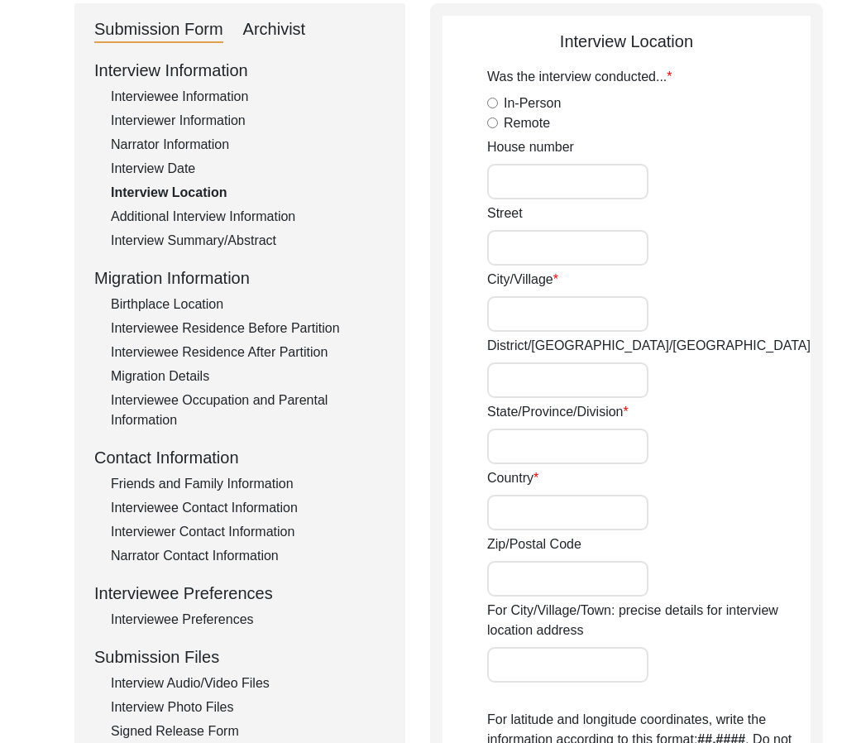
radio input "true"
type input "Navi [GEOGRAPHIC_DATA]"
type input "[GEOGRAPHIC_DATA]"
type input "410210"
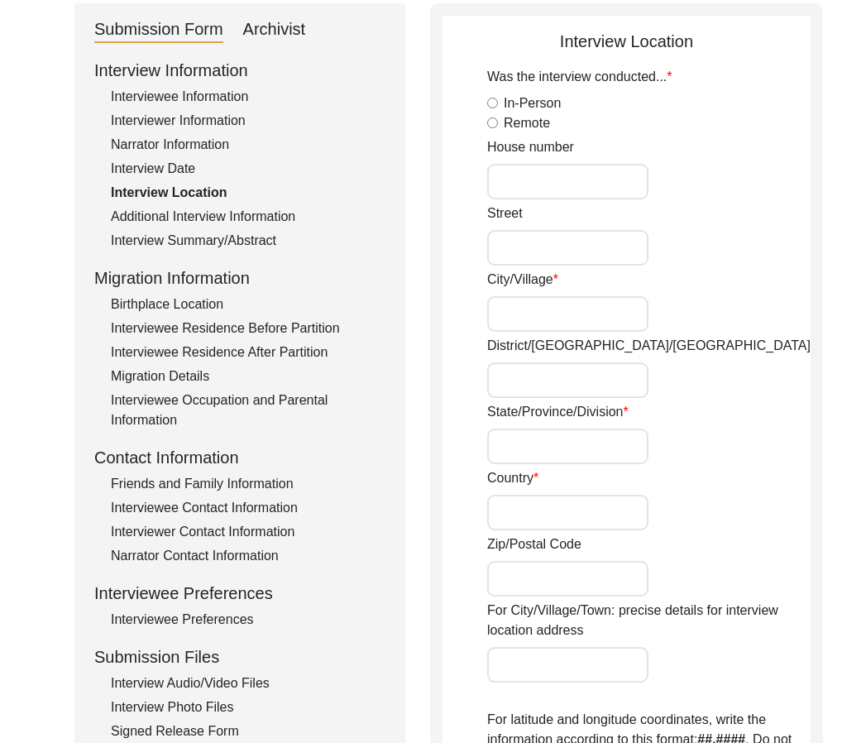
type input "Khaghar"
type input "Navi [GEOGRAPHIC_DATA], [GEOGRAPHIC_DATA], [GEOGRAPHIC_DATA]"
type input "19.0330"
type input "73.0297"
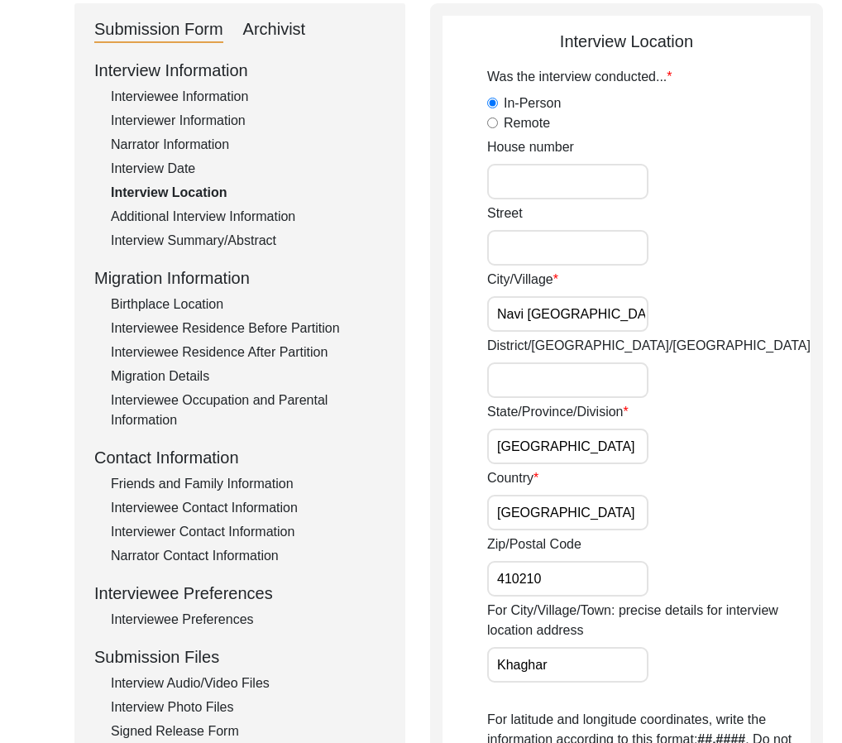
click at [171, 190] on div "Interview Location" at bounding box center [248, 193] width 275 height 20
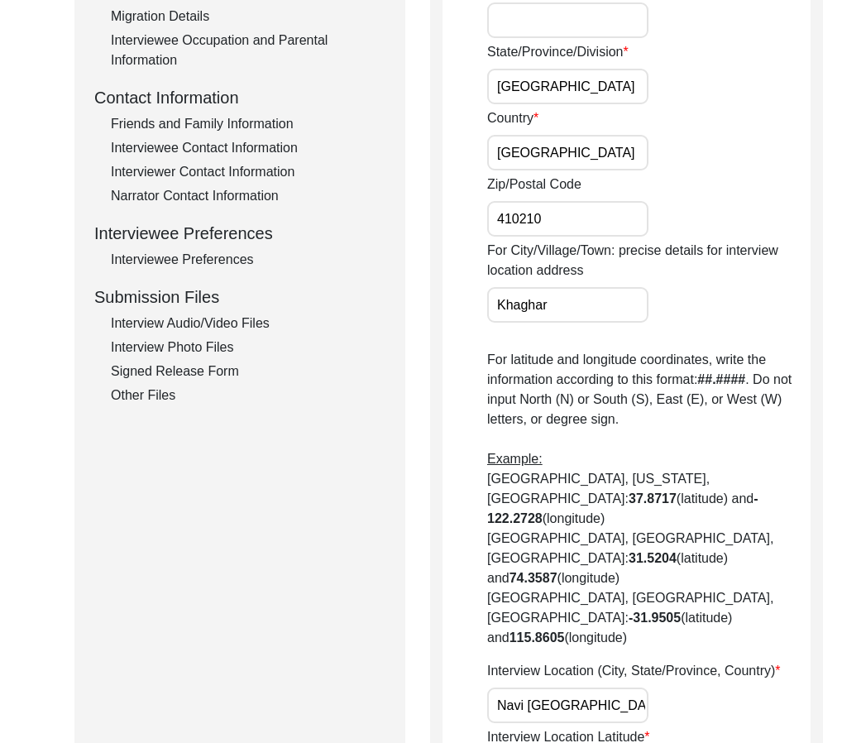
scroll to position [542, 0]
click at [572, 687] on input "Navi [GEOGRAPHIC_DATA], [GEOGRAPHIC_DATA], [GEOGRAPHIC_DATA]" at bounding box center [567, 705] width 161 height 36
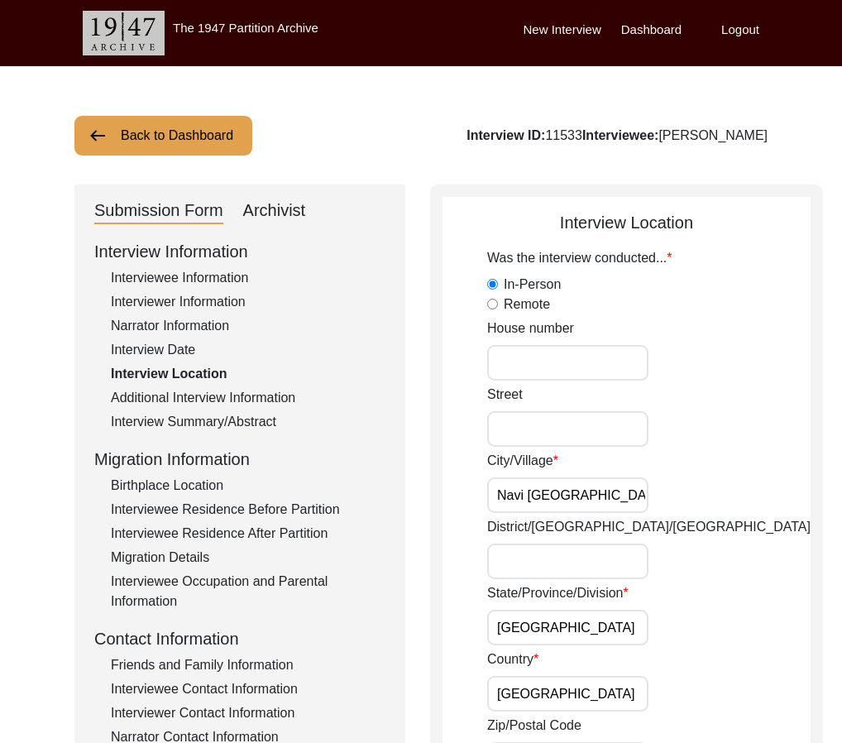
click at [166, 306] on div "Interviewer Information" at bounding box center [248, 302] width 275 height 20
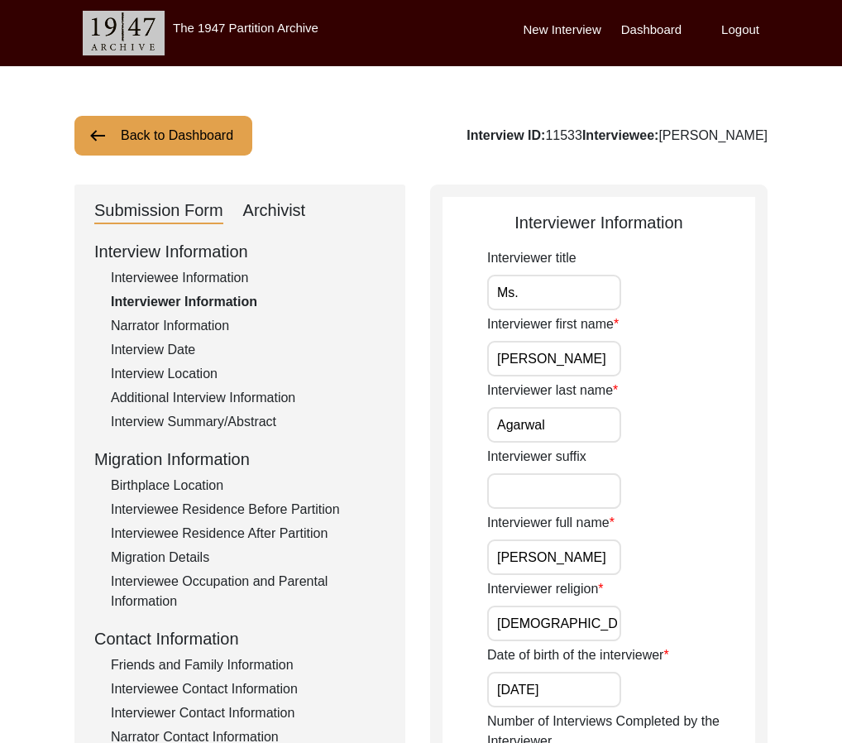
click at [557, 561] on input "[PERSON_NAME]" at bounding box center [554, 558] width 134 height 36
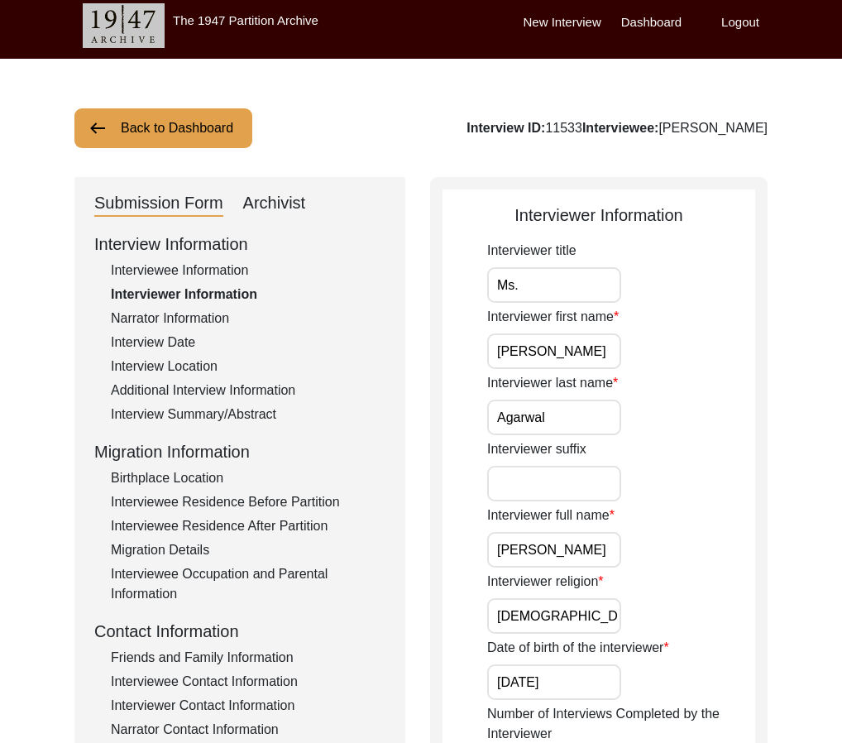
click at [744, 25] on label "Logout" at bounding box center [741, 22] width 38 height 19
